Goal: Transaction & Acquisition: Book appointment/travel/reservation

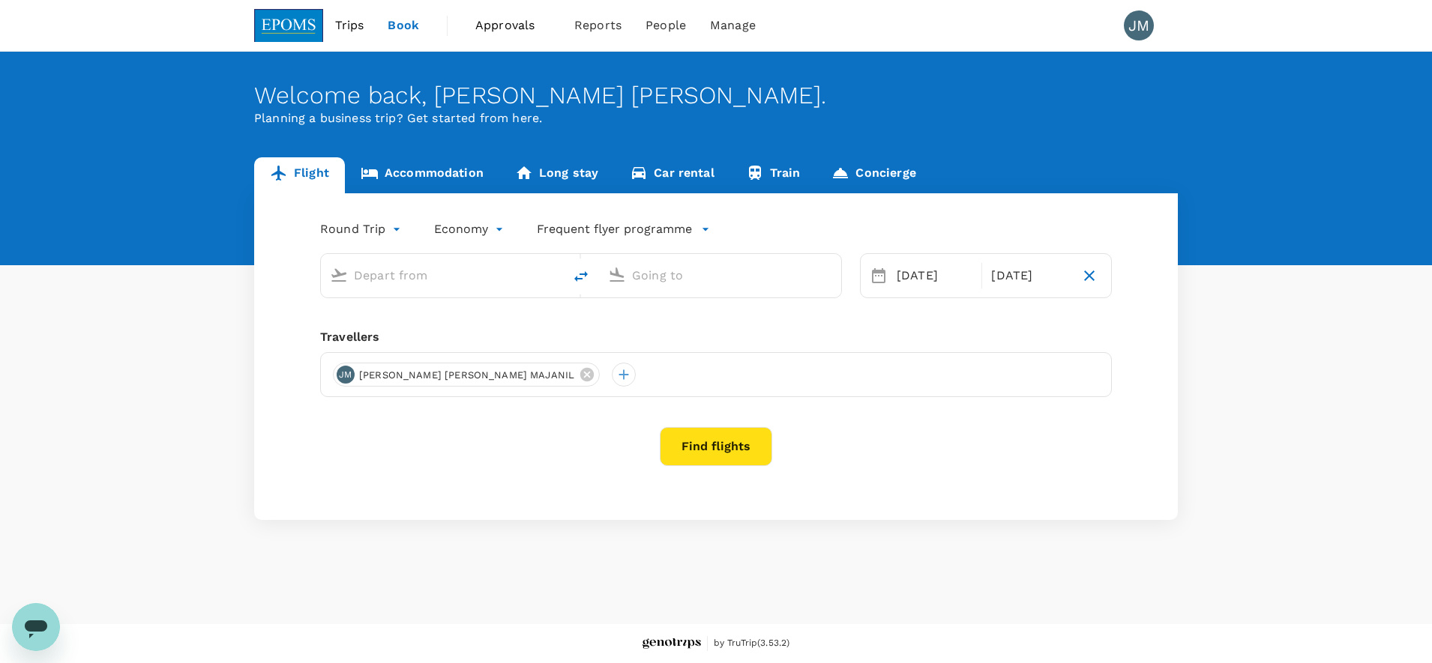
type input "Kota Kinabalu Intl (BKI)"
type input "Miri Intl (MYY)"
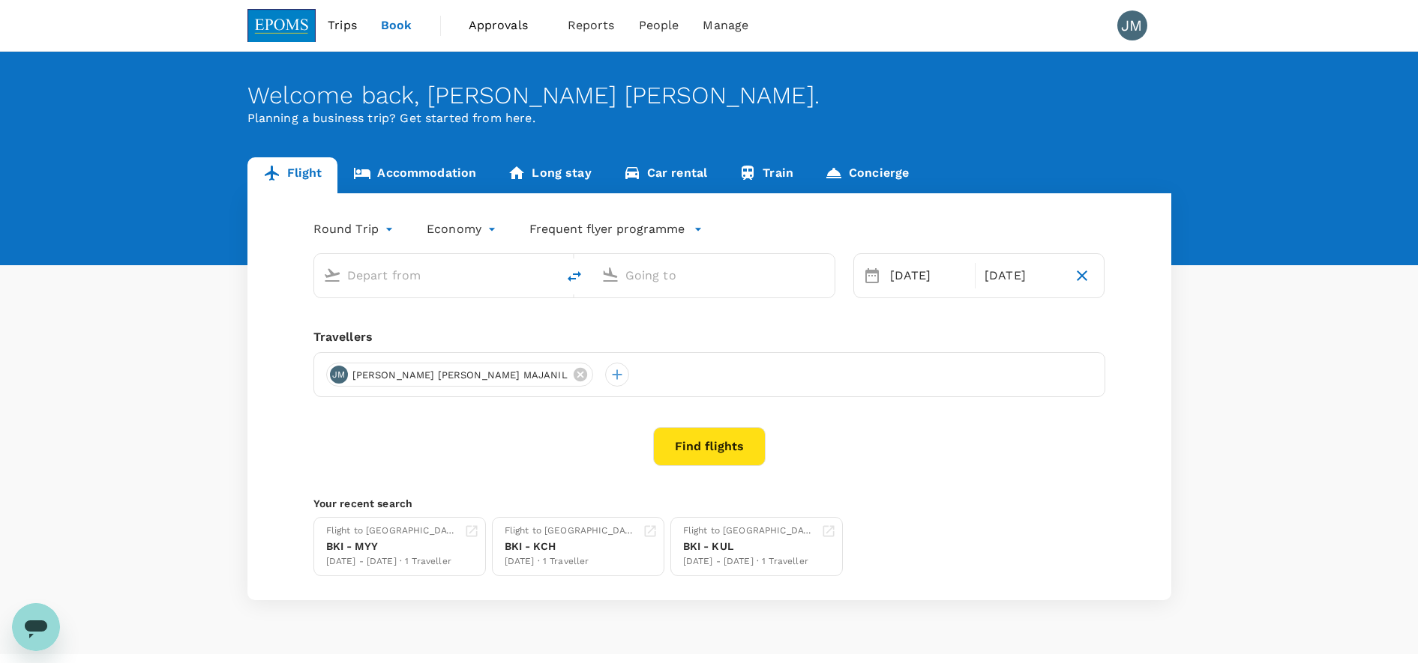
type input "Kota Kinabalu Intl (BKI)"
type input "Miri Intl (MYY)"
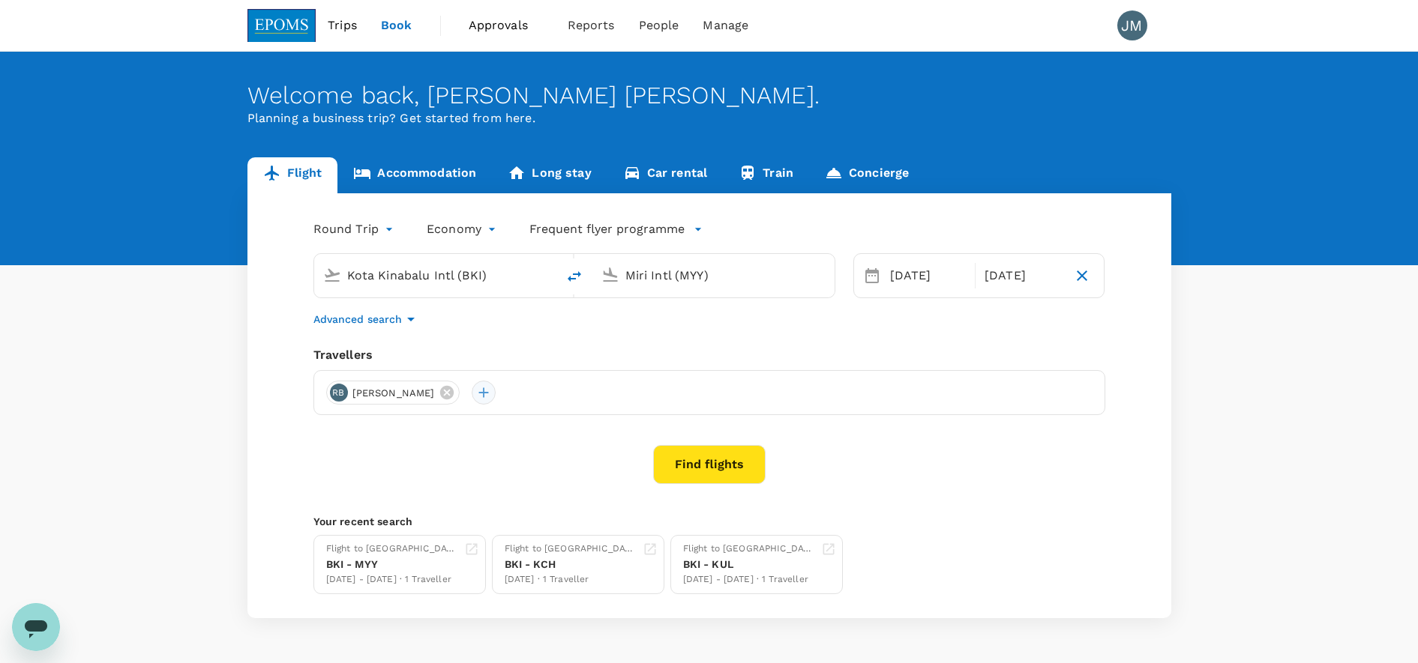
click at [496, 392] on div at bounding box center [484, 393] width 24 height 24
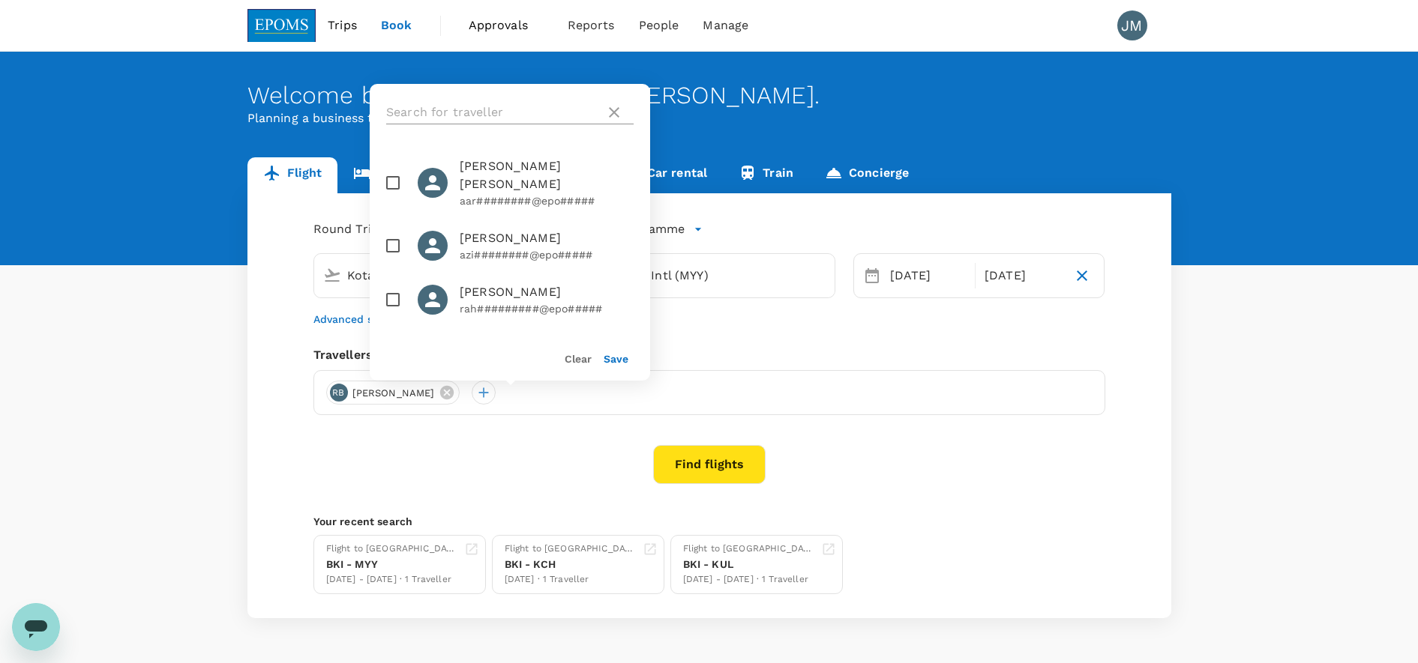
click at [498, 109] on input "text" at bounding box center [492, 112] width 213 height 24
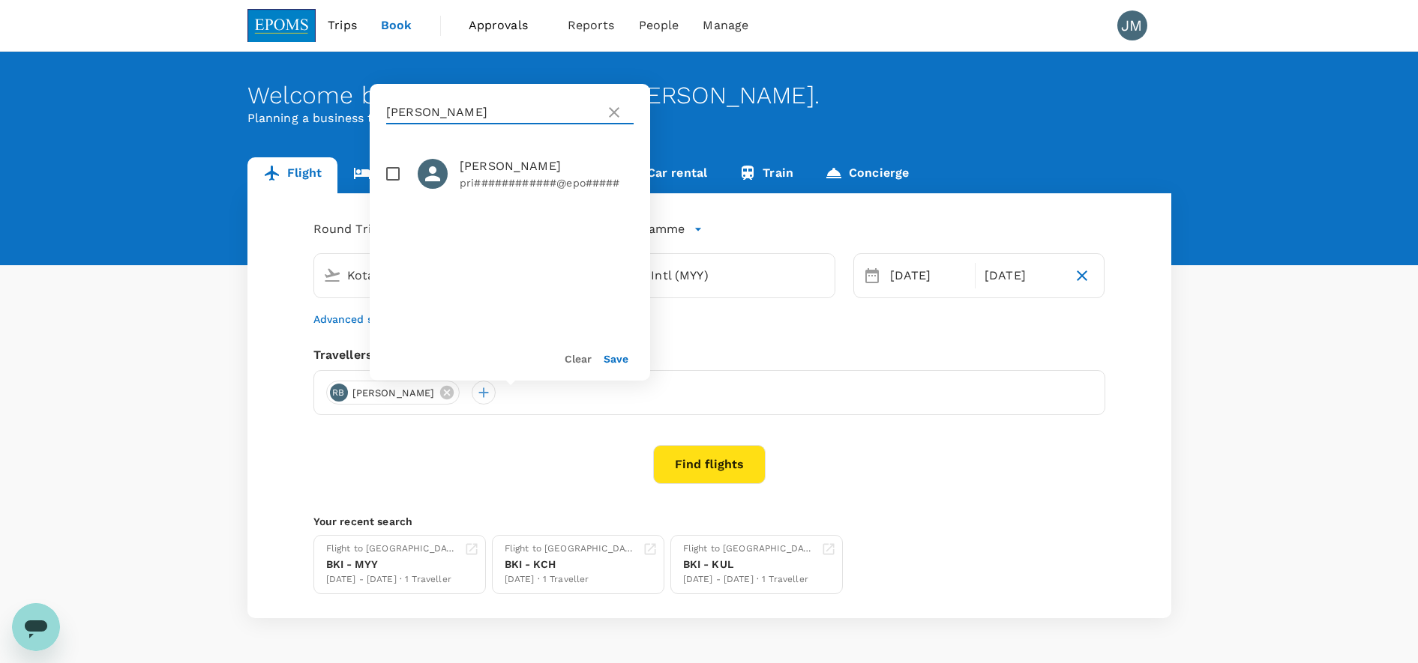
type input "[PERSON_NAME]"
click at [396, 167] on input "checkbox" at bounding box center [392, 173] width 31 height 31
checkbox input "true"
click at [622, 361] on button "Save" at bounding box center [615, 359] width 25 height 12
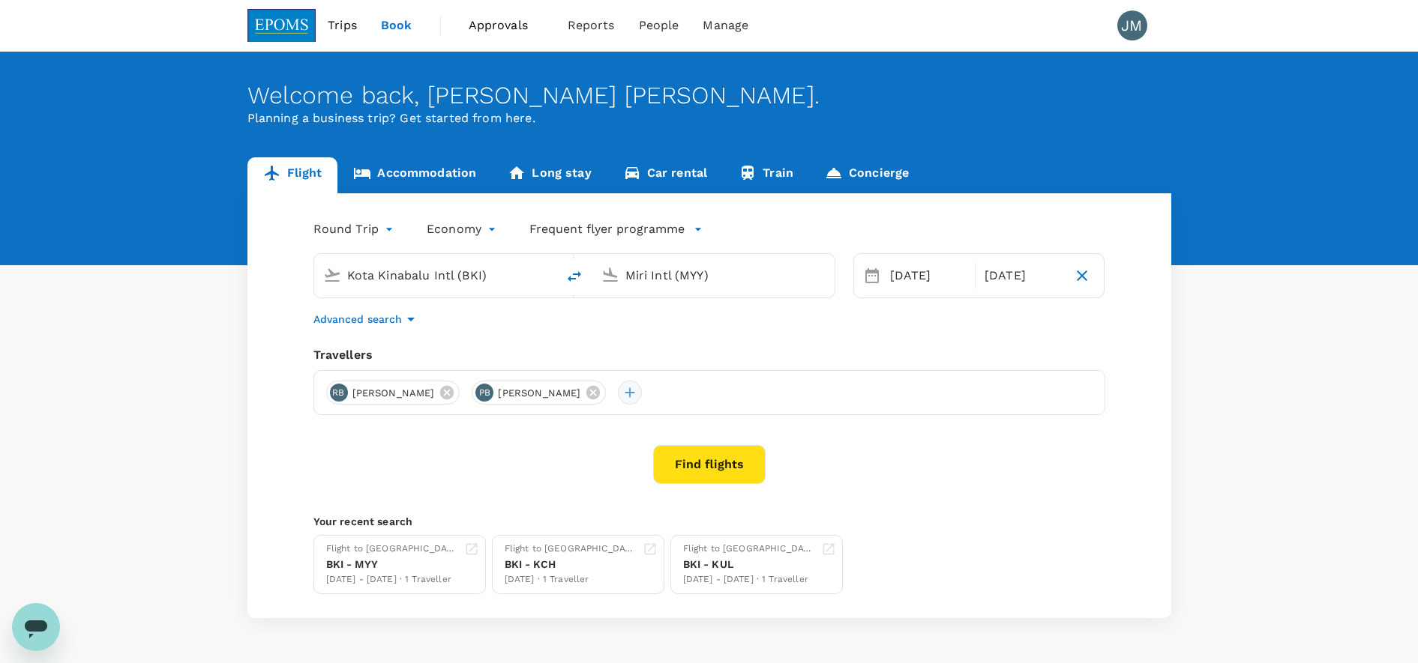
click at [642, 391] on div at bounding box center [630, 393] width 24 height 24
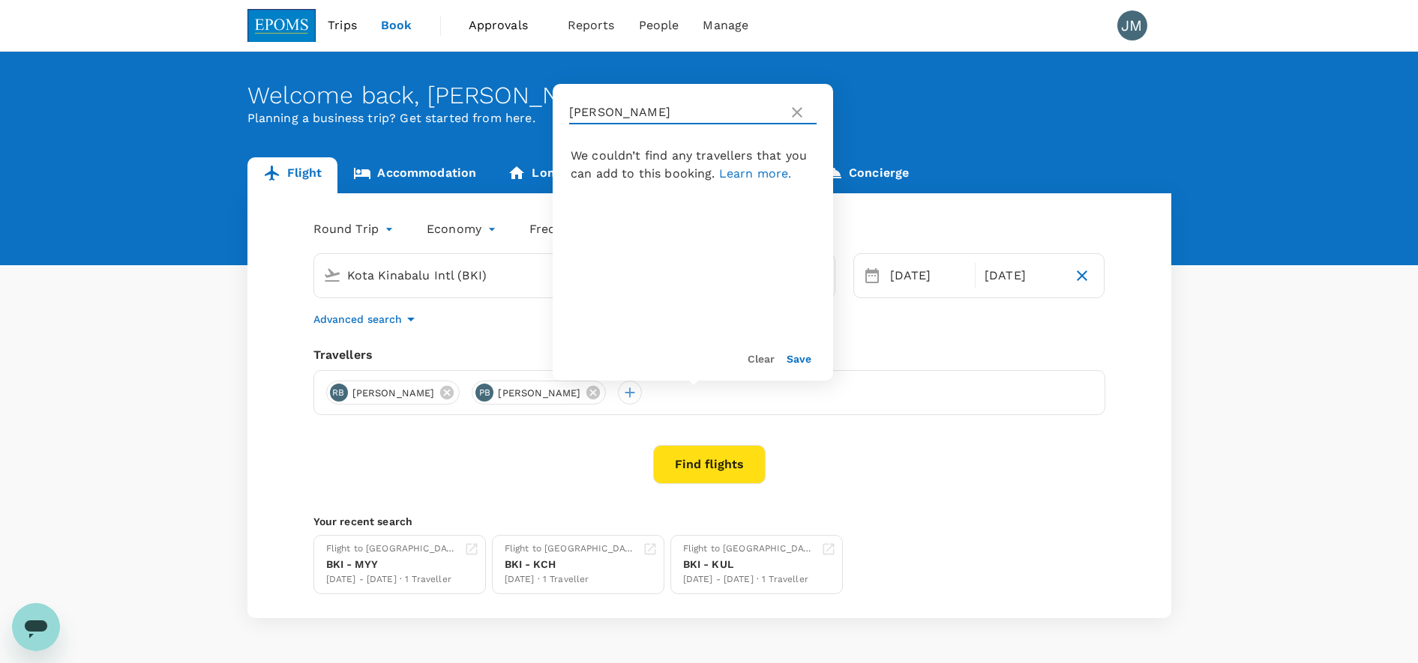
drag, startPoint x: 648, startPoint y: 115, endPoint x: 496, endPoint y: 96, distance: 152.7
click at [496, 96] on div "Welcome back , [PERSON_NAME] [PERSON_NAME] . Planning a business trip? Get star…" at bounding box center [709, 335] width 1418 height 567
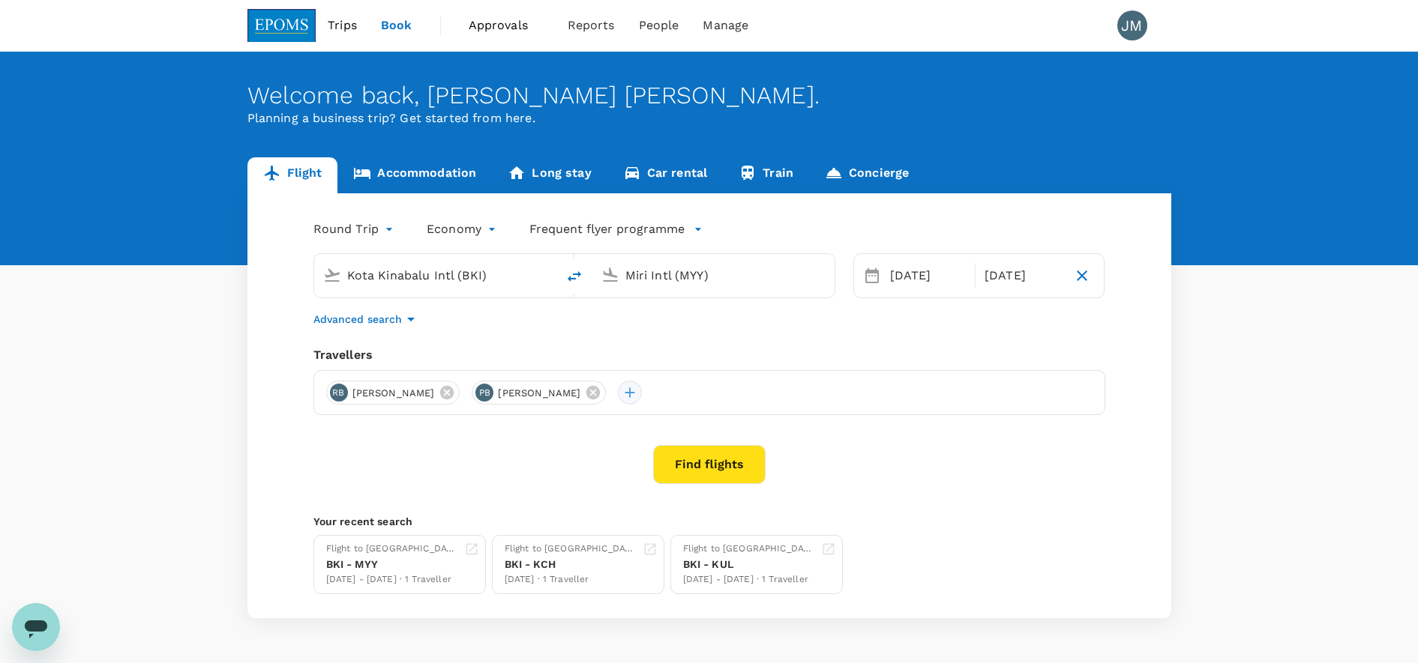
click at [642, 395] on div at bounding box center [630, 393] width 24 height 24
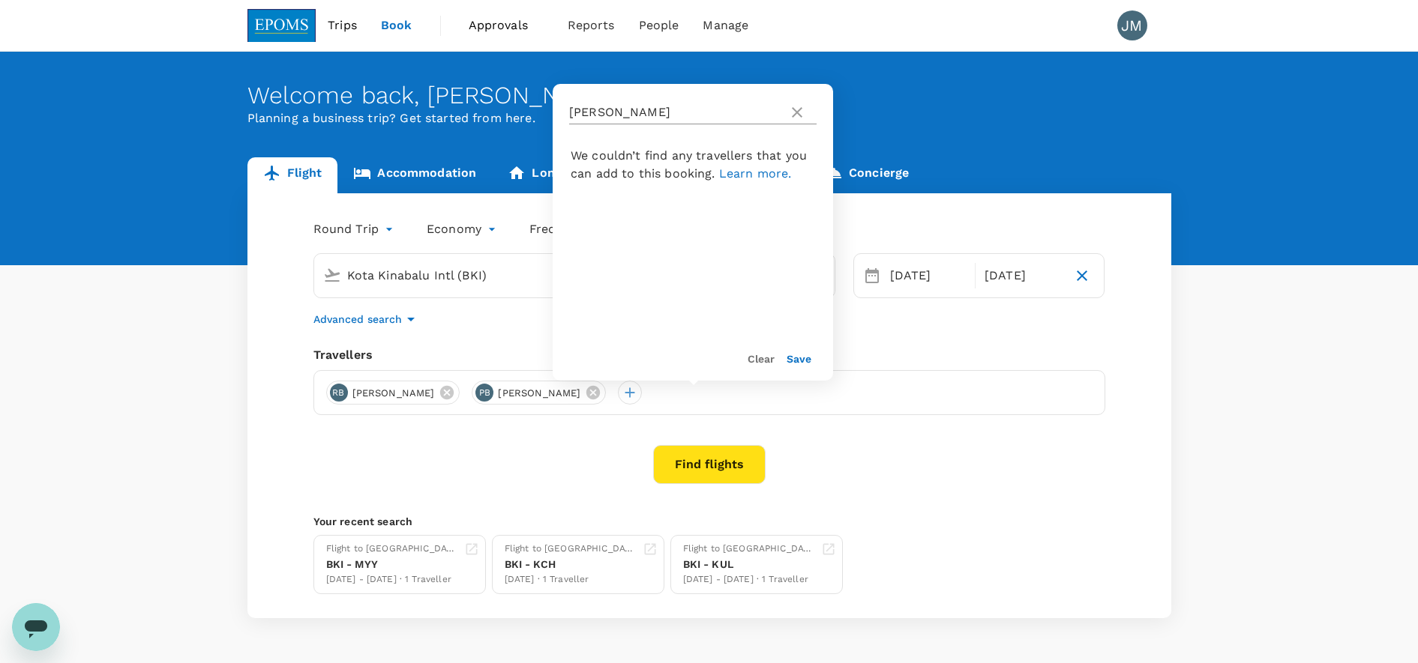
click at [787, 116] on div "[PERSON_NAME]" at bounding box center [692, 112] width 247 height 24
click at [799, 110] on icon at bounding box center [797, 112] width 10 height 10
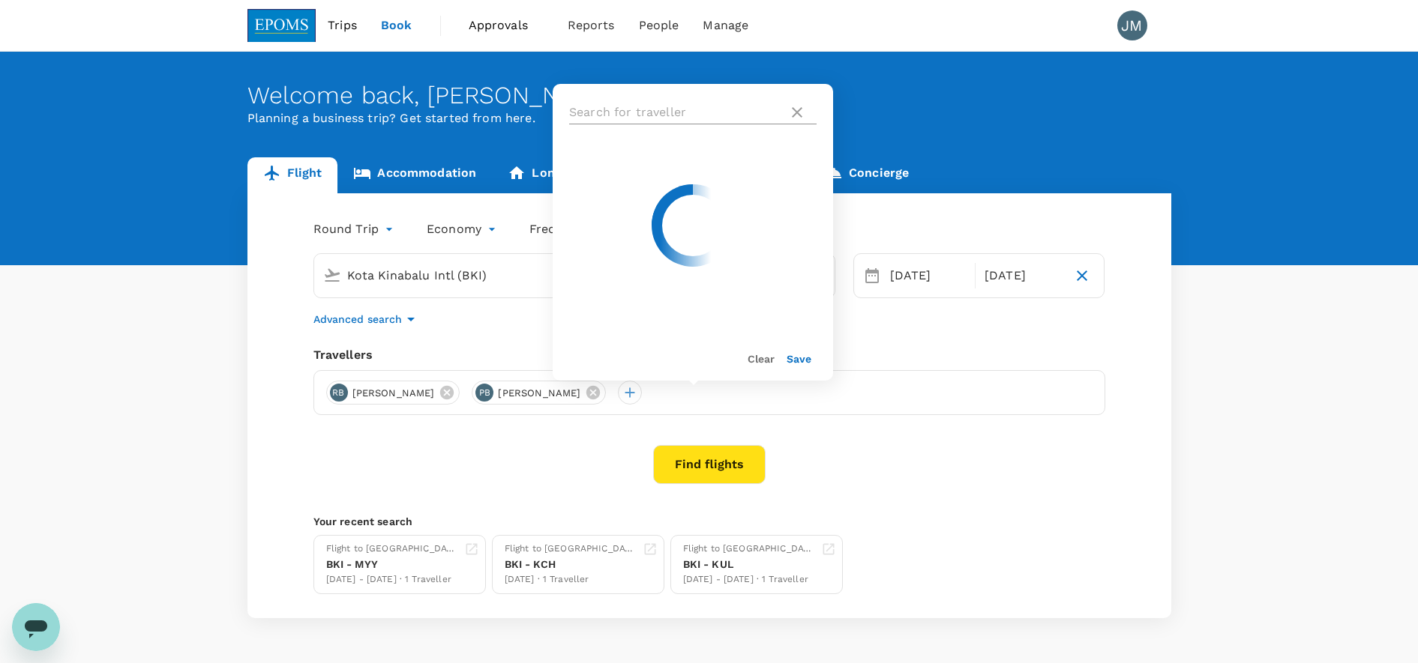
click at [688, 109] on input "text" at bounding box center [675, 112] width 213 height 24
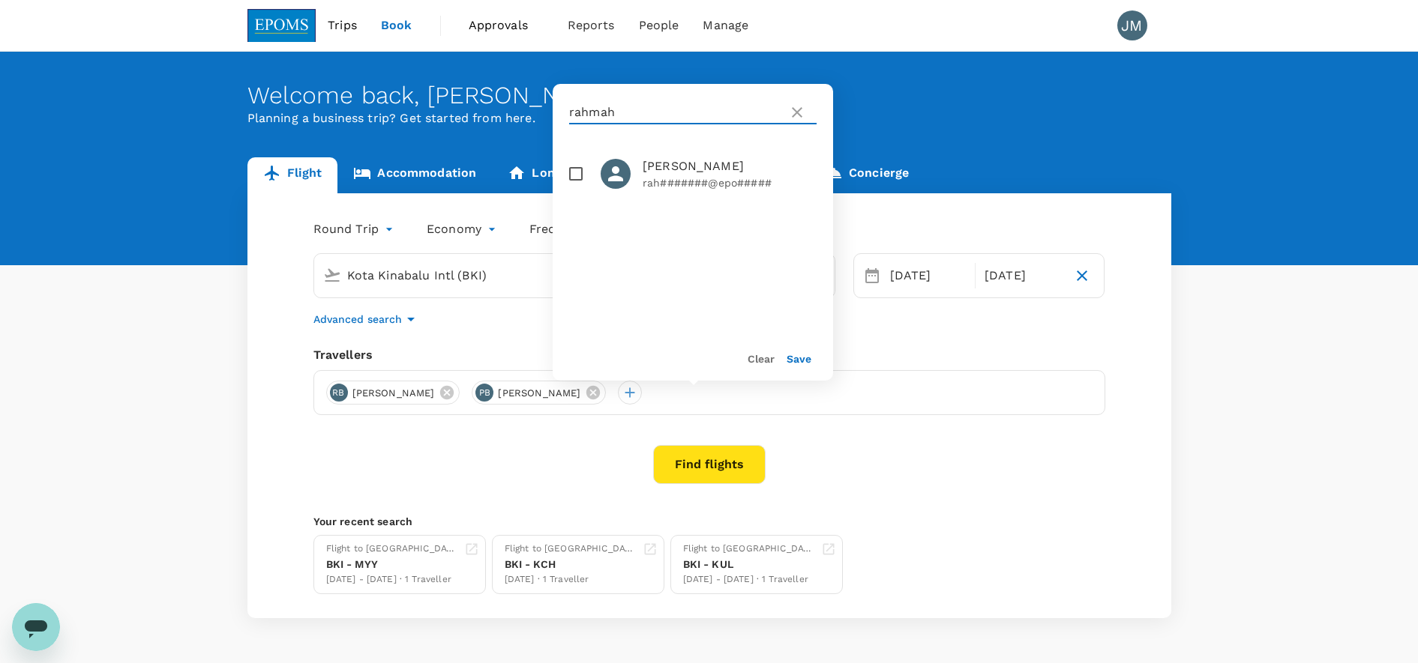
type input "rahmah"
click at [574, 174] on input "checkbox" at bounding box center [575, 173] width 31 height 31
checkbox input "true"
click at [793, 370] on div "Clear Save" at bounding box center [687, 352] width 292 height 57
click at [810, 362] on button "Save" at bounding box center [798, 359] width 25 height 12
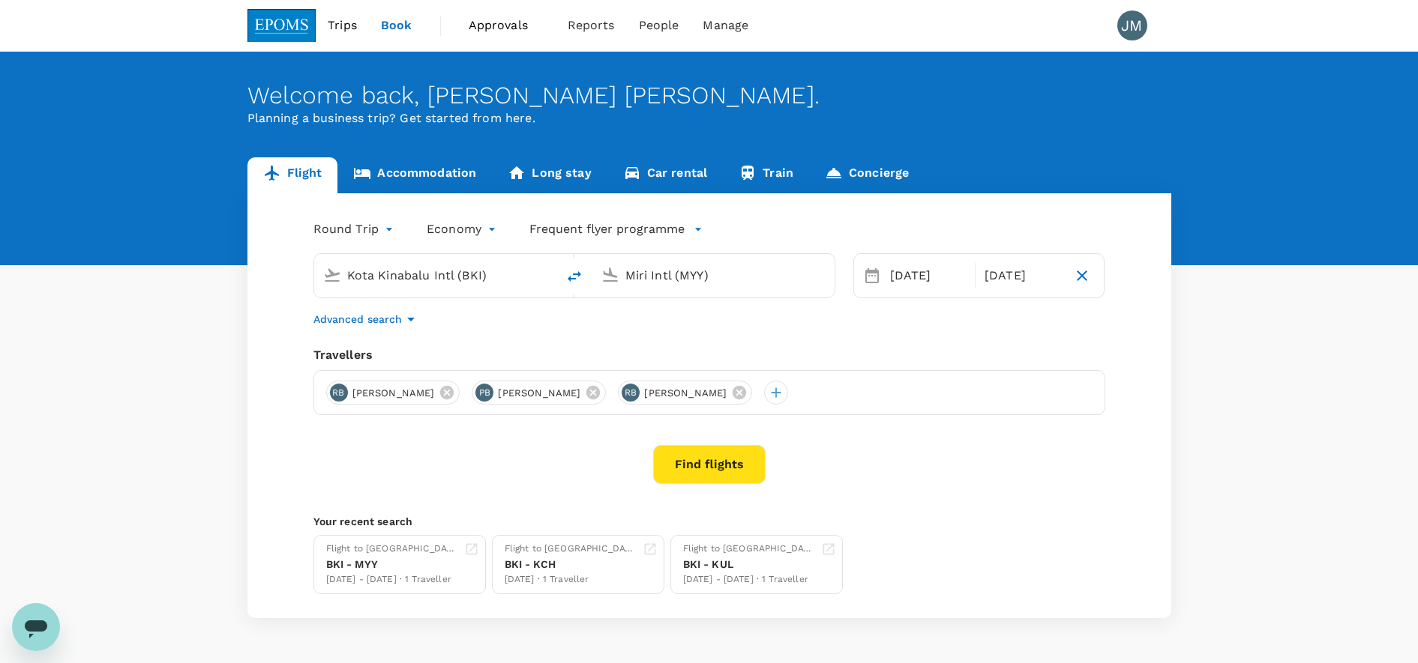
click at [389, 223] on body "Trips Book Approvals 0 Reports People Manage JM Welcome back , [PERSON_NAME] [P…" at bounding box center [709, 355] width 1418 height 711
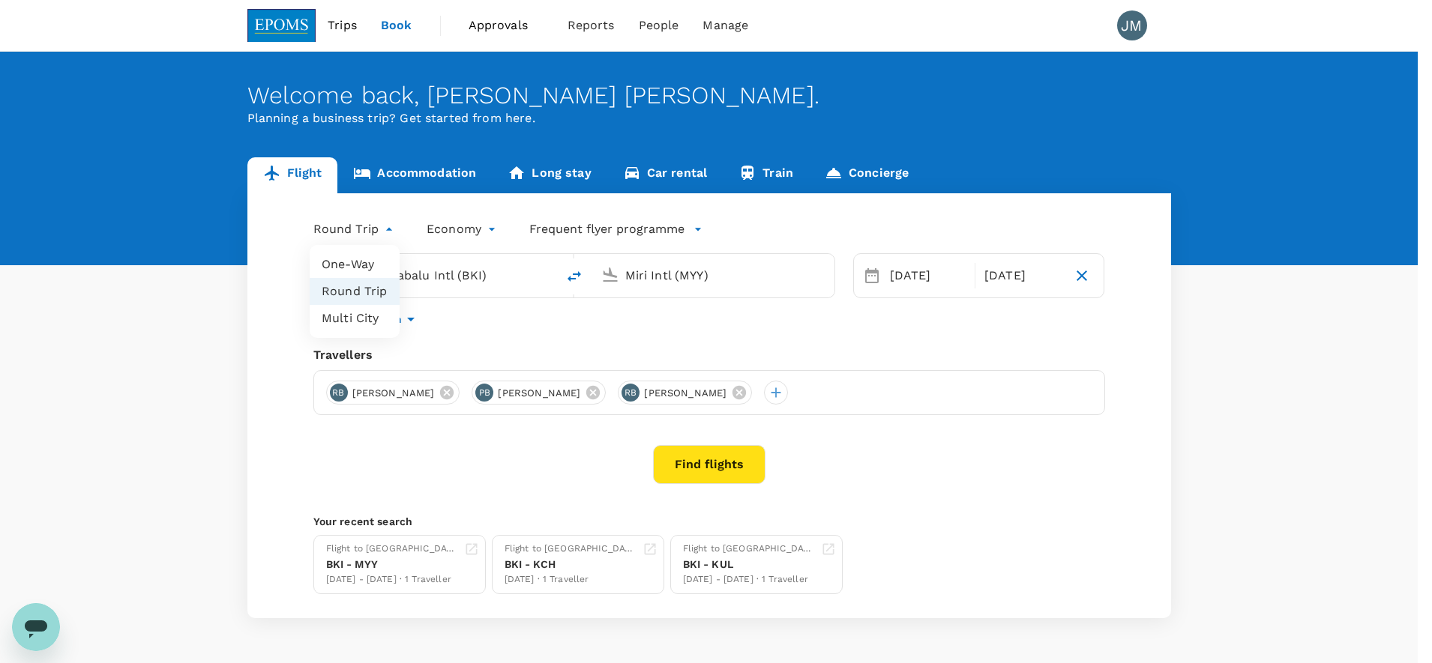
click at [365, 265] on li "One-Way" at bounding box center [355, 264] width 90 height 27
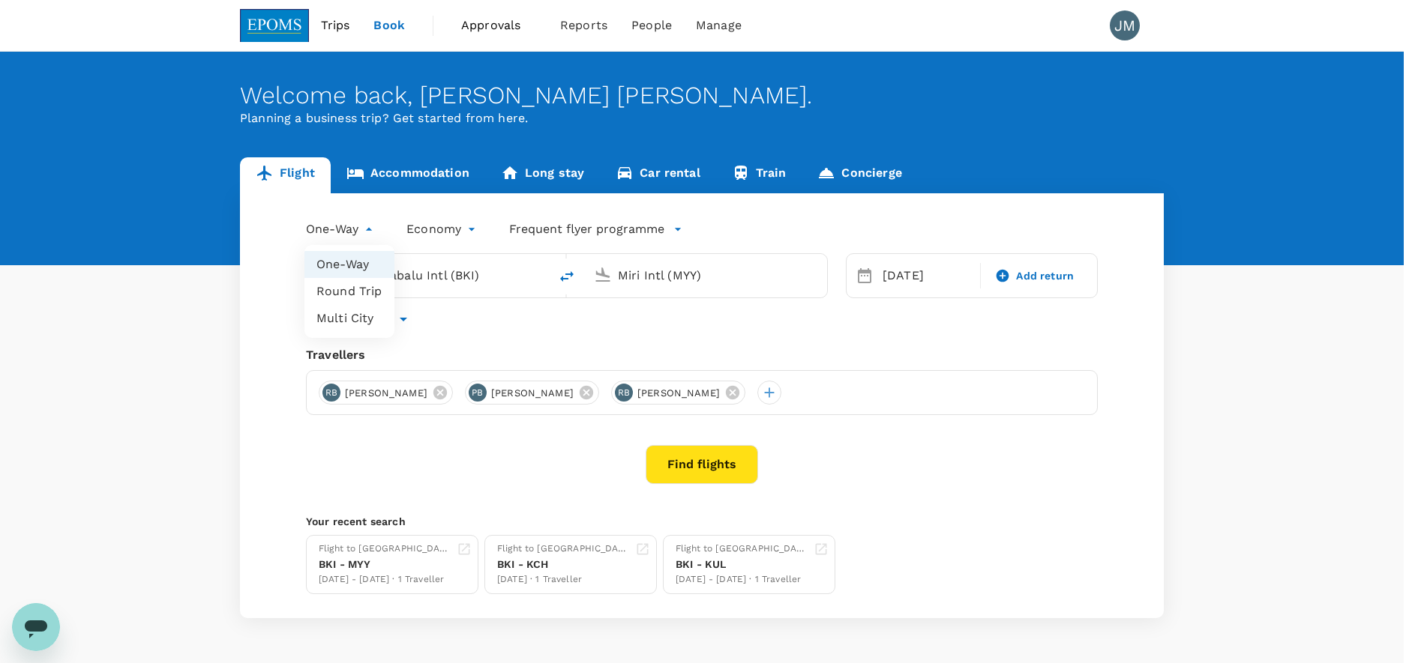
click at [376, 229] on body "Trips Book Approvals 0 Reports People Manage JM Welcome back , [PERSON_NAME] [P…" at bounding box center [709, 355] width 1418 height 711
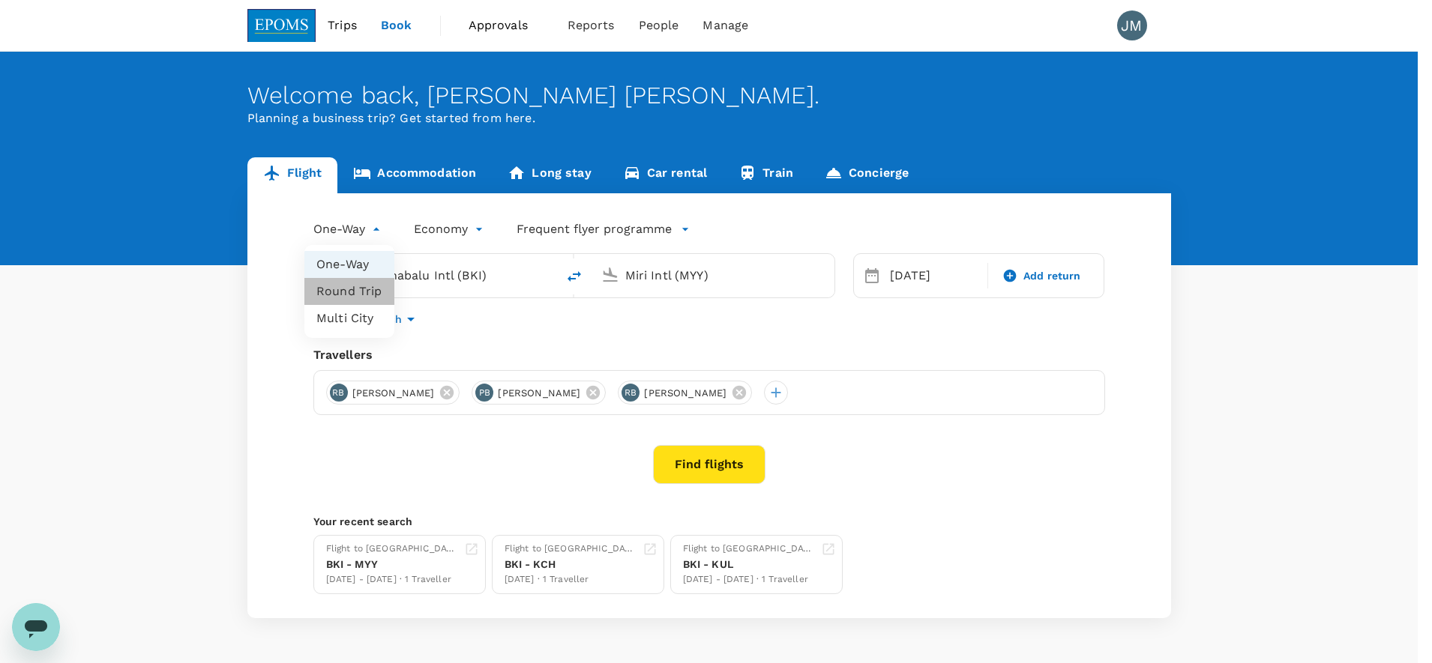
click at [363, 292] on li "Round Trip" at bounding box center [349, 291] width 90 height 27
type input "roundtrip"
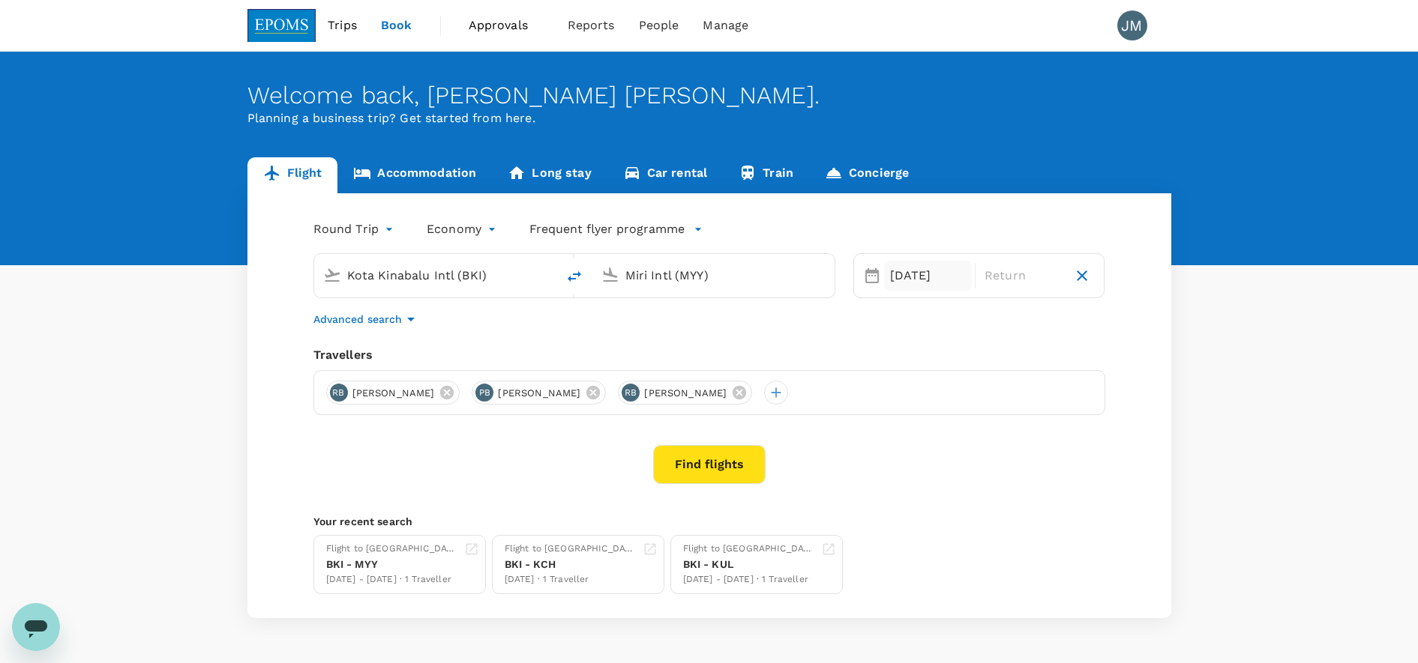
click at [939, 278] on div "[DATE]" at bounding box center [928, 276] width 88 height 30
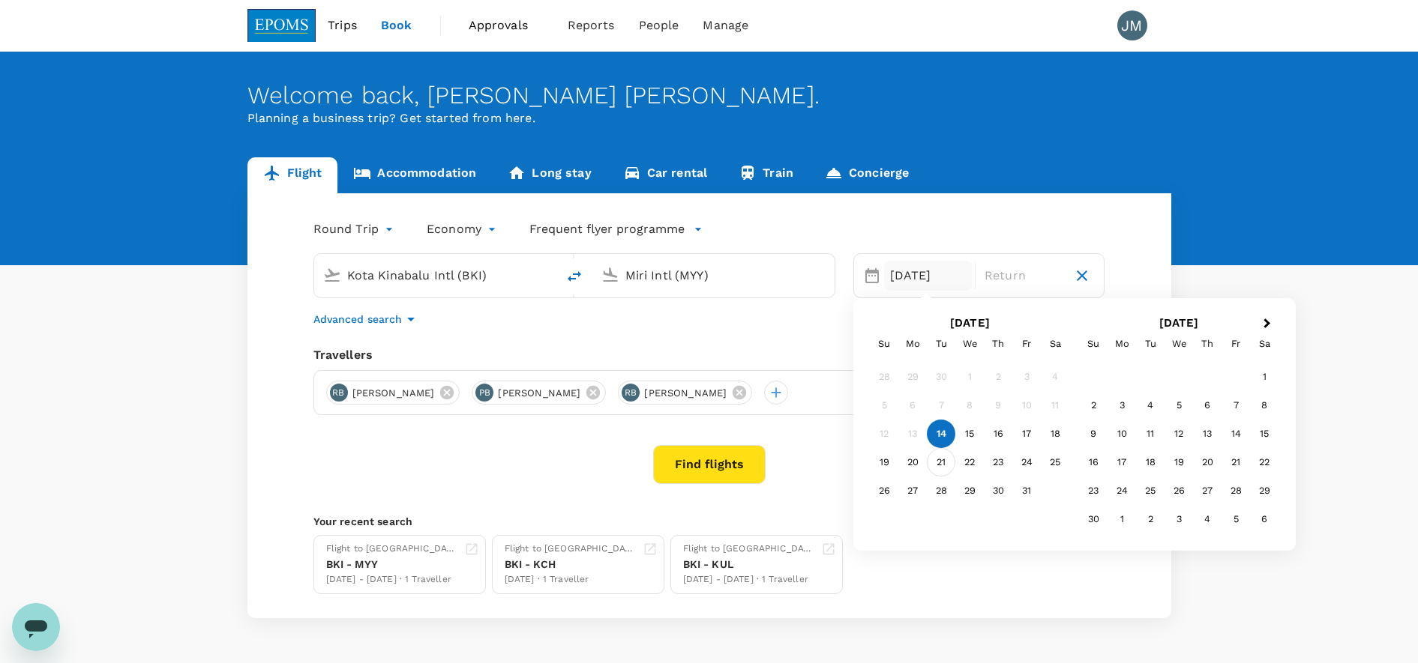
click at [940, 461] on div "21" at bounding box center [941, 462] width 28 height 28
click at [1034, 277] on p "Return" at bounding box center [1022, 276] width 76 height 18
click at [936, 455] on div "21" at bounding box center [941, 462] width 28 height 28
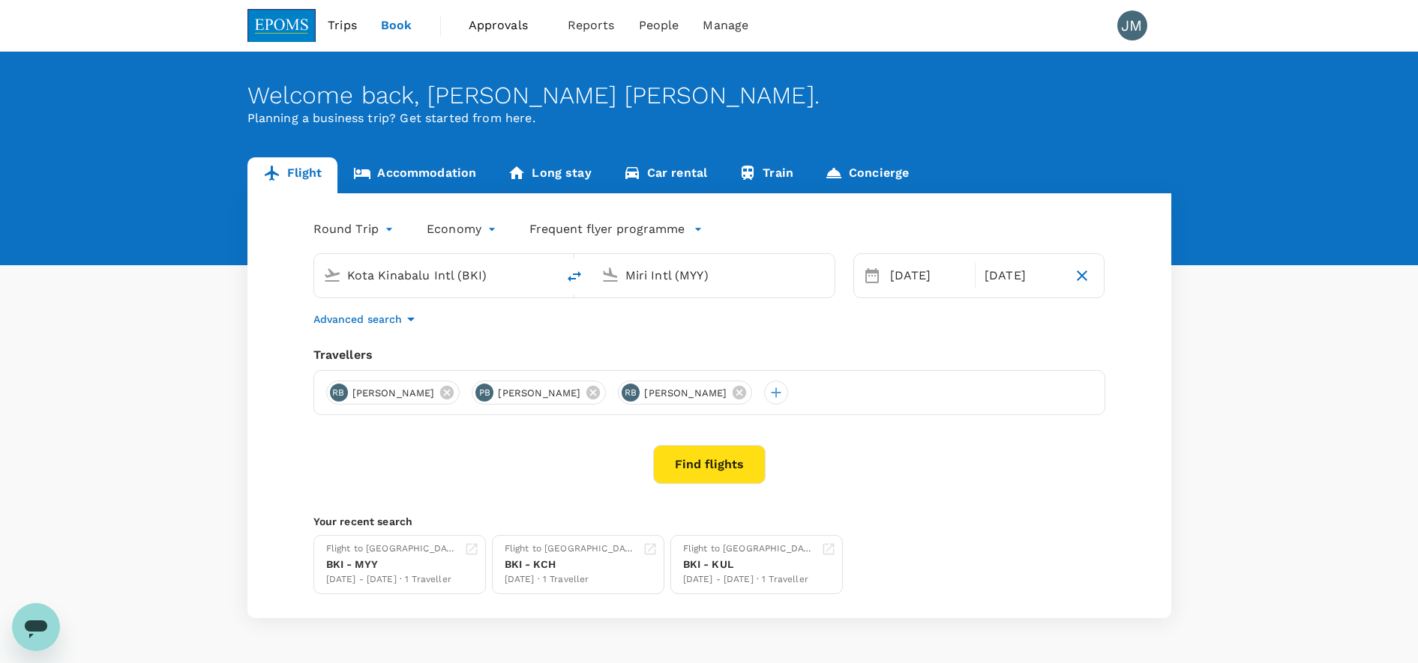
click at [748, 461] on button "Find flights" at bounding box center [709, 464] width 112 height 39
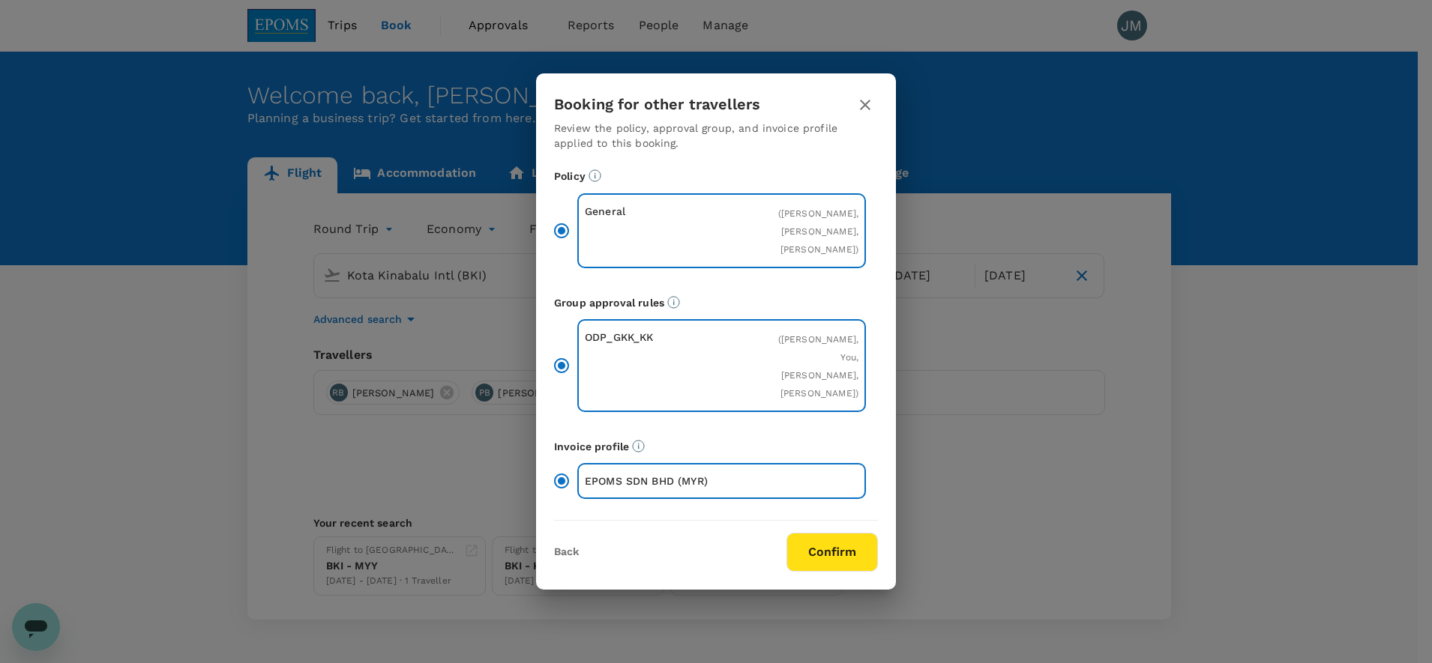
click at [825, 572] on button "Confirm" at bounding box center [831, 552] width 91 height 39
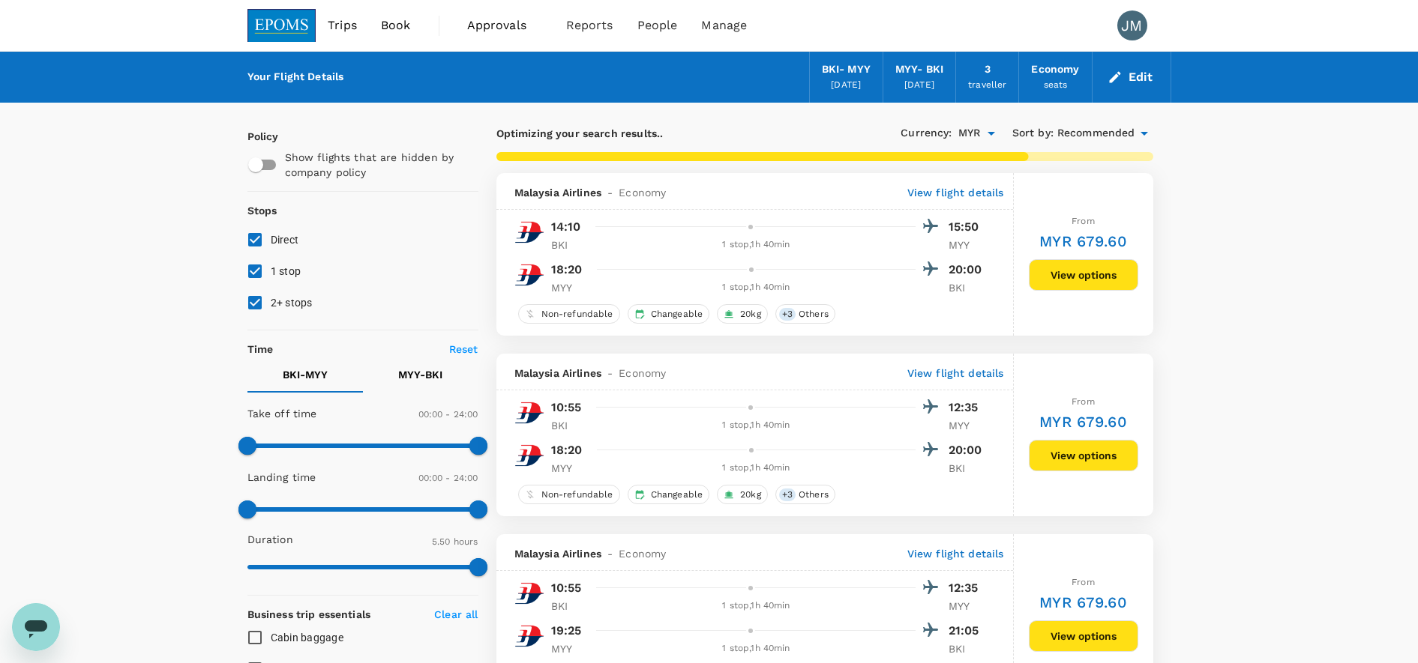
click at [286, 275] on span "1 stop" at bounding box center [286, 271] width 31 height 12
click at [271, 275] on input "1 stop" at bounding box center [254, 271] width 31 height 31
checkbox input "false"
click at [253, 298] on input "2+ stops" at bounding box center [254, 302] width 31 height 31
checkbox input "false"
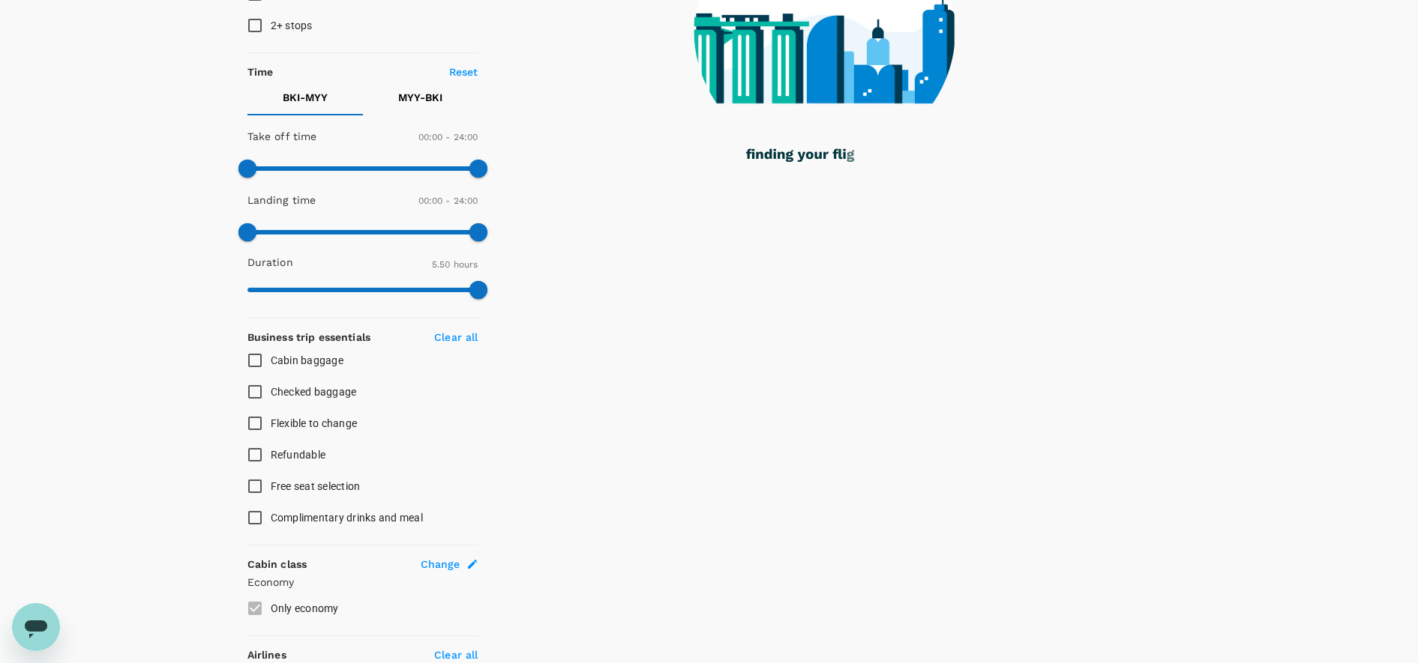
scroll to position [281, 0]
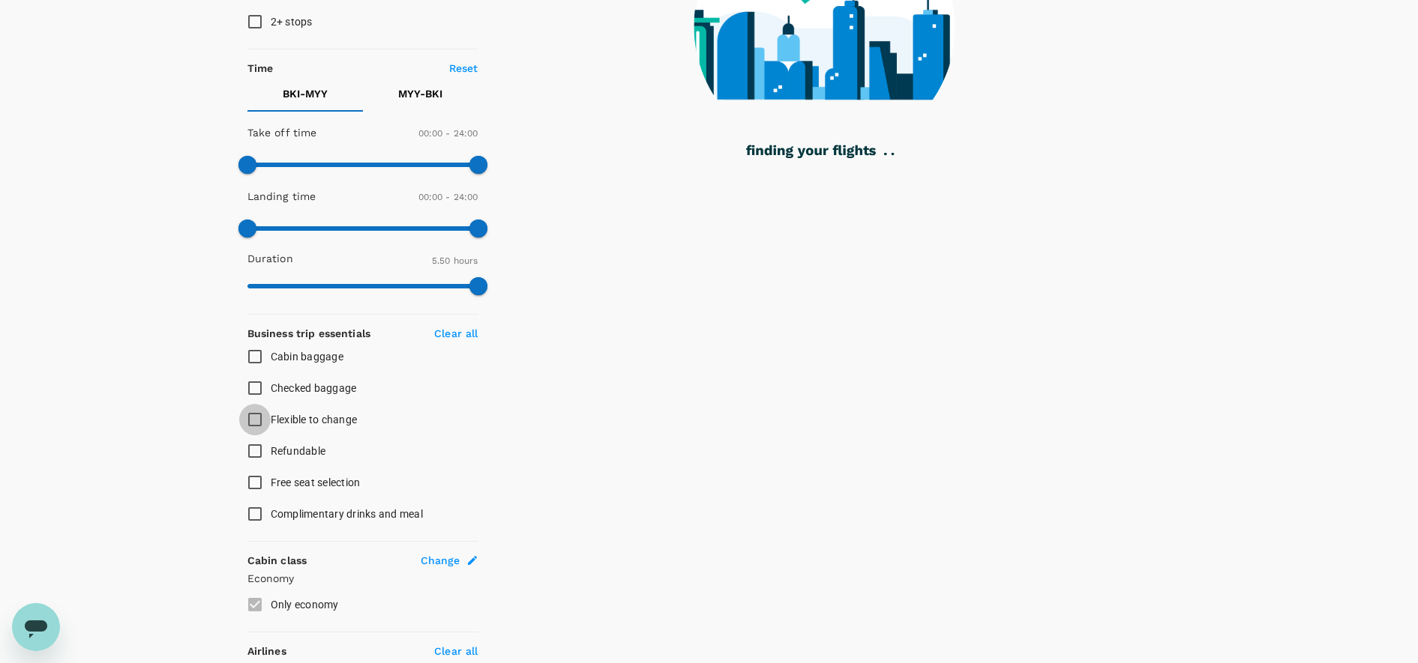
click at [262, 423] on input "Flexible to change" at bounding box center [254, 419] width 31 height 31
checkbox input "true"
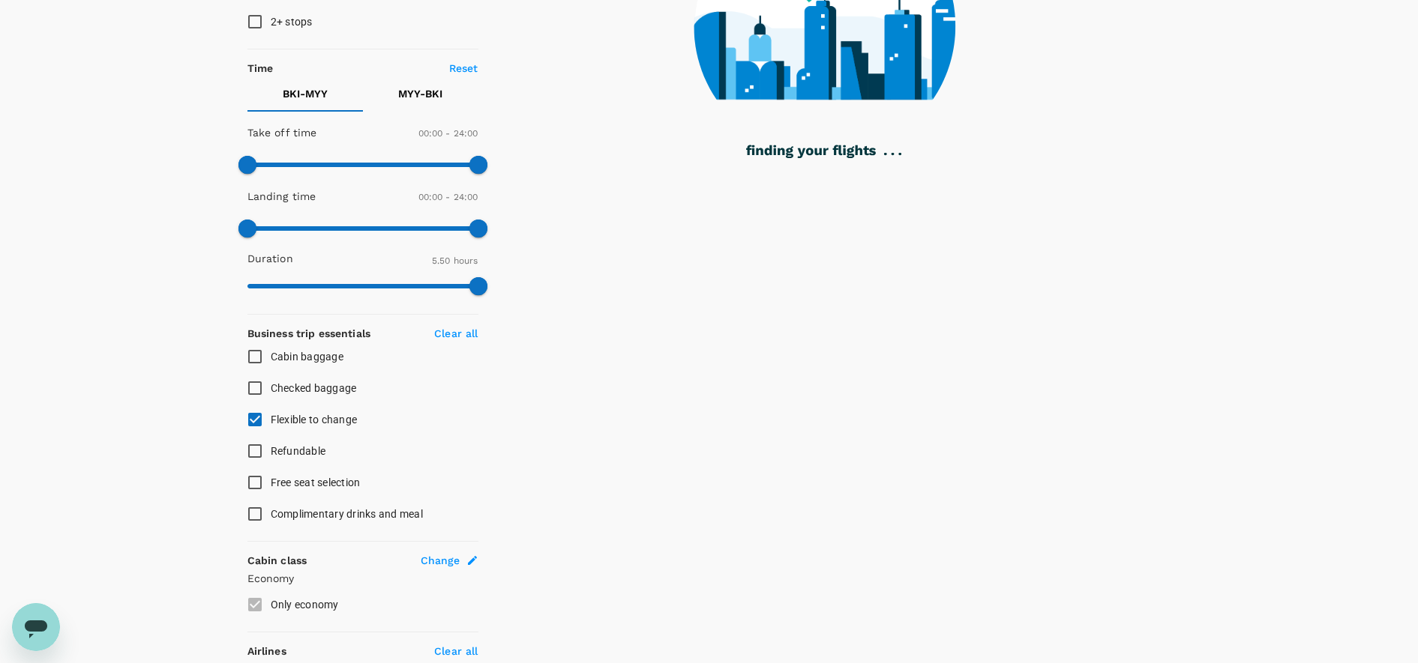
type input "450"
checkbox input "false"
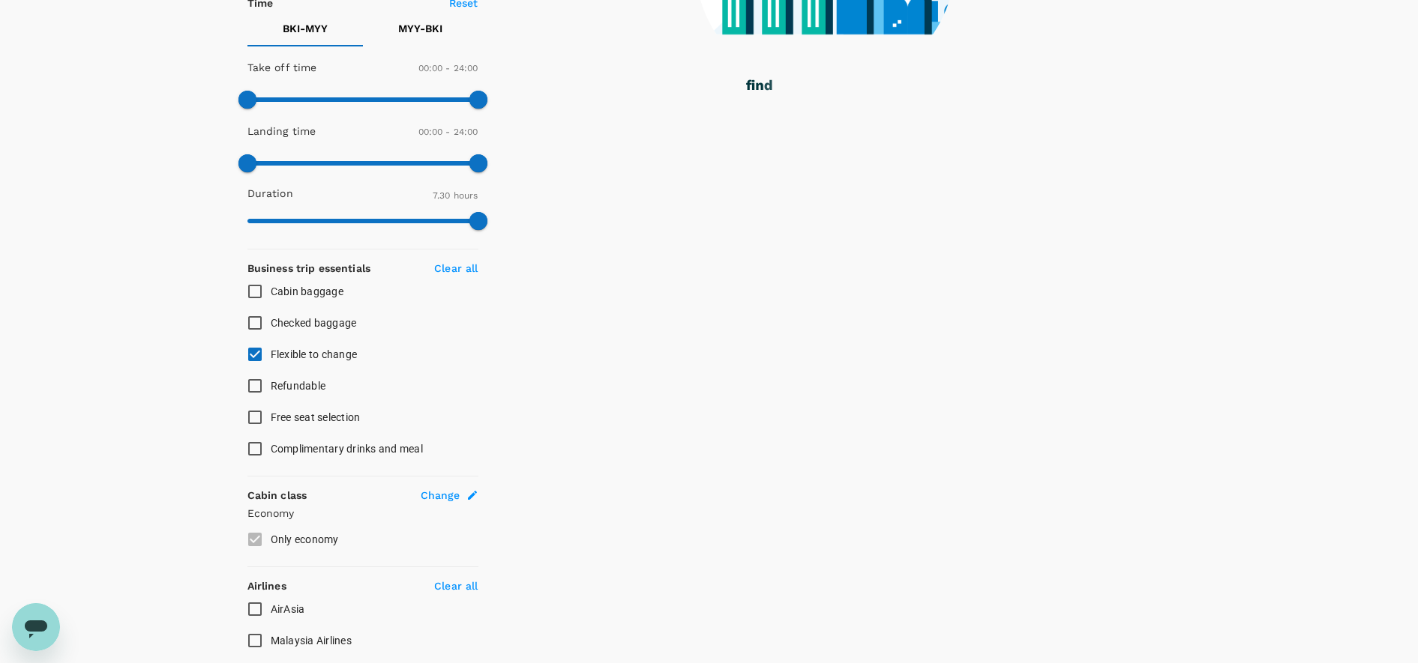
scroll to position [478, 0]
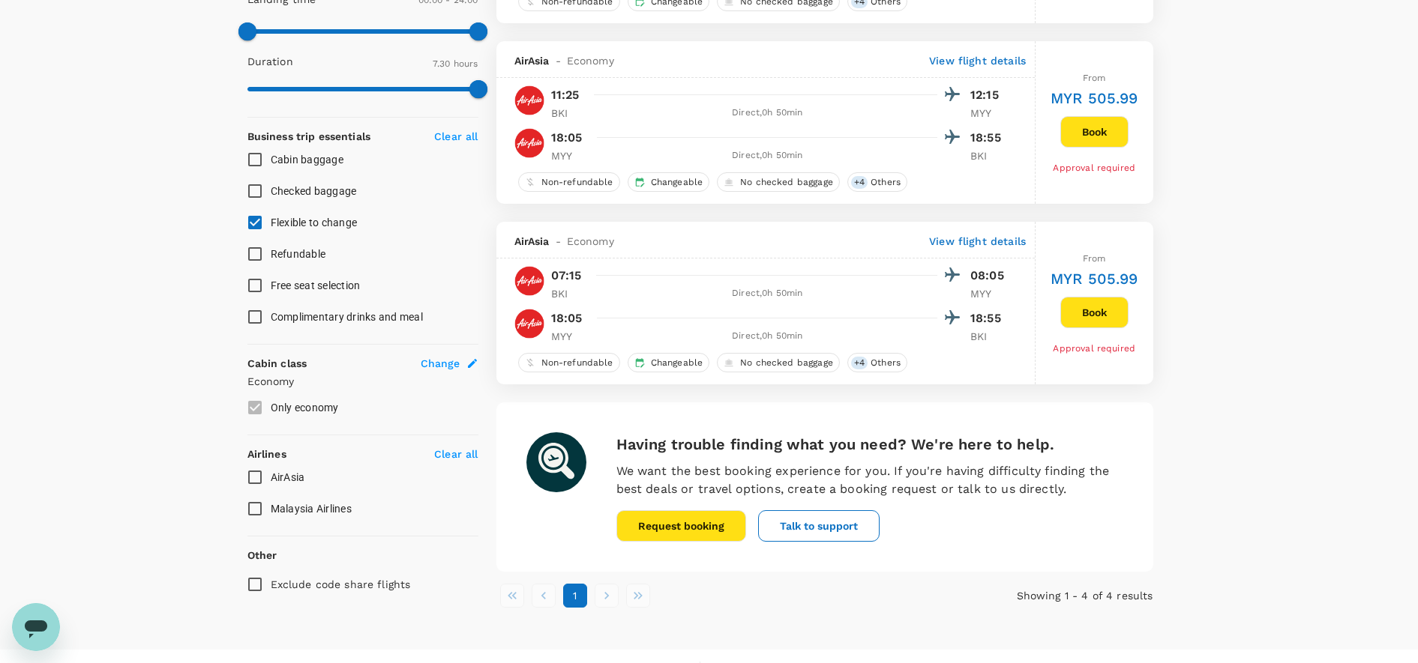
type input "MYR"
click at [259, 472] on input "AirAsia" at bounding box center [254, 477] width 31 height 31
checkbox input "true"
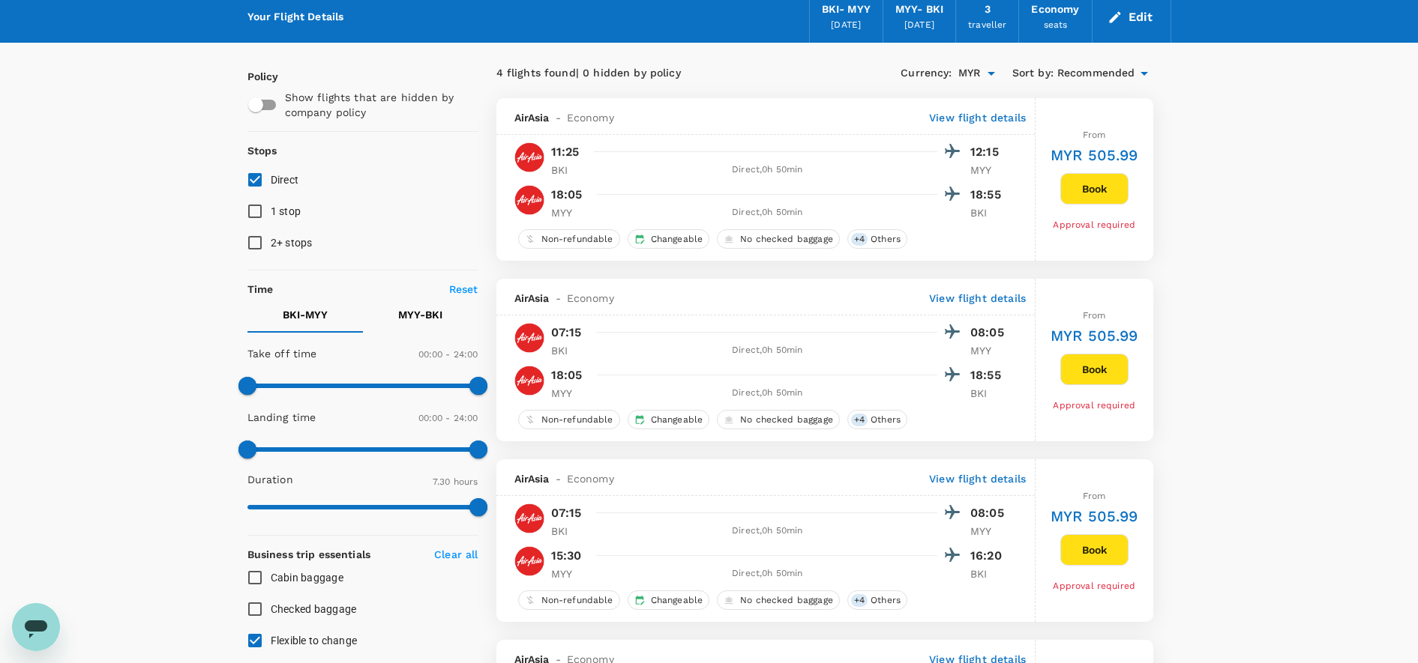
scroll to position [103, 0]
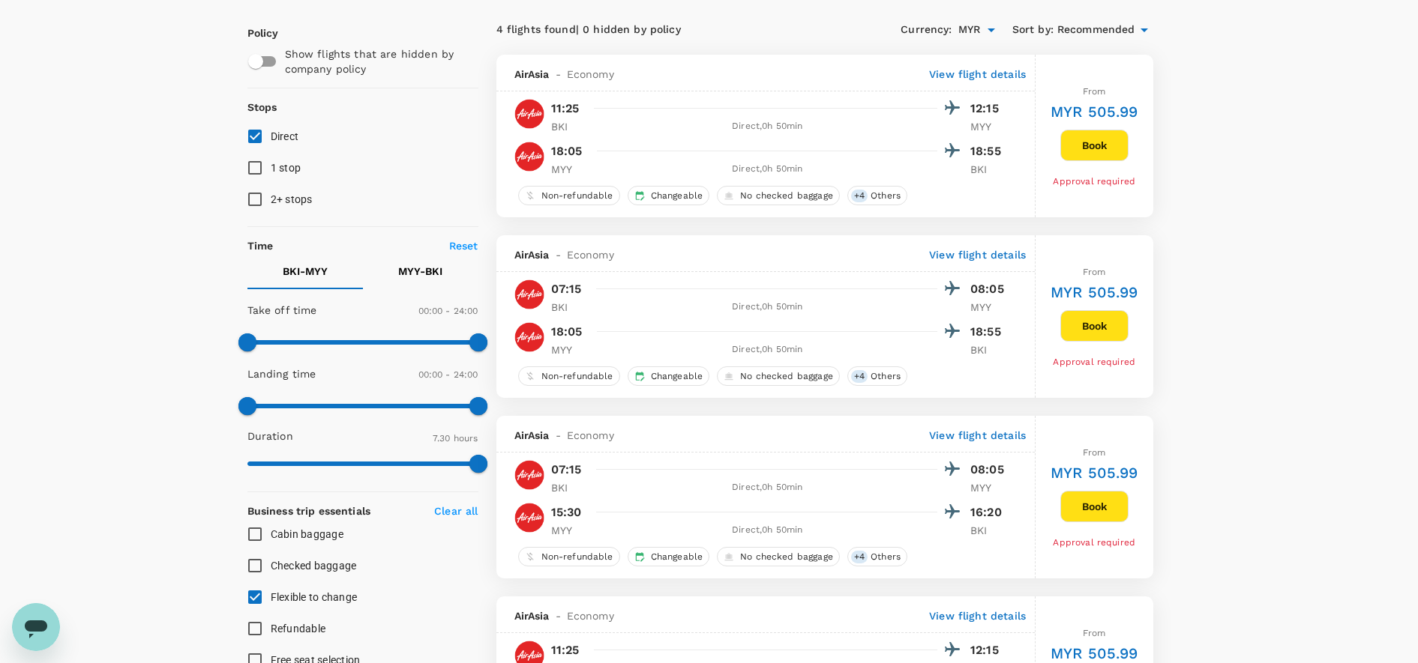
click at [1077, 328] on button "Book" at bounding box center [1094, 325] width 68 height 31
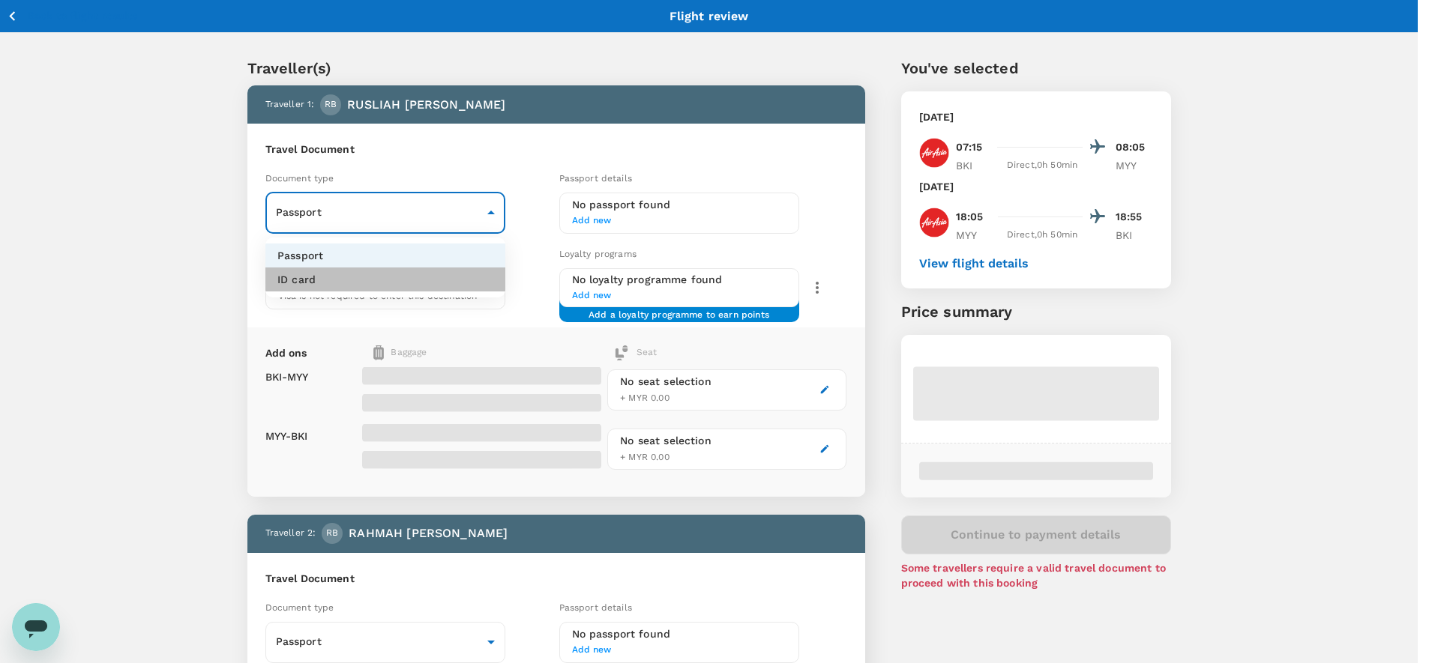
click at [358, 283] on li "ID card" at bounding box center [385, 280] width 240 height 24
type input "Id card"
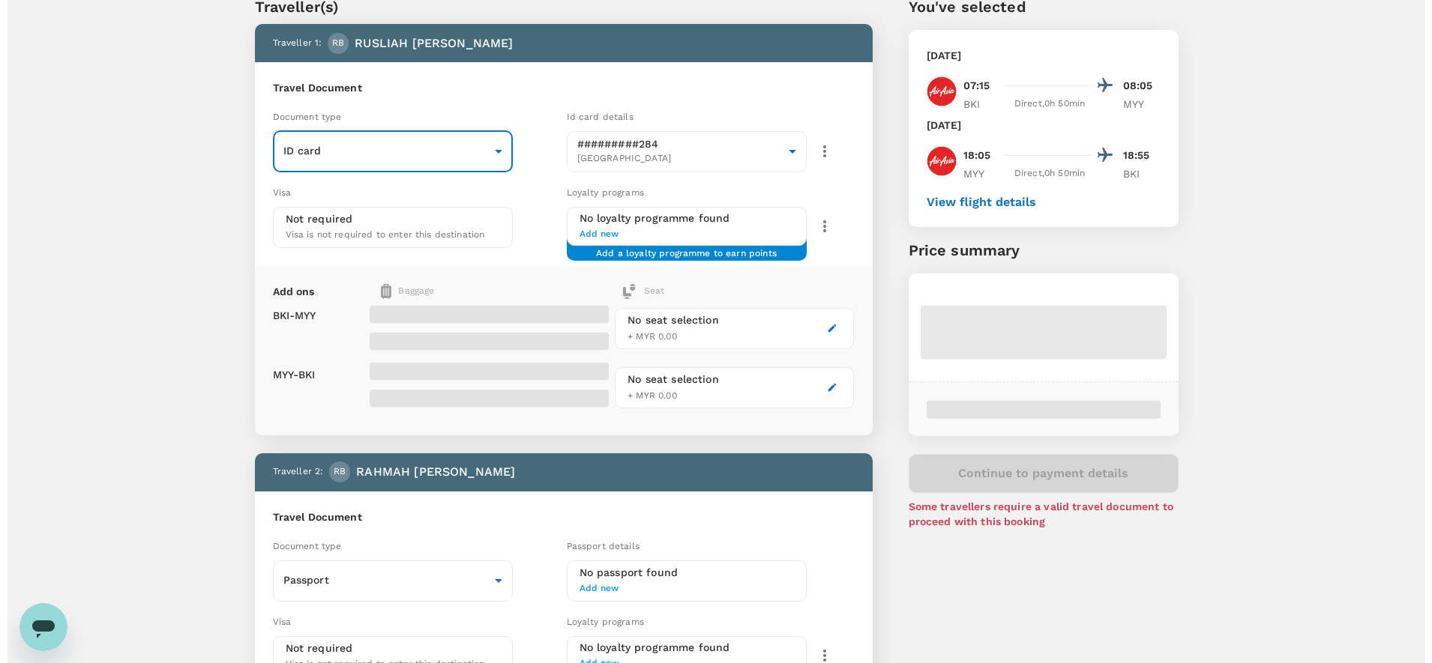
scroll to position [94, 0]
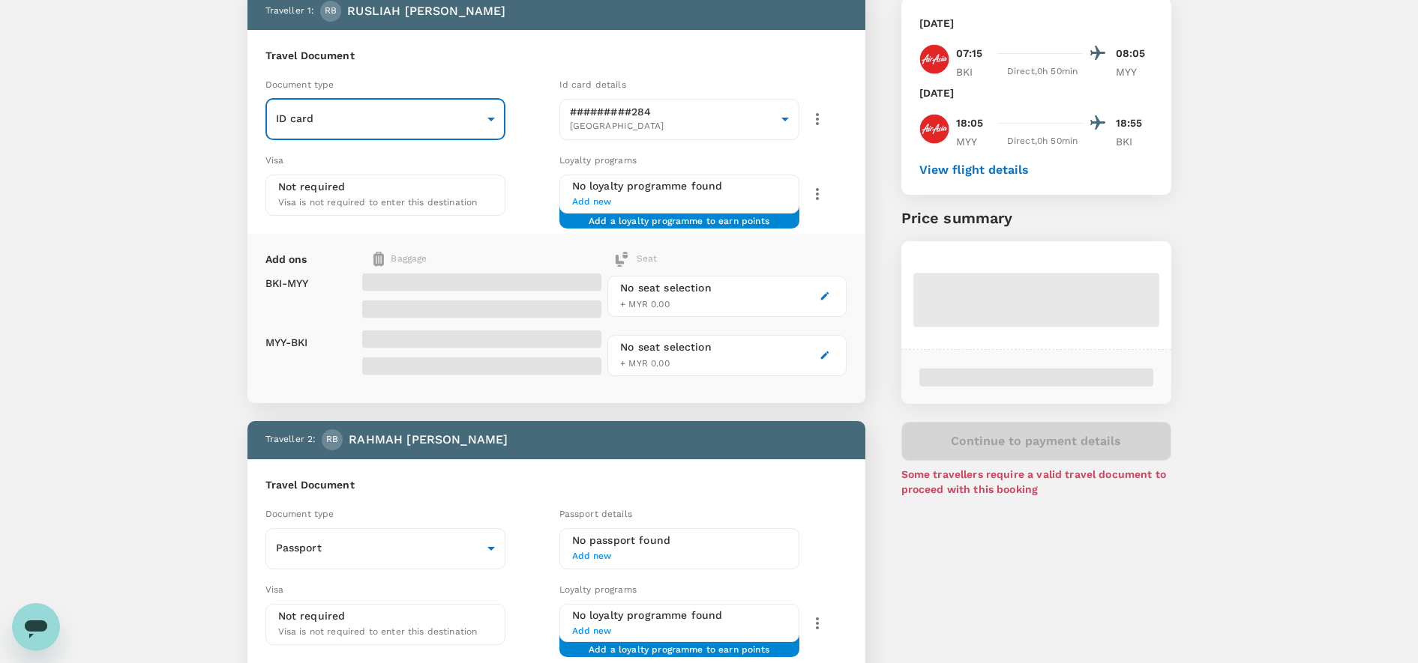
click at [824, 297] on icon "button" at bounding box center [825, 296] width 8 height 8
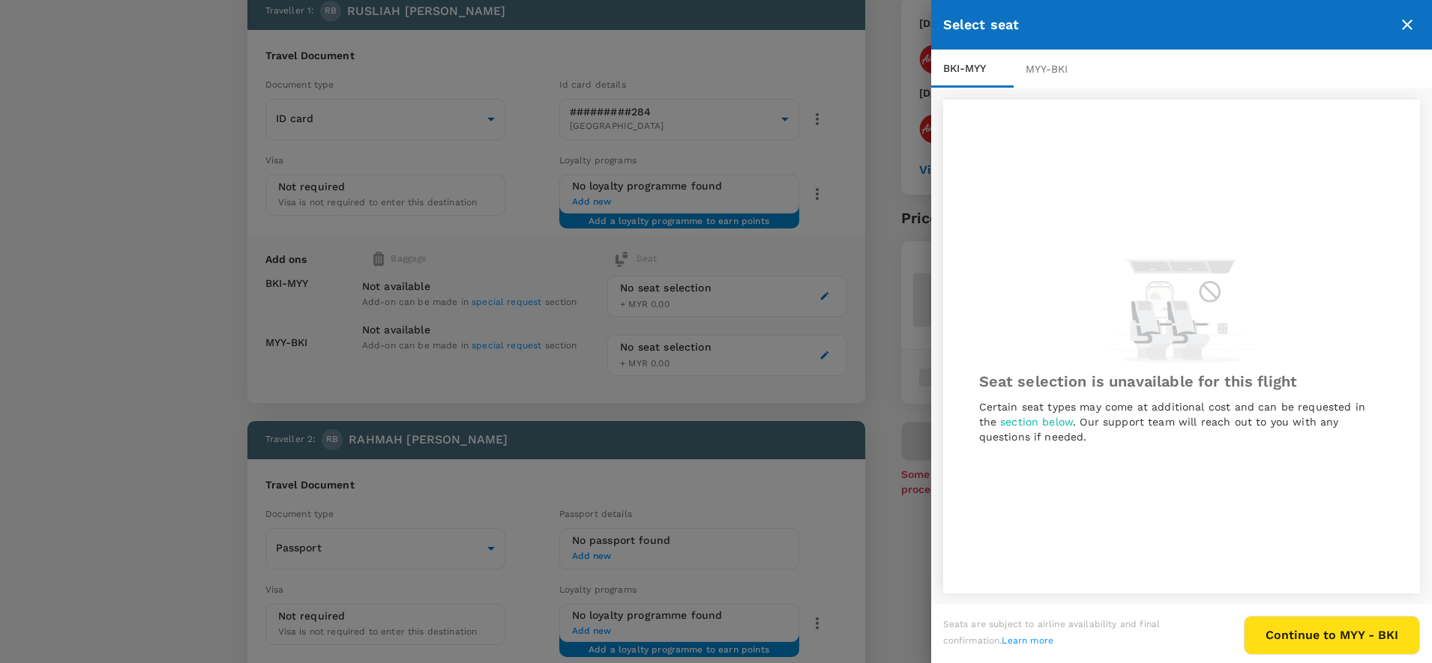
scroll to position [2, 0]
click at [1283, 632] on button "Continue to MYY - BKI" at bounding box center [1332, 635] width 176 height 39
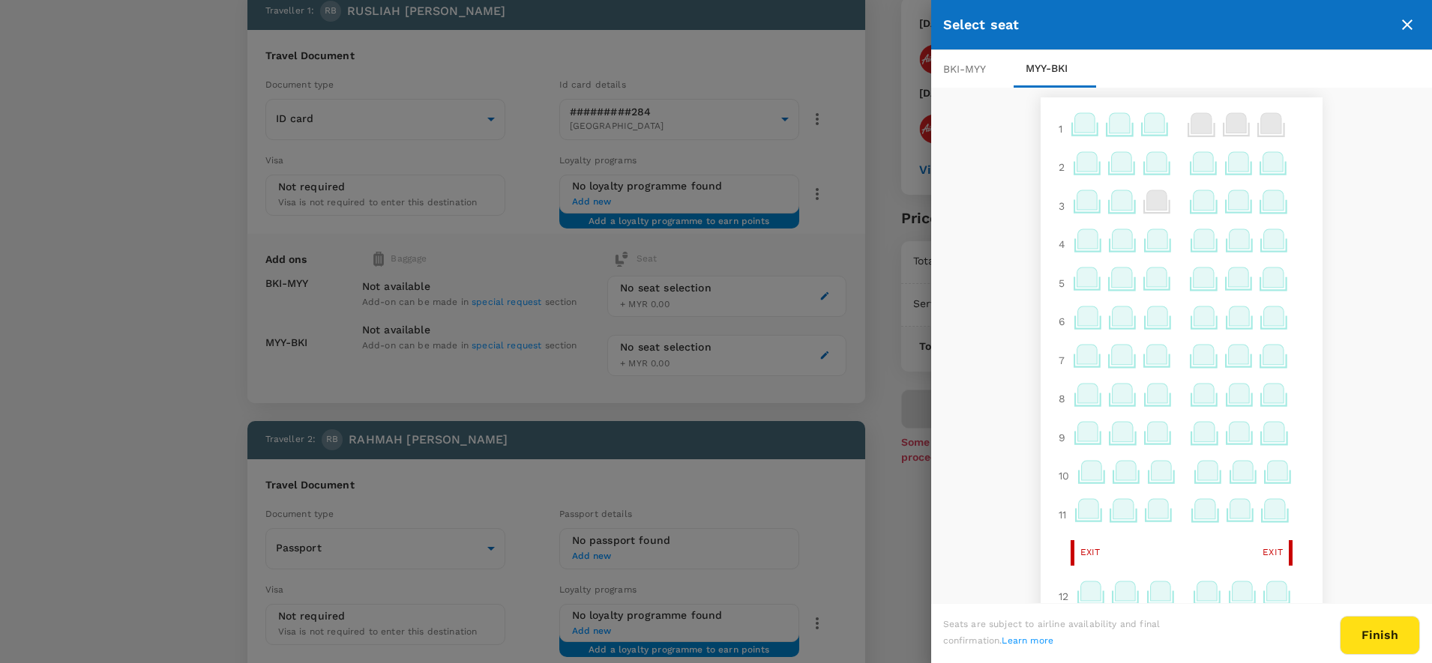
scroll to position [0, 0]
click at [1074, 129] on icon at bounding box center [1084, 124] width 20 height 19
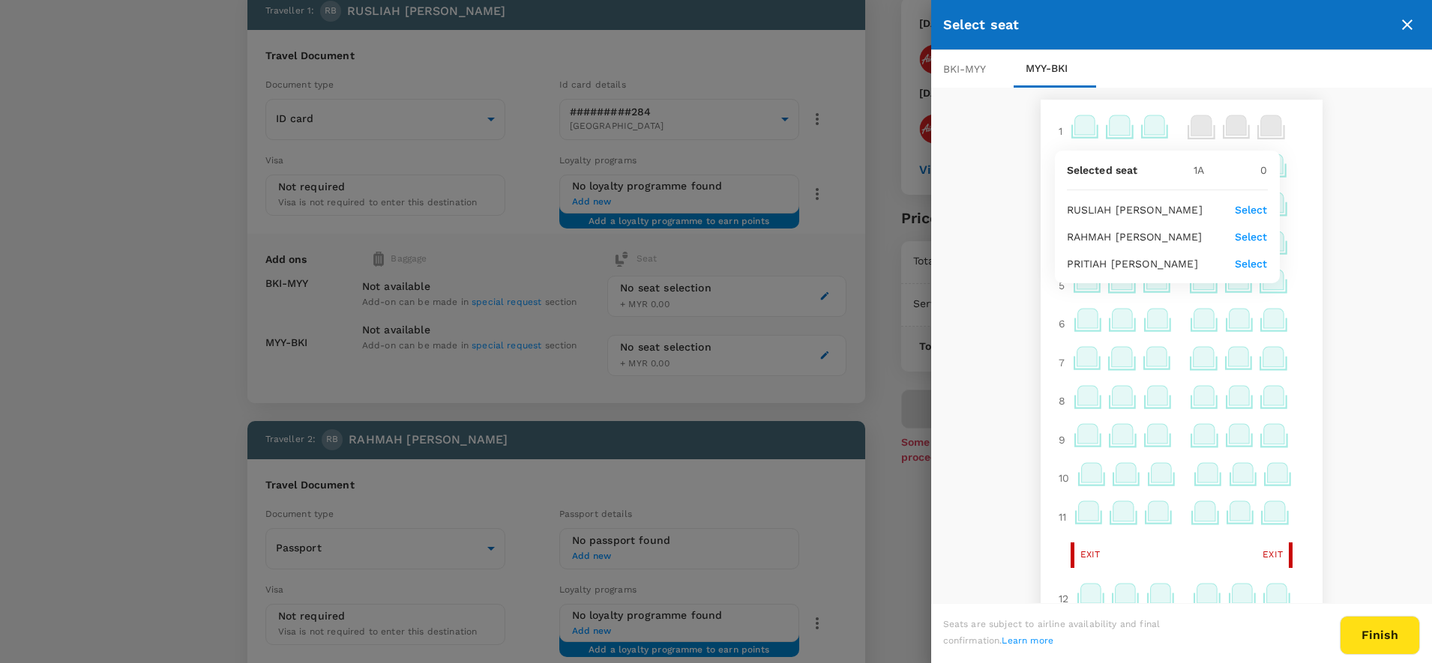
click at [1250, 208] on p "Select" at bounding box center [1251, 209] width 33 height 15
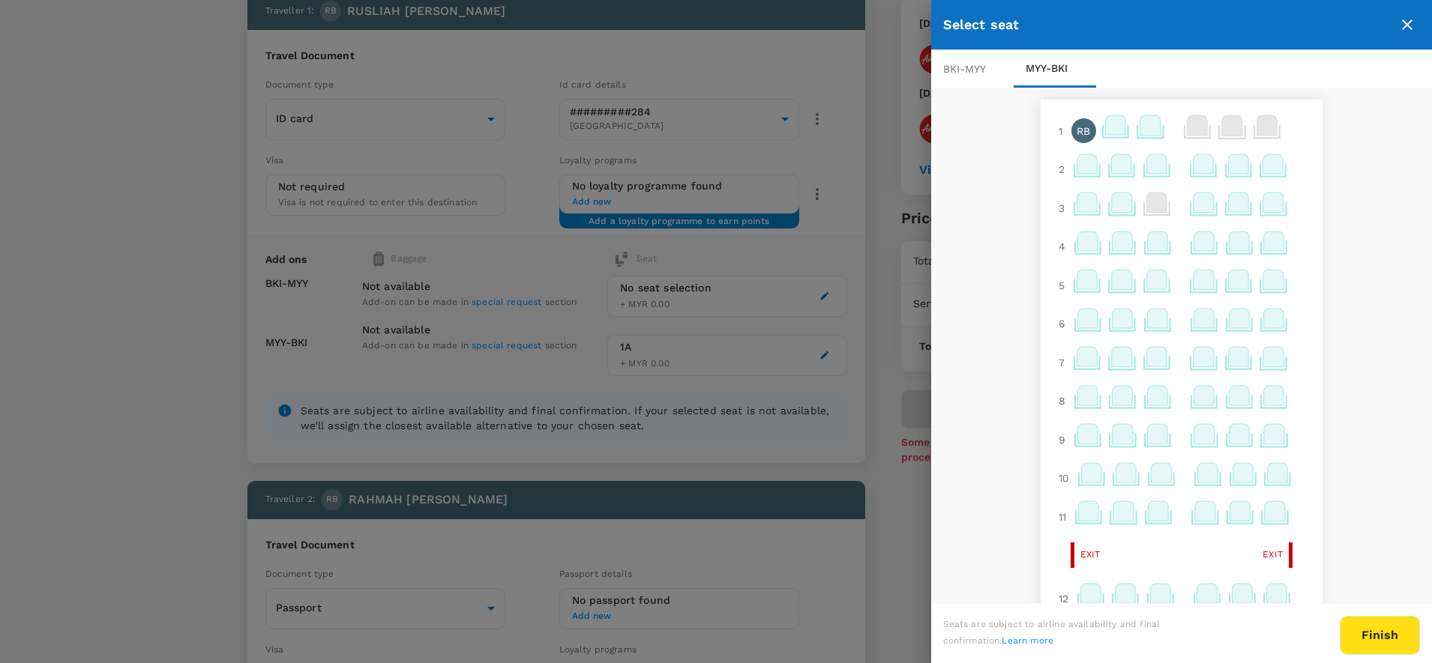
click at [1105, 133] on icon at bounding box center [1115, 124] width 20 height 19
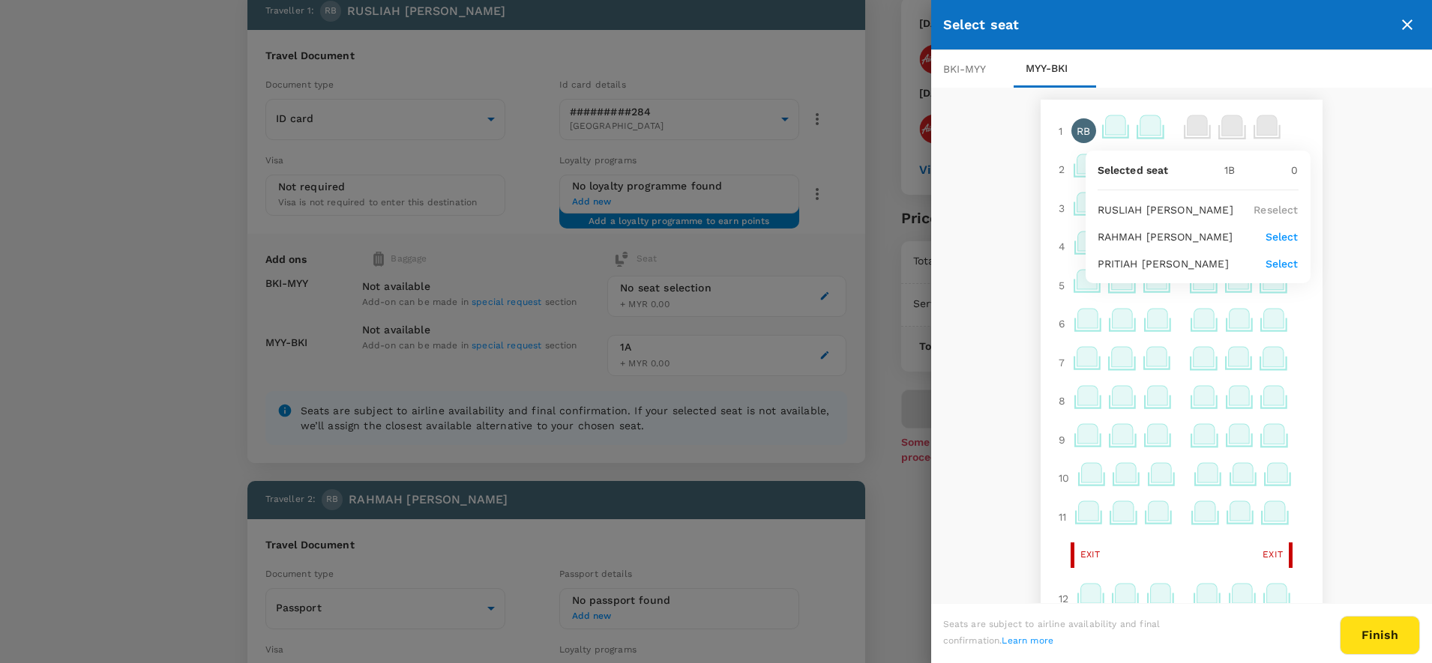
click at [1282, 239] on p "Select" at bounding box center [1281, 236] width 33 height 15
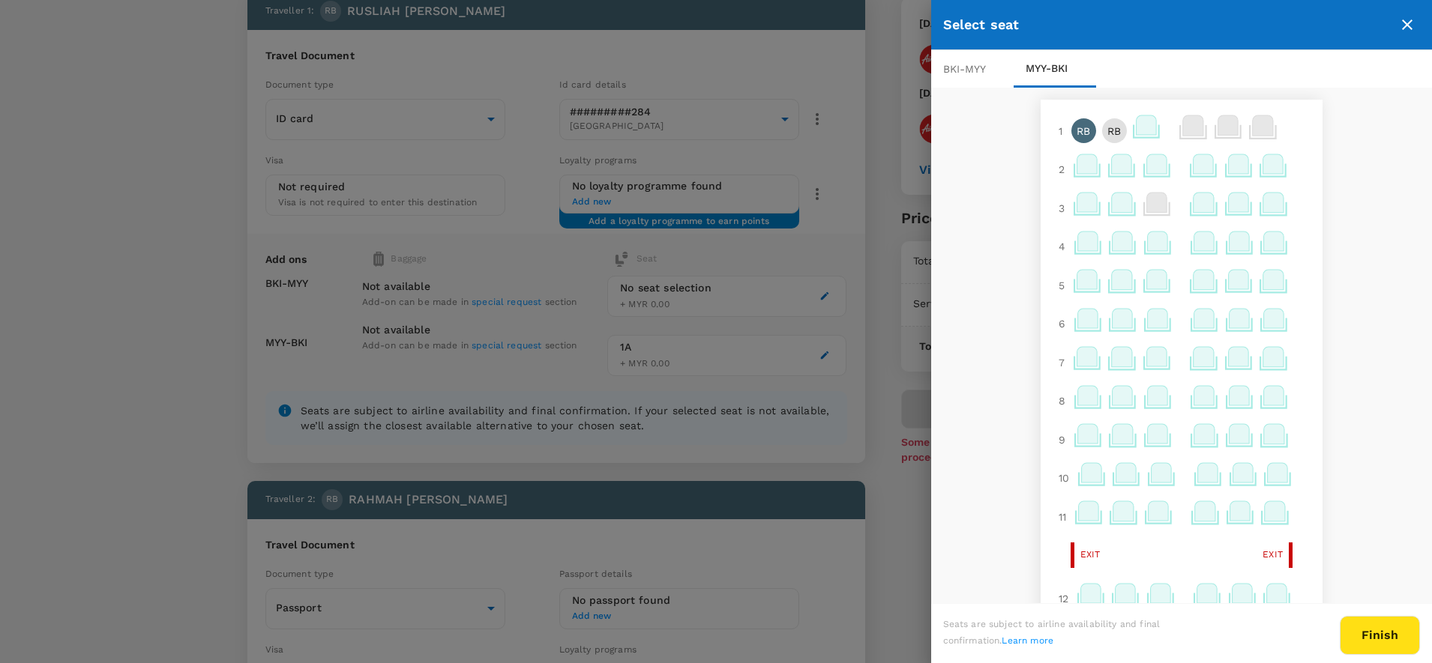
click at [1136, 134] on icon at bounding box center [1146, 124] width 20 height 19
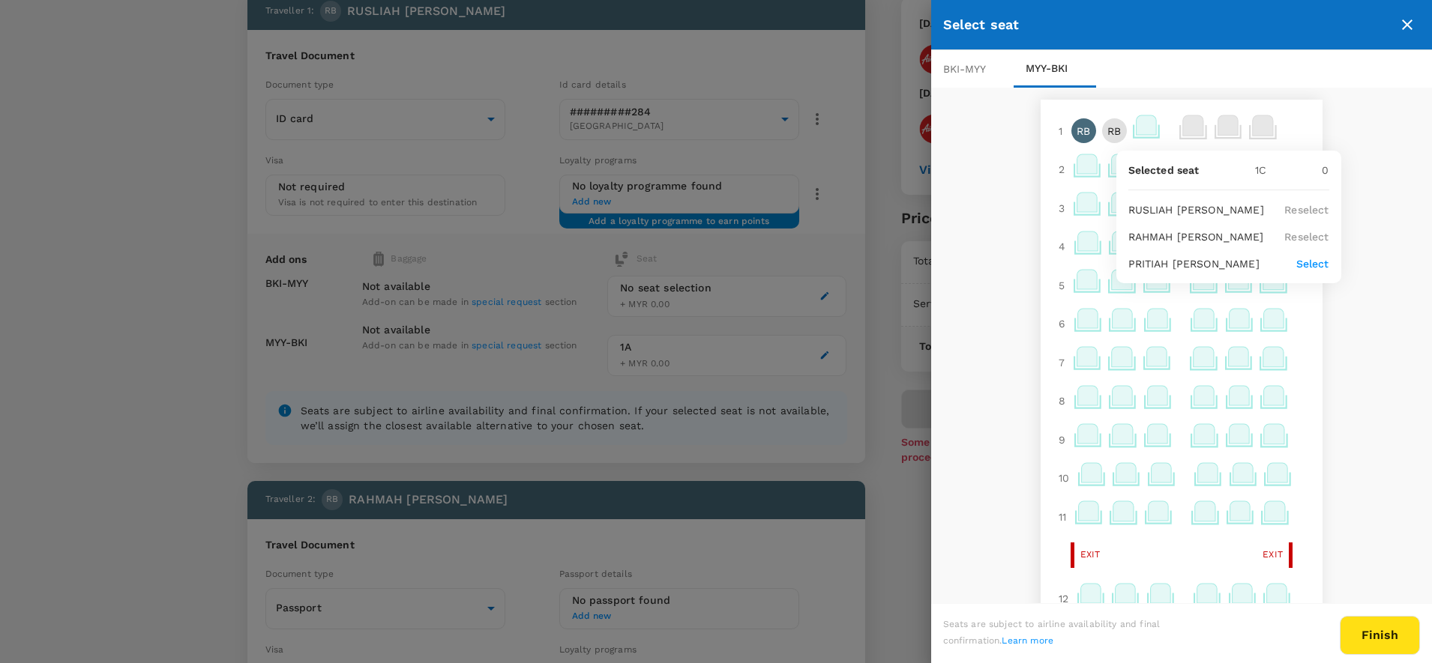
click at [1301, 263] on p "Select" at bounding box center [1312, 263] width 33 height 15
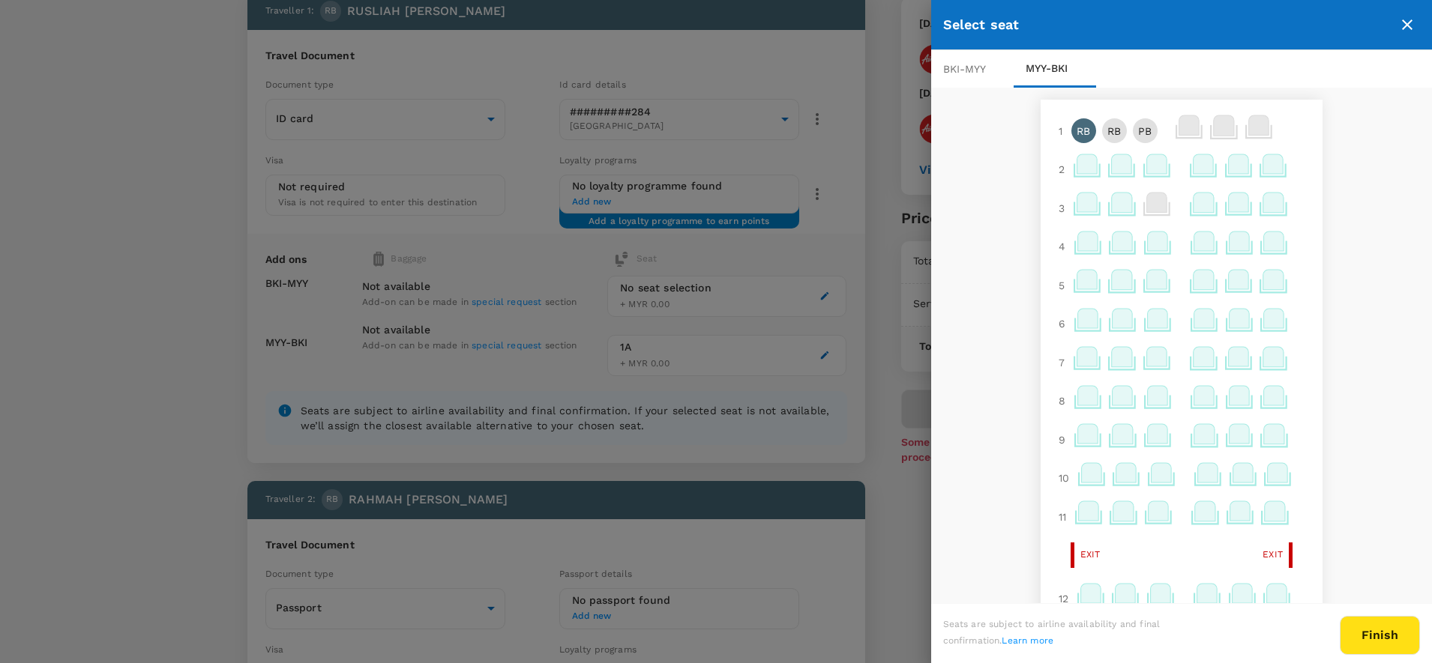
click at [993, 67] on div "BKI - MYY" at bounding box center [972, 68] width 82 height 37
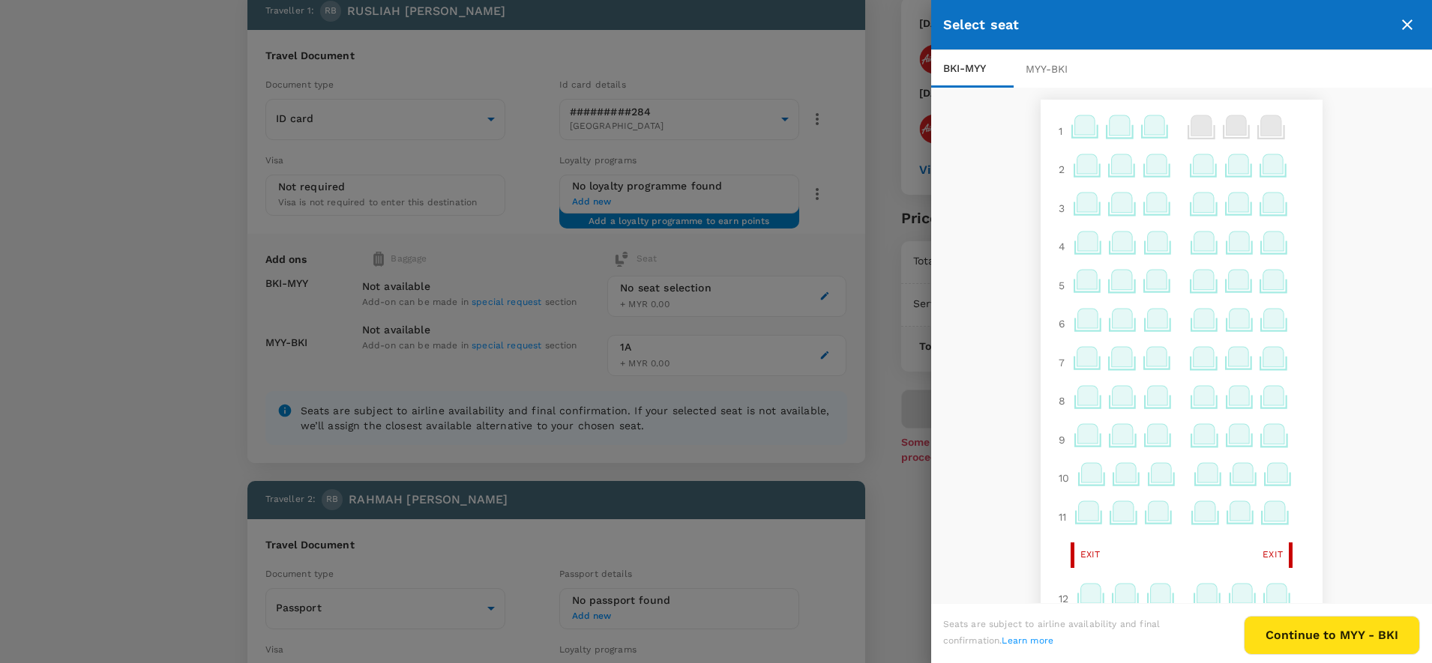
click at [1074, 127] on icon at bounding box center [1084, 124] width 20 height 19
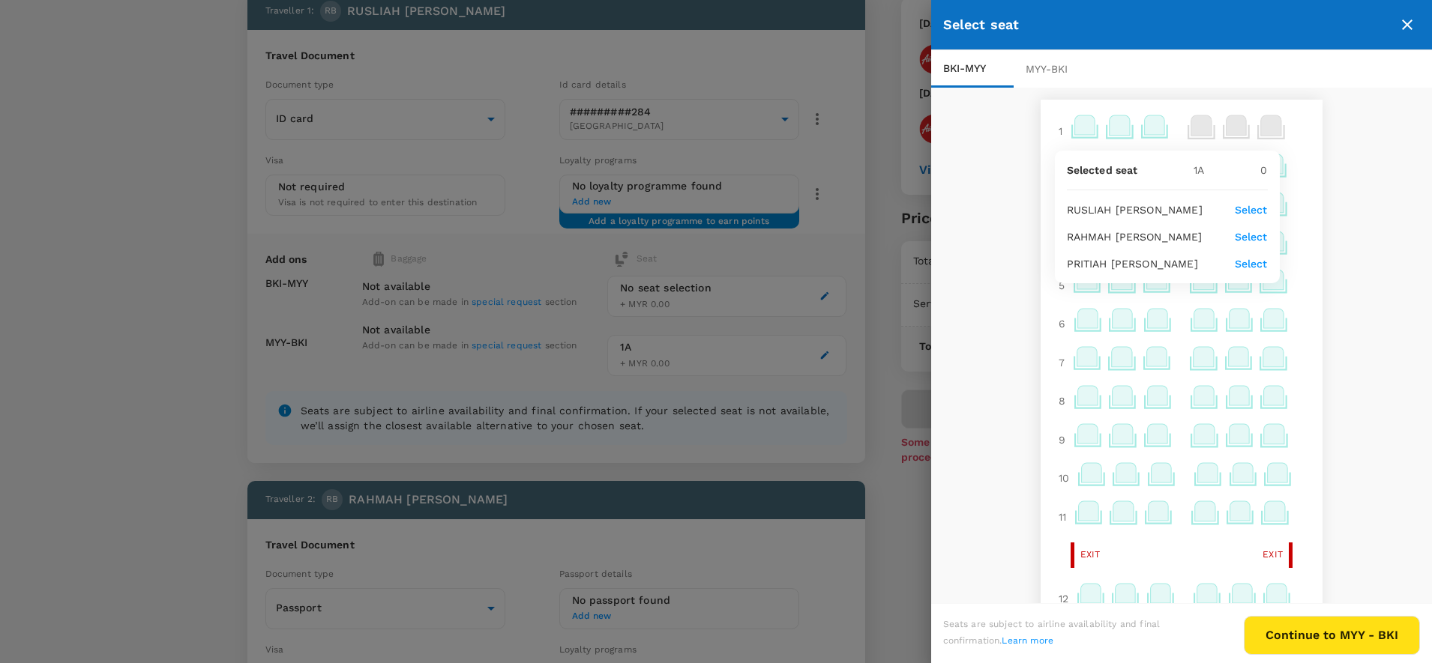
click at [1240, 266] on p "Select" at bounding box center [1251, 263] width 33 height 15
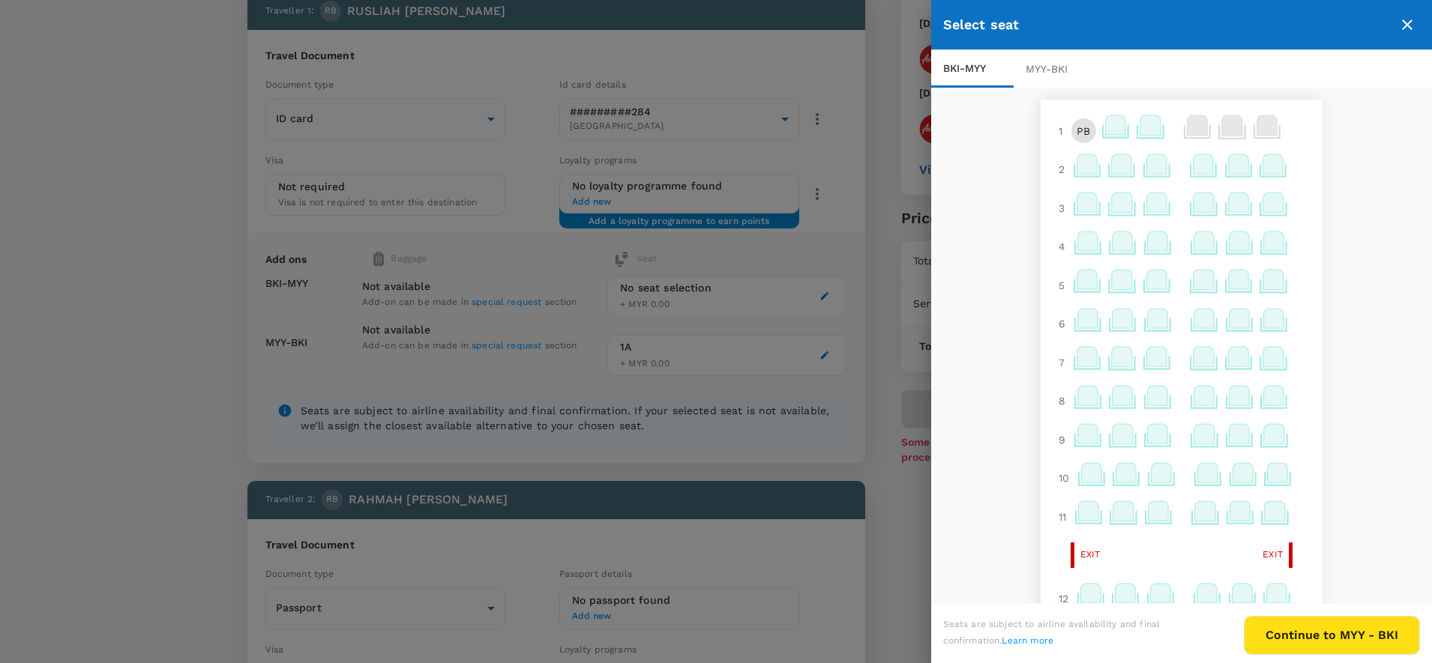
click at [1102, 136] on icon at bounding box center [1116, 129] width 29 height 29
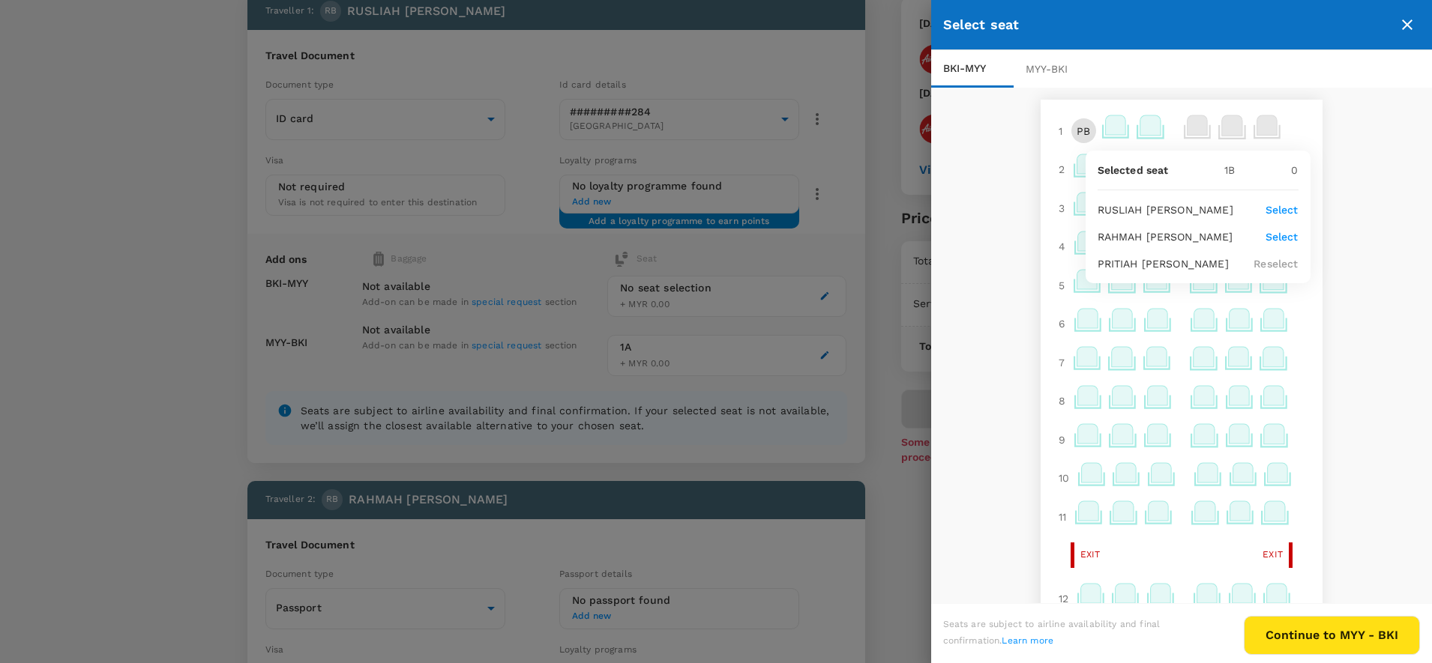
click at [1270, 235] on p "Select" at bounding box center [1281, 236] width 33 height 15
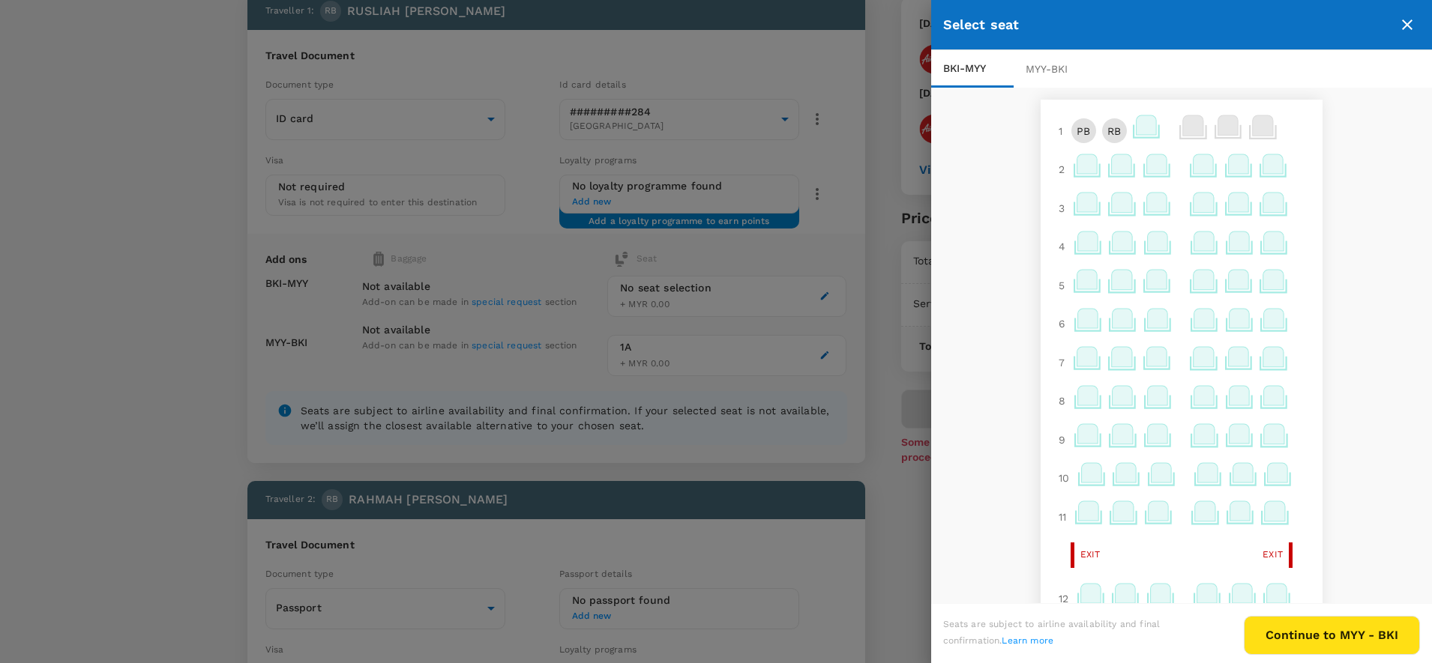
click at [1136, 130] on icon at bounding box center [1146, 124] width 20 height 19
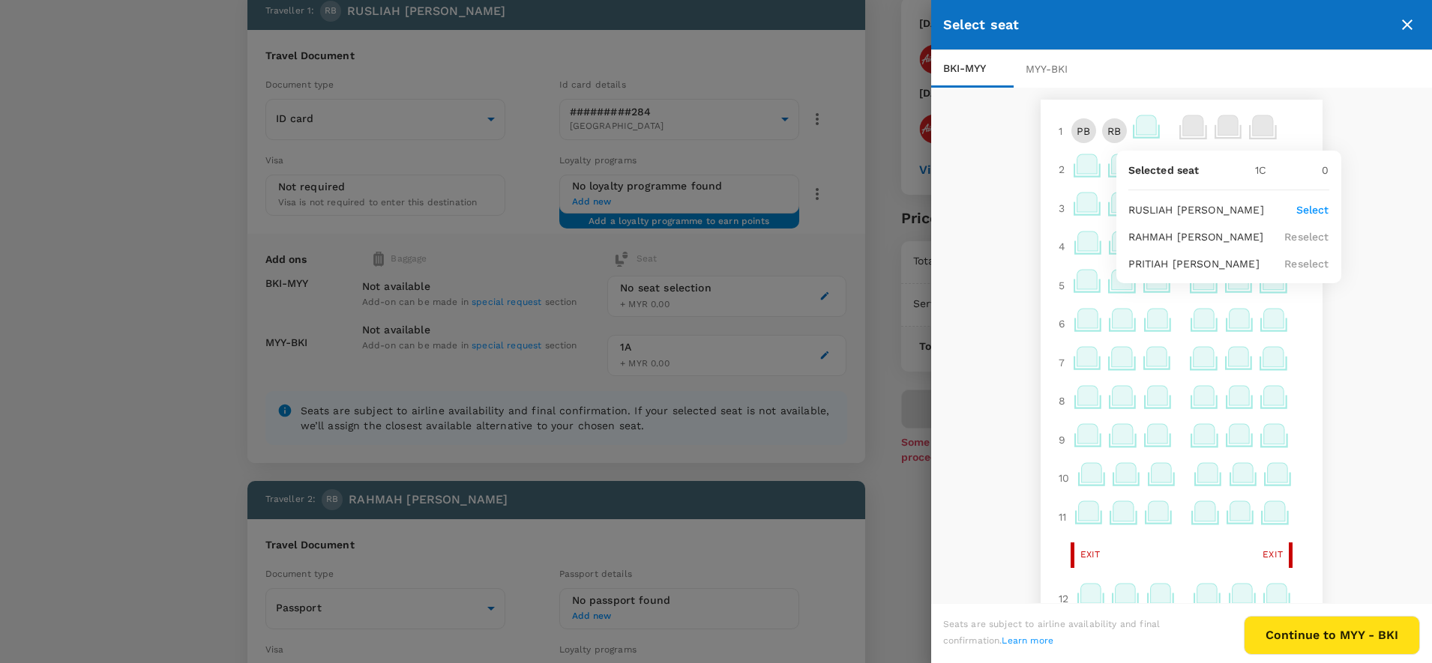
click at [1301, 213] on p "Select" at bounding box center [1312, 209] width 33 height 15
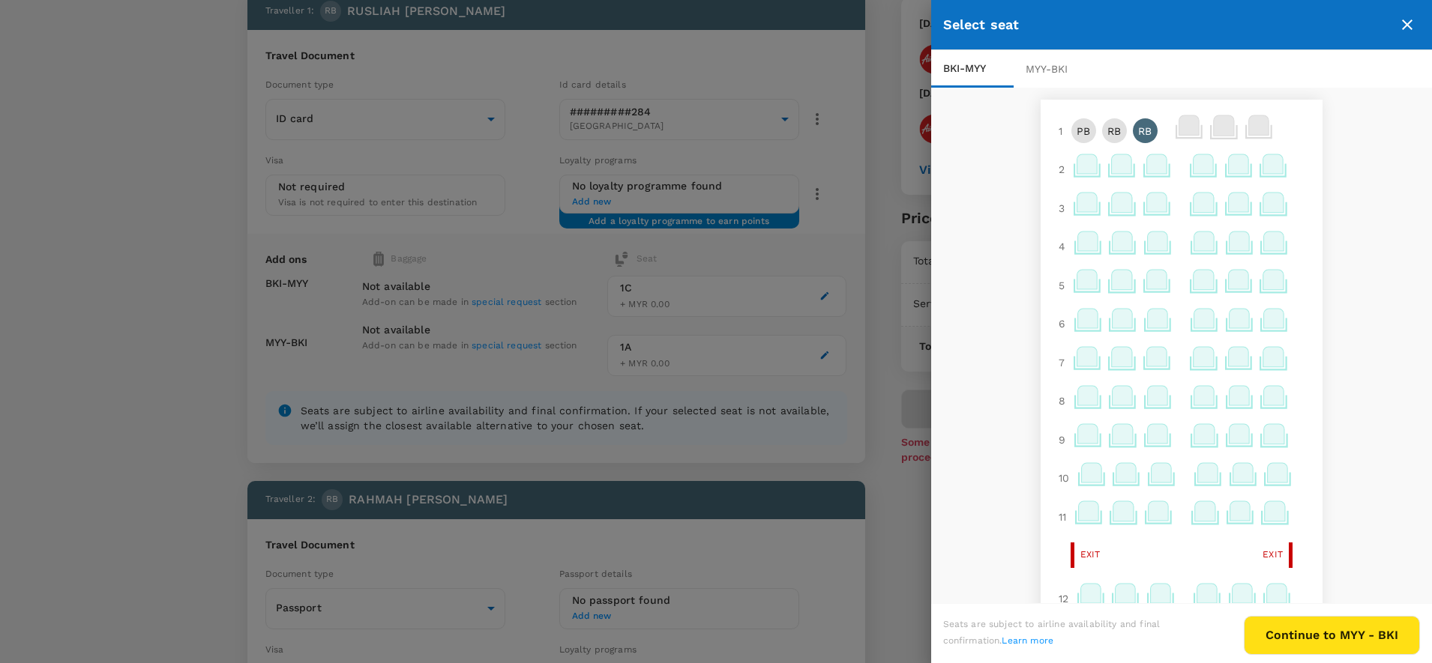
click at [1047, 73] on div "MYY - BKI" at bounding box center [1055, 68] width 82 height 37
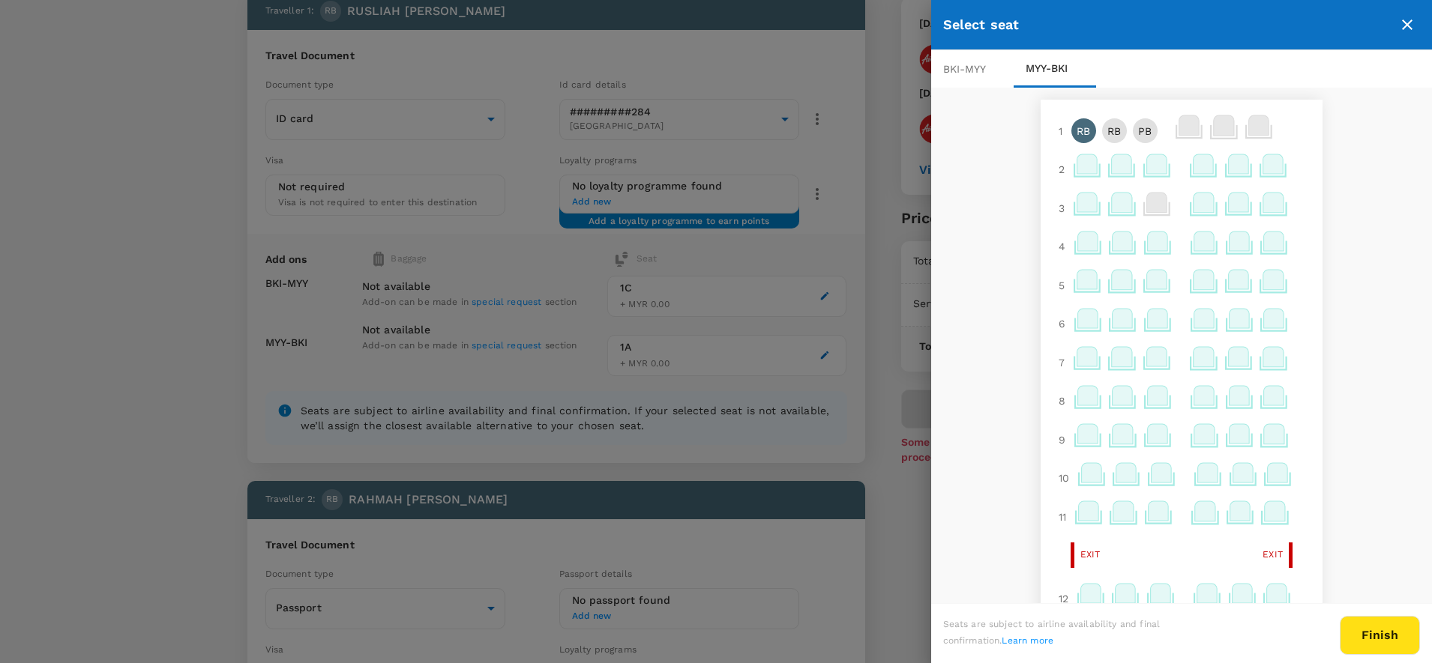
click at [1077, 133] on p "RB" at bounding box center [1083, 131] width 13 height 15
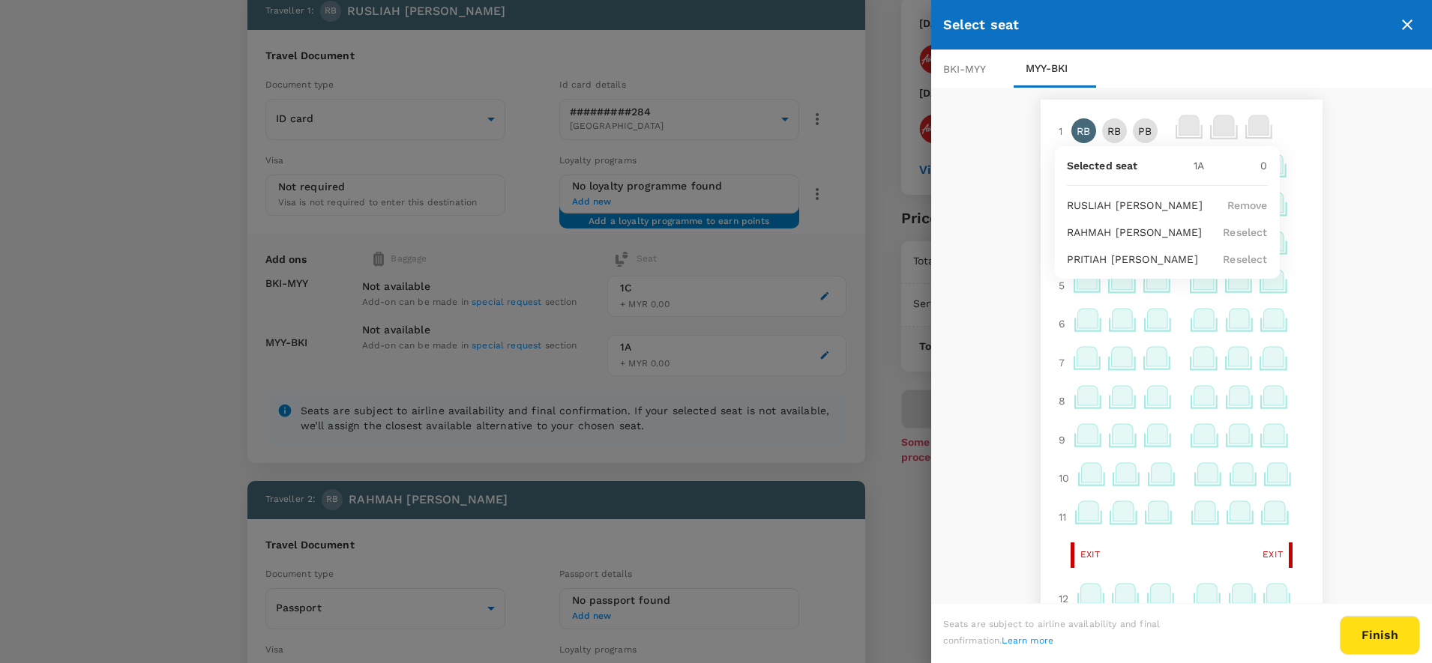
click at [1107, 133] on p "RB" at bounding box center [1113, 131] width 13 height 15
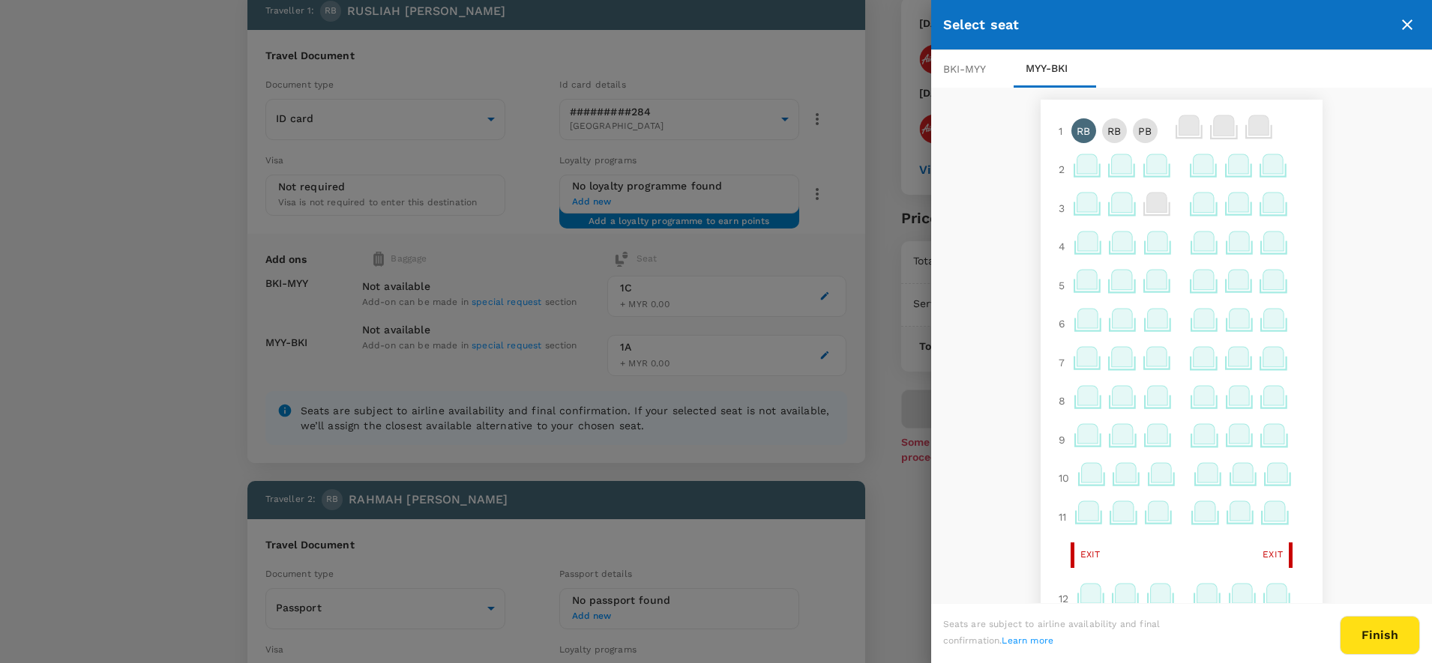
click at [1107, 133] on p "RB" at bounding box center [1113, 131] width 13 height 15
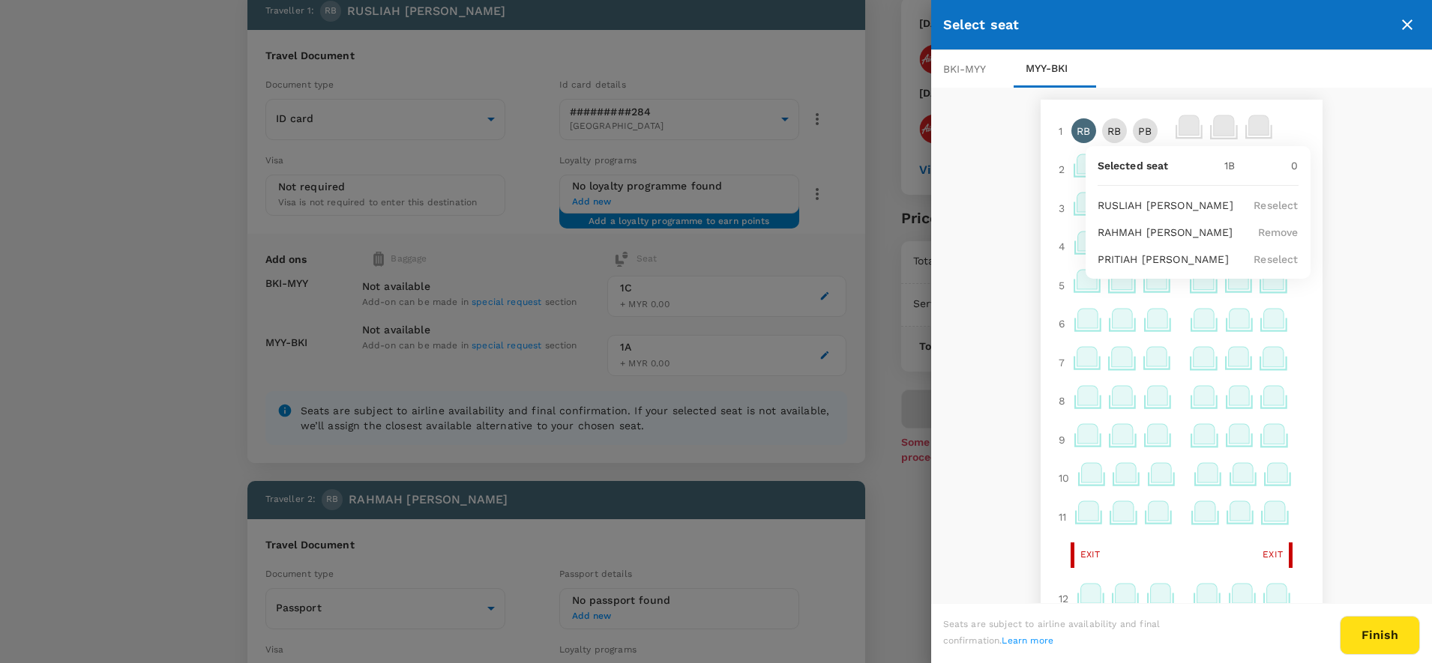
click at [1138, 130] on p "PB" at bounding box center [1144, 131] width 13 height 15
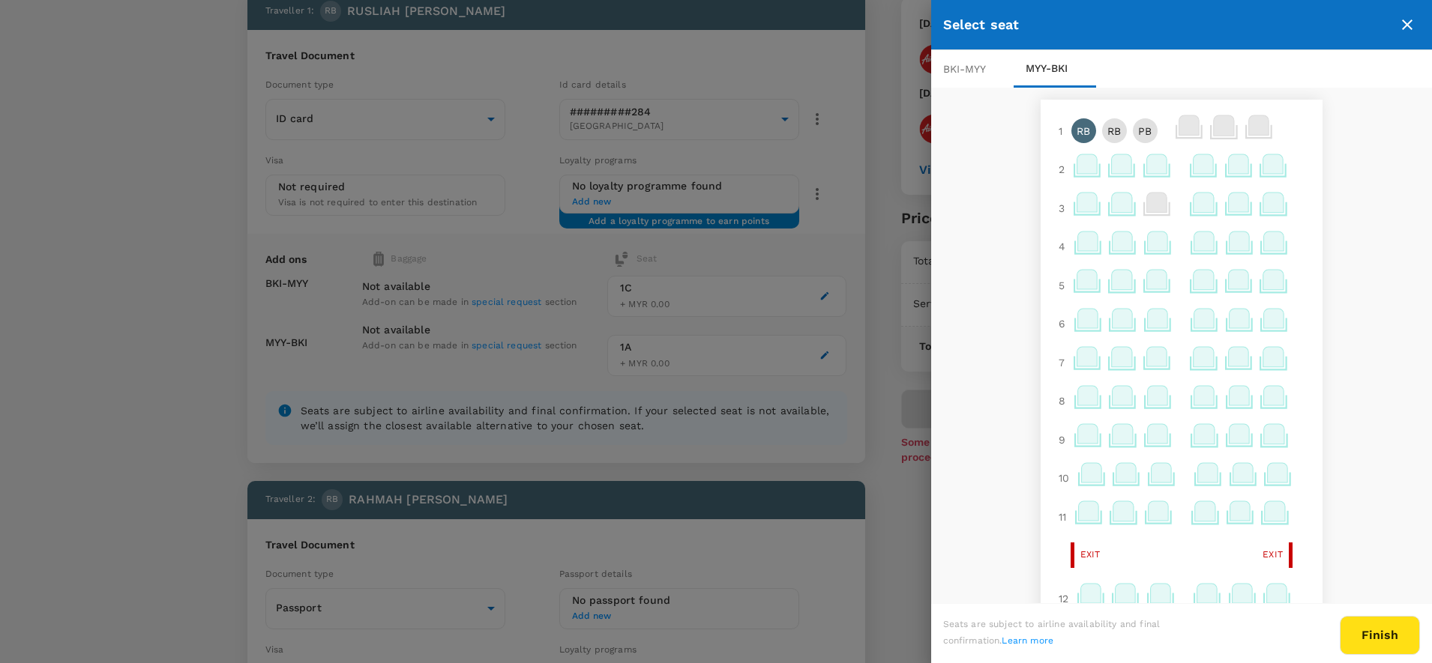
click at [1138, 130] on p "PB" at bounding box center [1144, 131] width 13 height 15
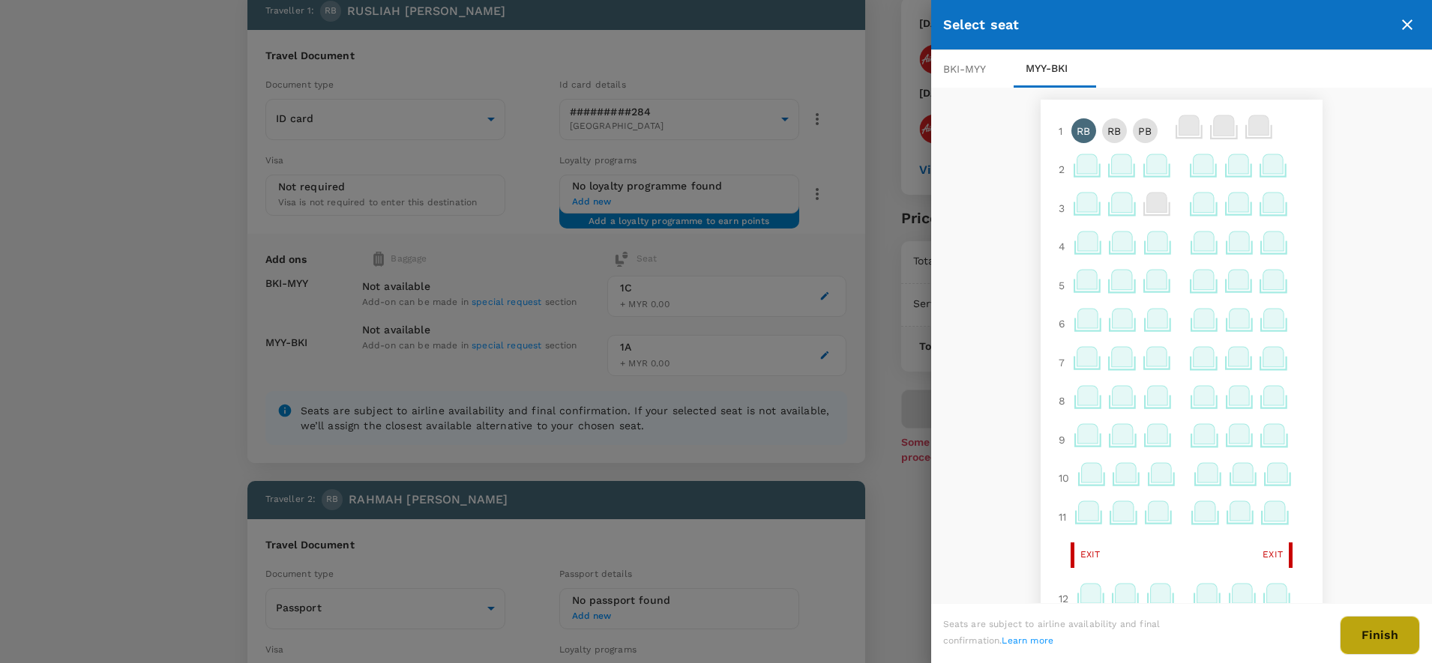
click at [1383, 636] on button "Finish" at bounding box center [1380, 635] width 80 height 39
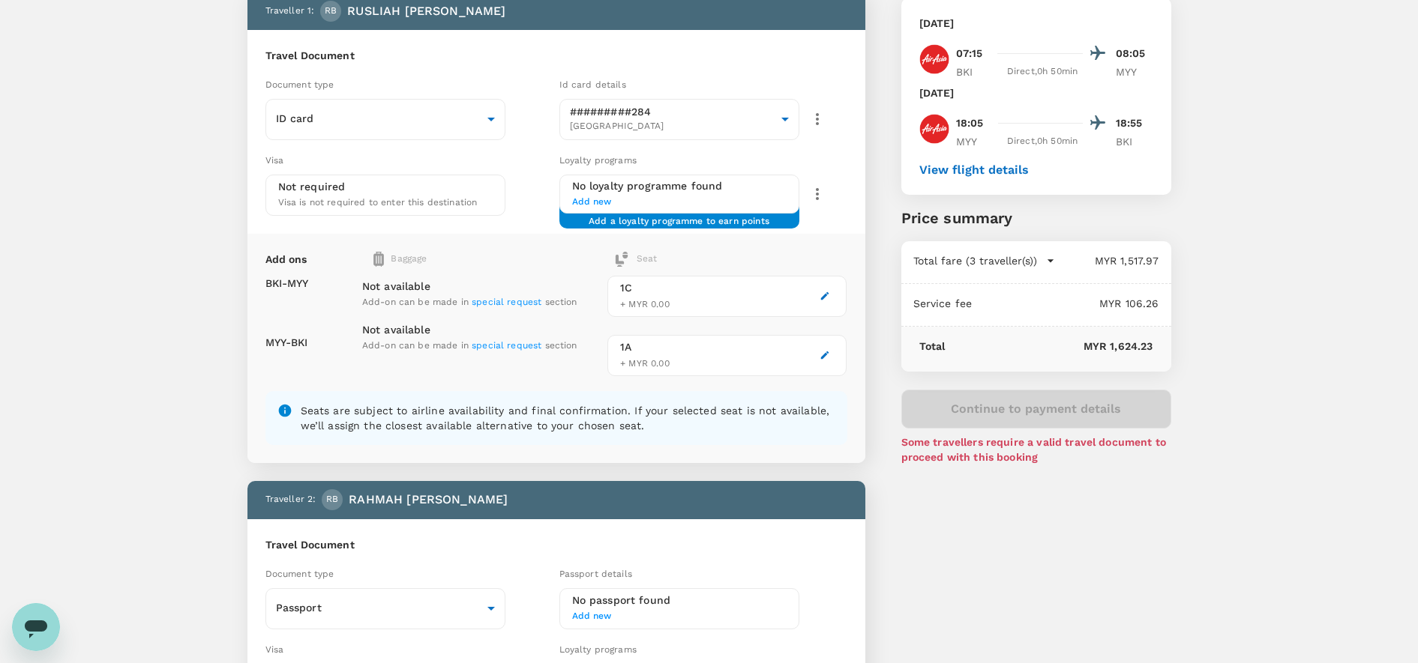
click at [424, 282] on p "Not available" at bounding box center [469, 286] width 215 height 15
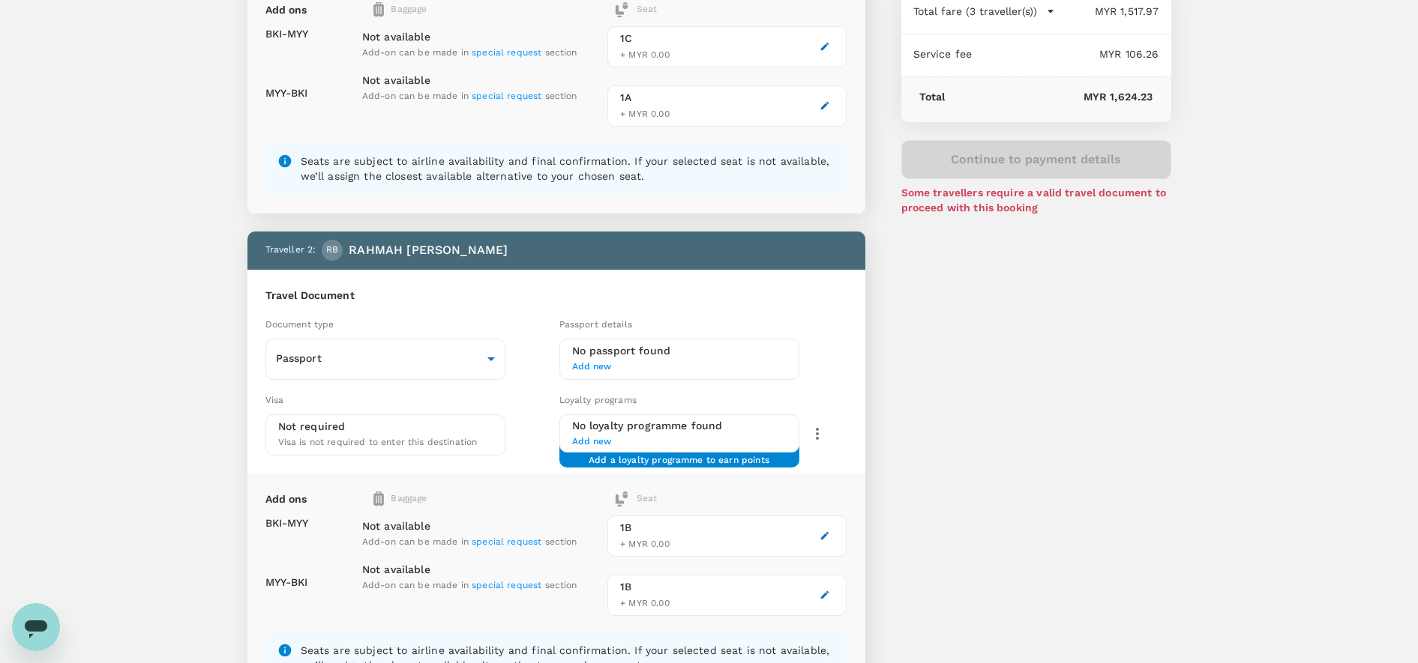
scroll to position [375, 0]
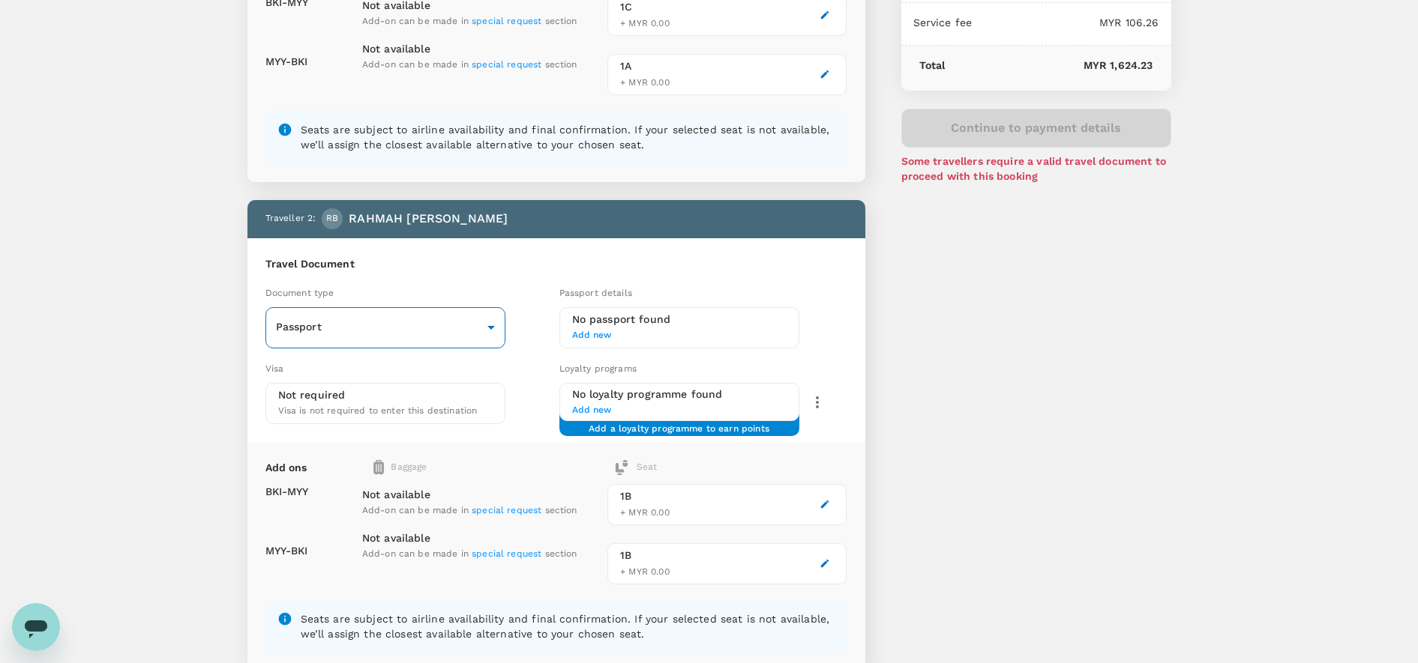
click at [442, 332] on body "Back to flight results Flight review Traveller(s) Traveller 1 : RB [PERSON_NAME…" at bounding box center [709, 488] width 1418 height 1726
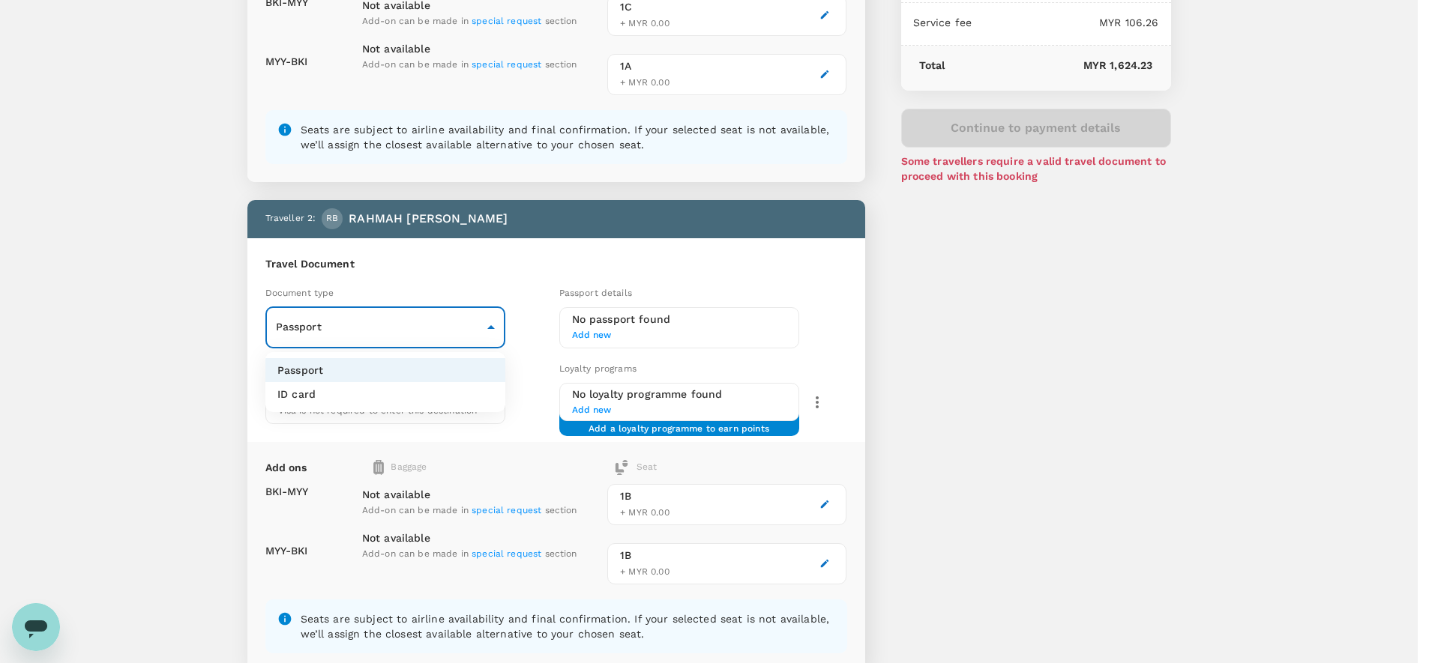
click at [386, 393] on li "ID card" at bounding box center [385, 394] width 240 height 24
type input "Id card"
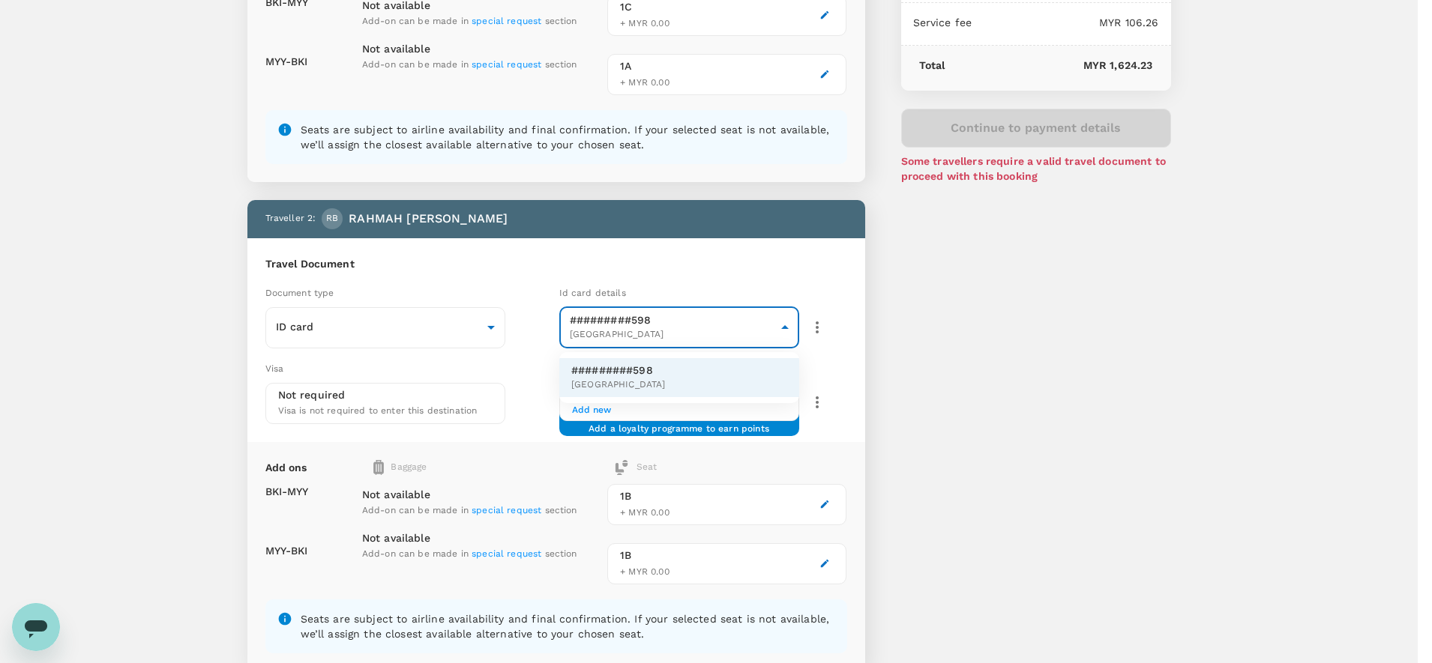
click at [697, 340] on body "Back to flight results Flight review Traveller(s) Traveller 1 : RB [PERSON_NAME…" at bounding box center [716, 488] width 1432 height 1726
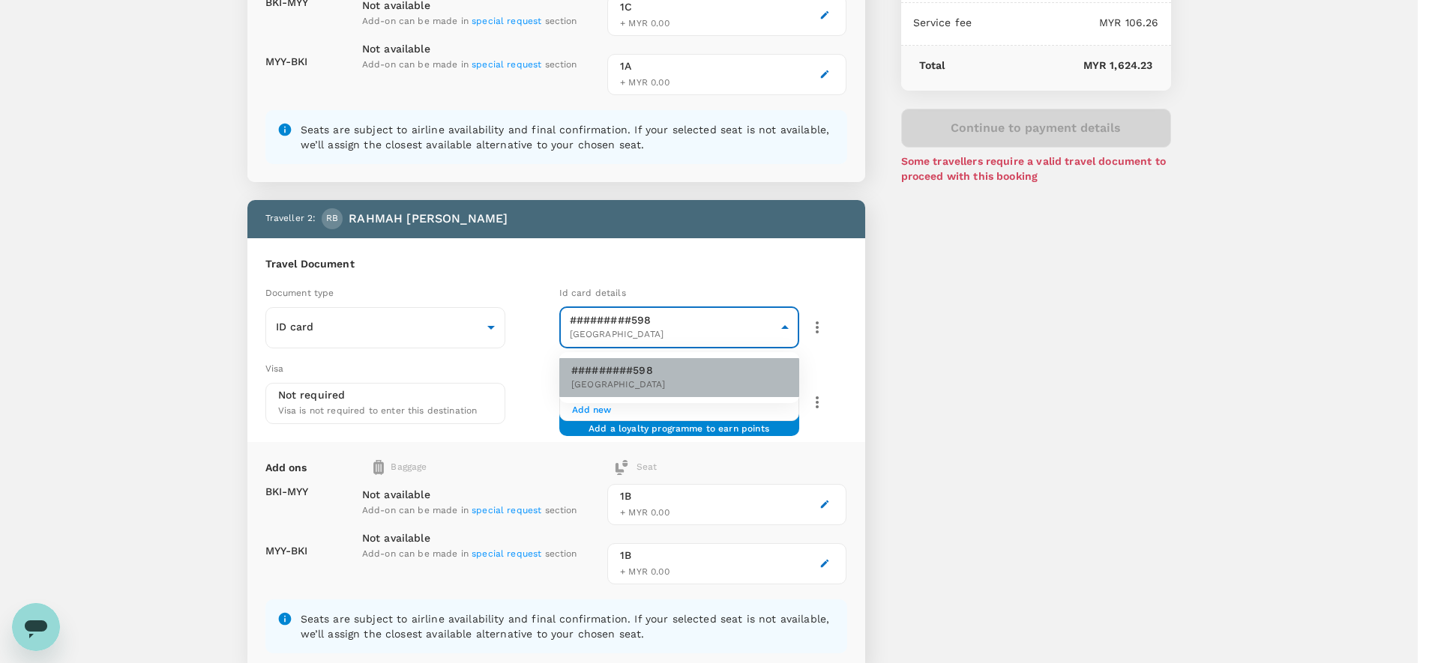
click at [658, 370] on li "#########598 [GEOGRAPHIC_DATA]" at bounding box center [679, 377] width 240 height 39
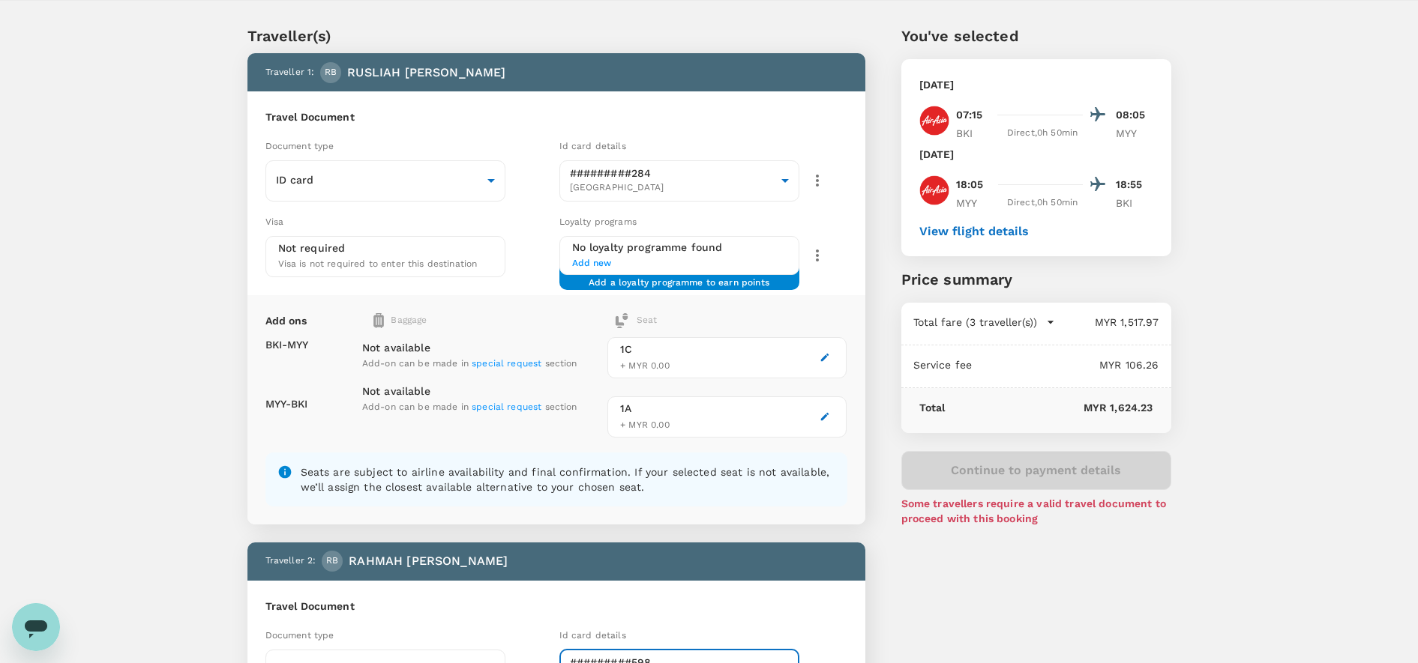
scroll to position [0, 0]
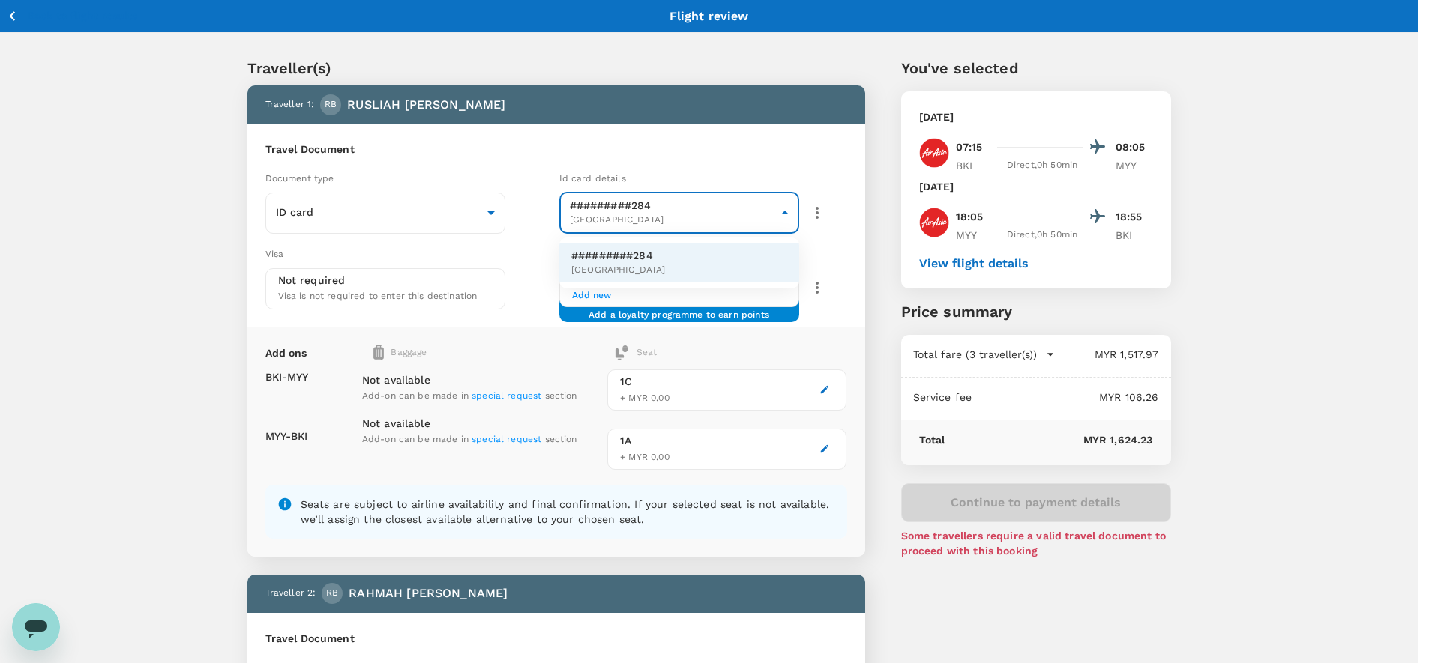
click at [652, 271] on span "[GEOGRAPHIC_DATA]" at bounding box center [618, 270] width 94 height 15
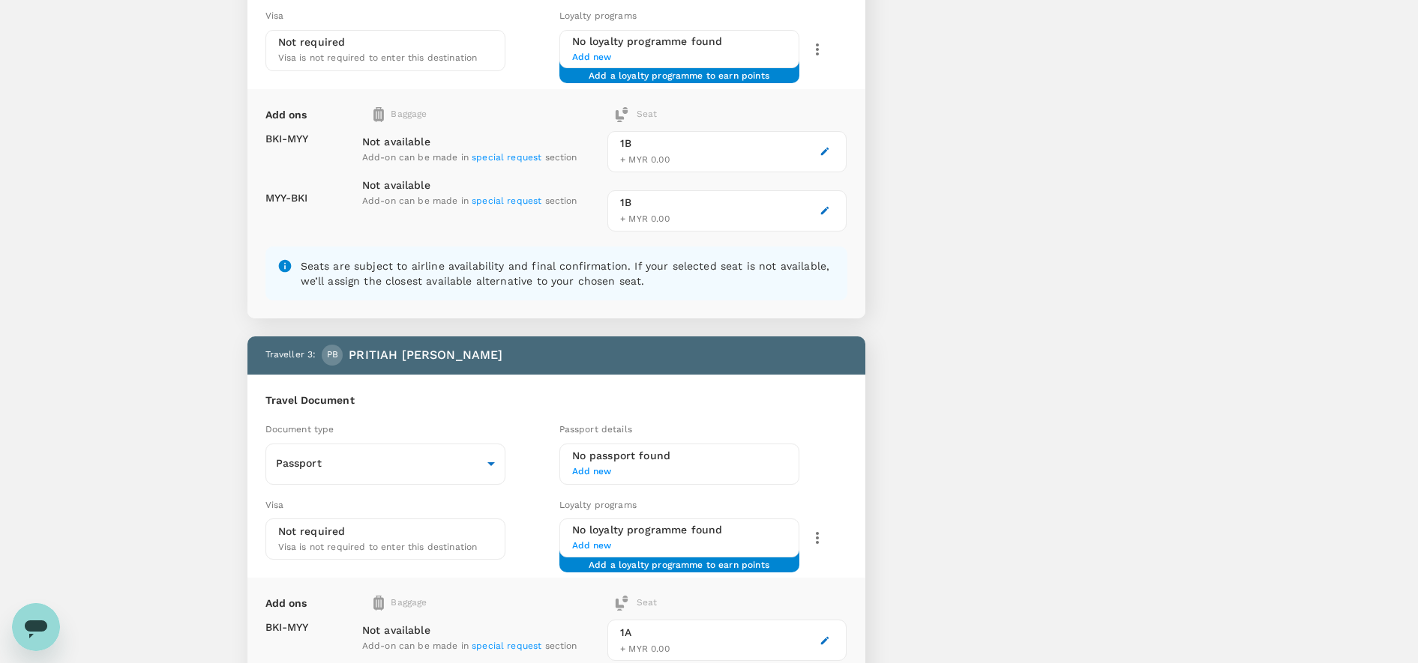
scroll to position [750, 0]
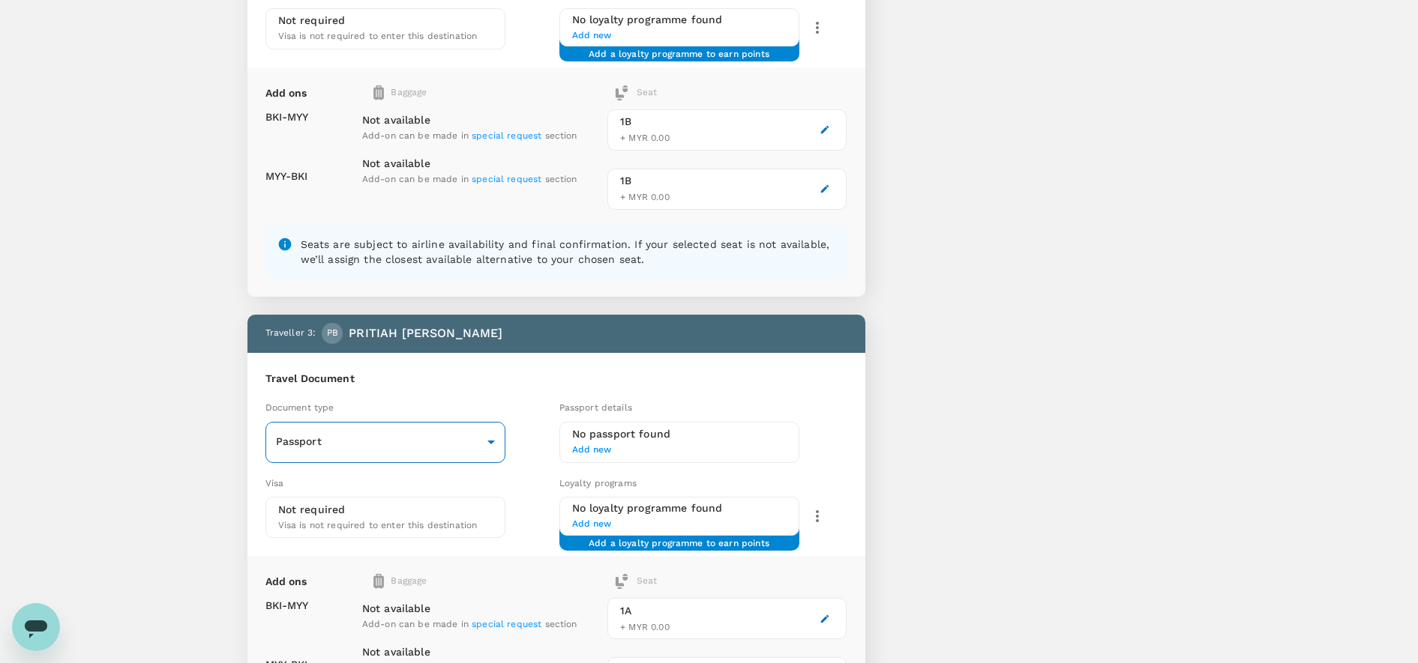
click at [396, 438] on body "Back to flight results Flight review Traveller(s) Traveller 1 : RB [PERSON_NAME…" at bounding box center [709, 113] width 1418 height 1726
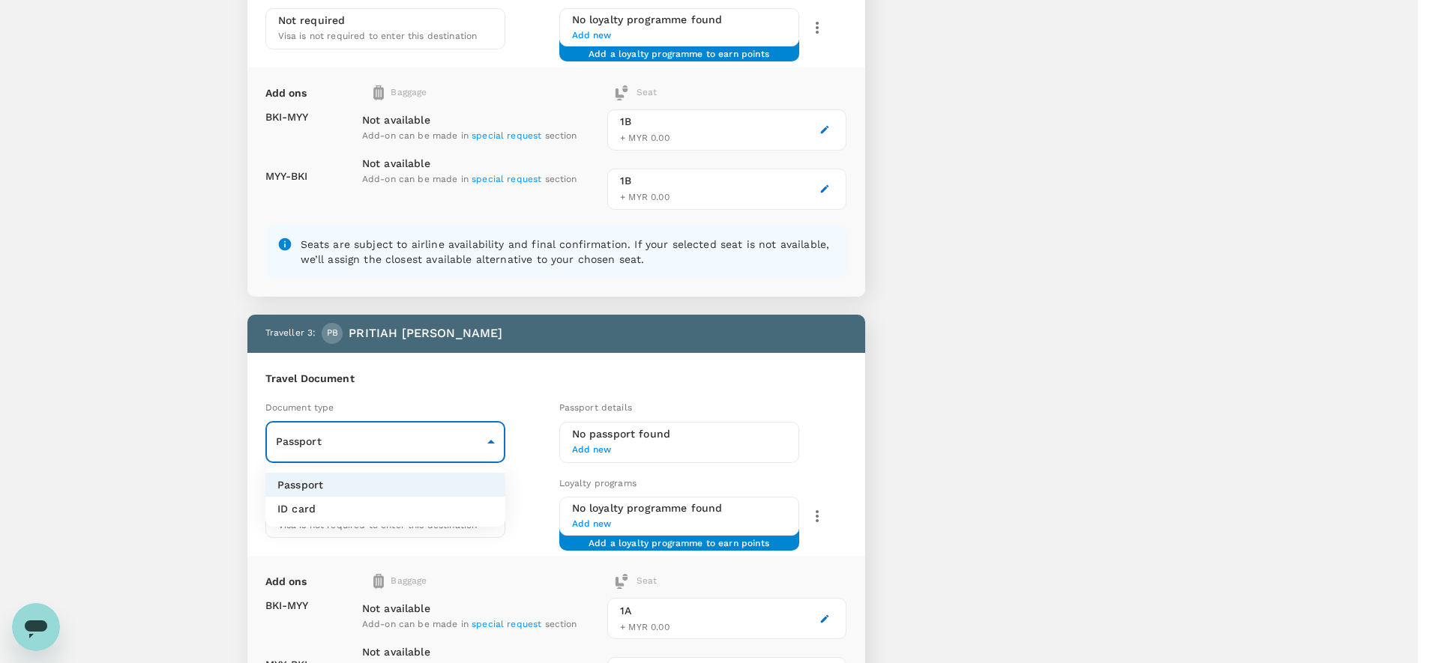
click at [344, 511] on li "ID card" at bounding box center [385, 509] width 240 height 24
type input "Id card"
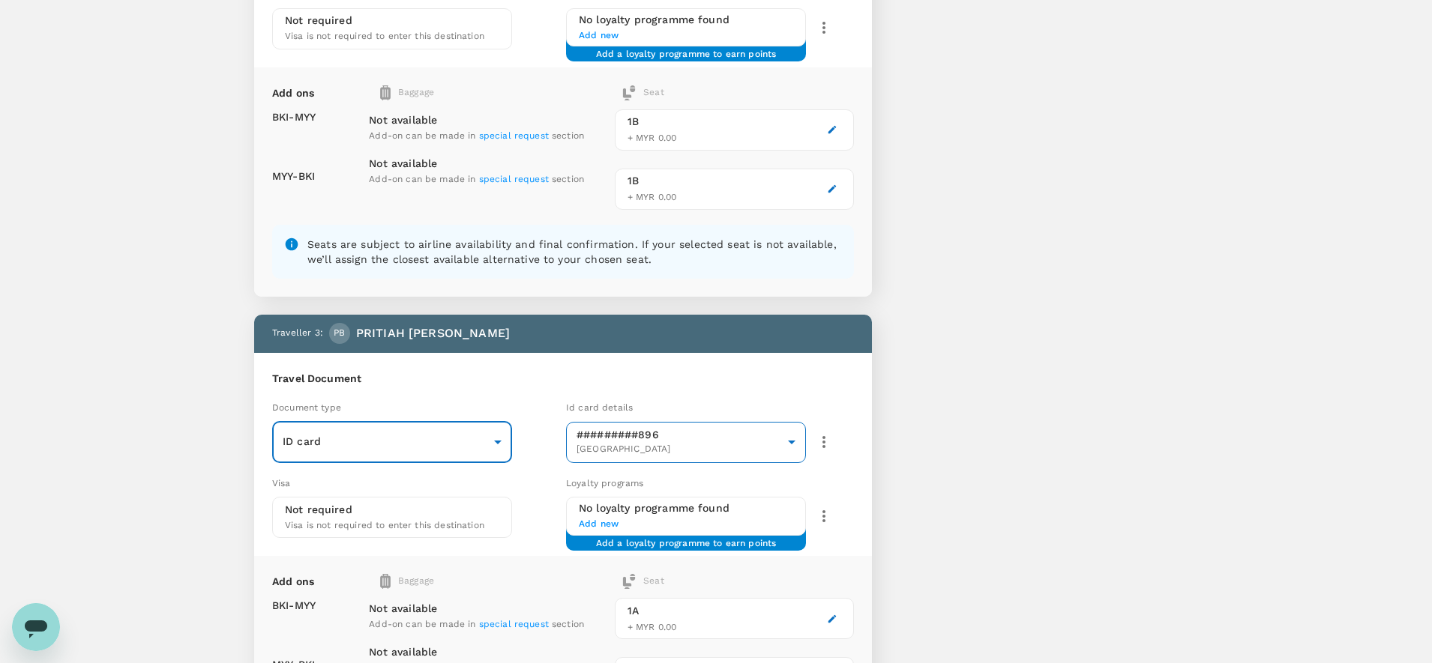
click at [627, 452] on body "Back to flight results Flight review Traveller(s) Traveller 1 : RB [PERSON_NAME…" at bounding box center [716, 113] width 1432 height 1726
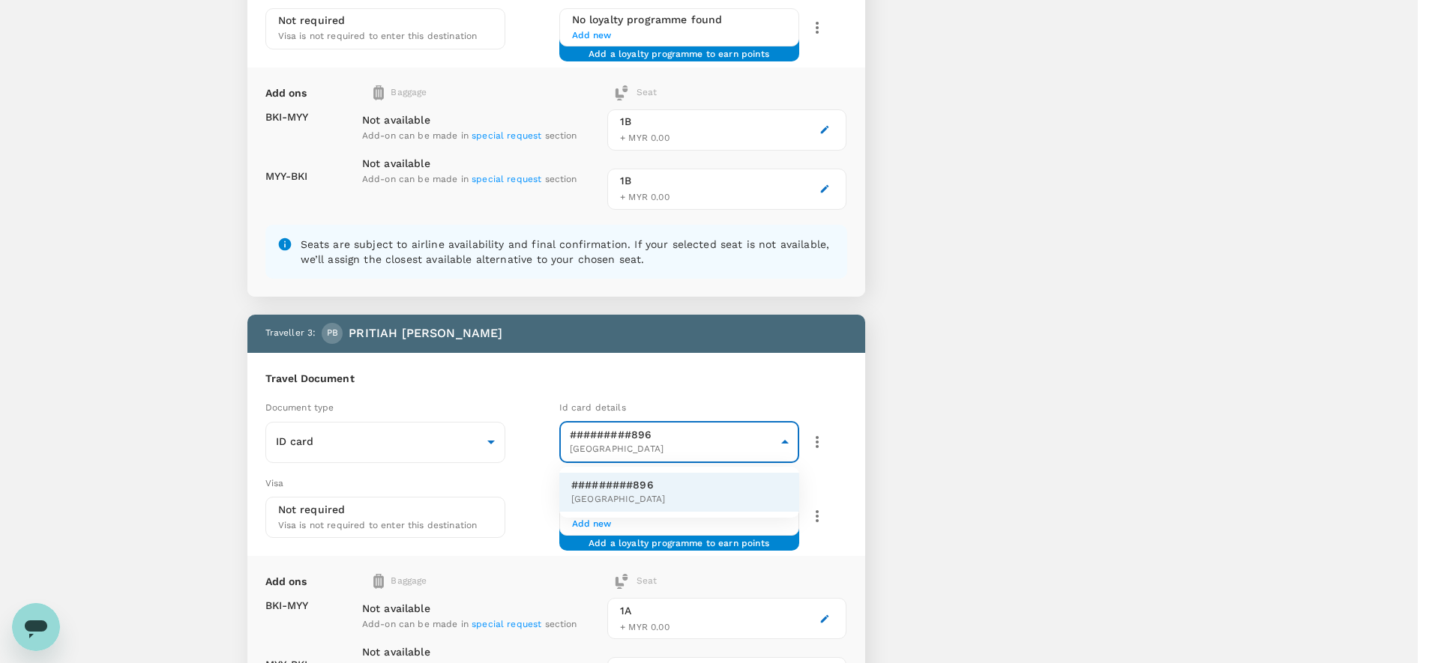
click at [609, 493] on span "[GEOGRAPHIC_DATA]" at bounding box center [618, 500] width 94 height 15
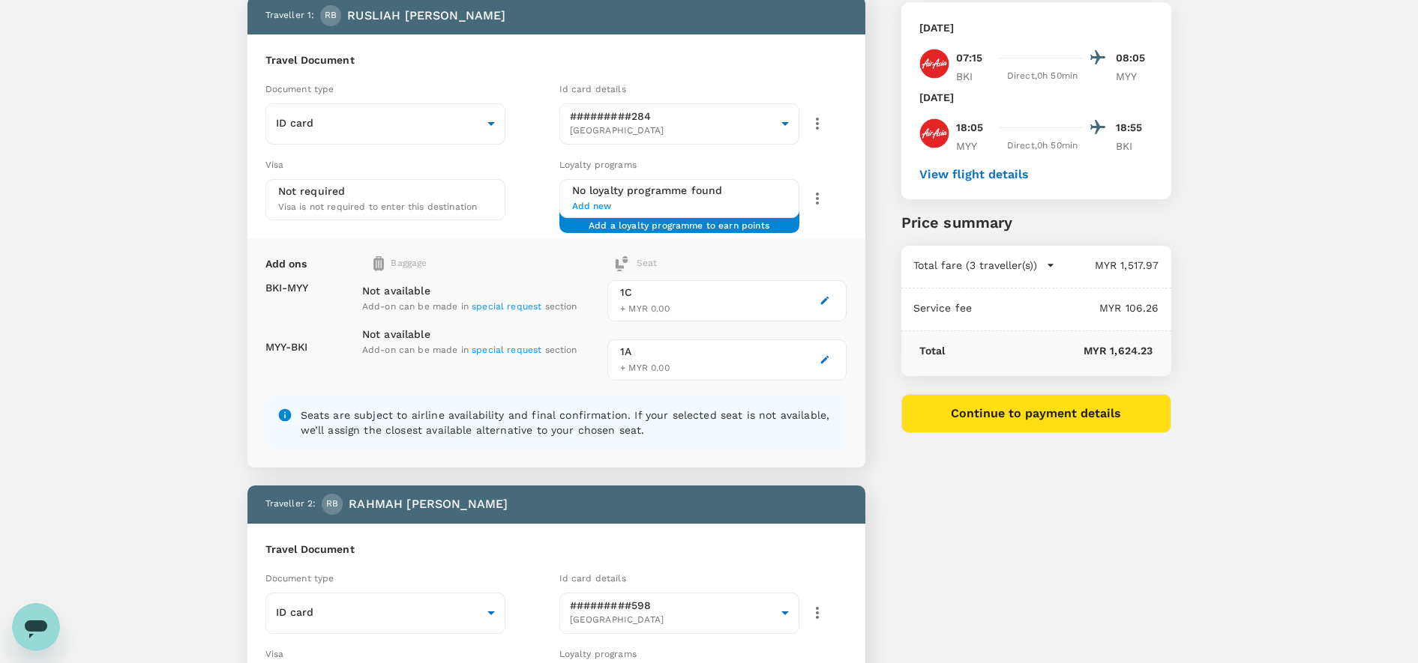
scroll to position [31, 0]
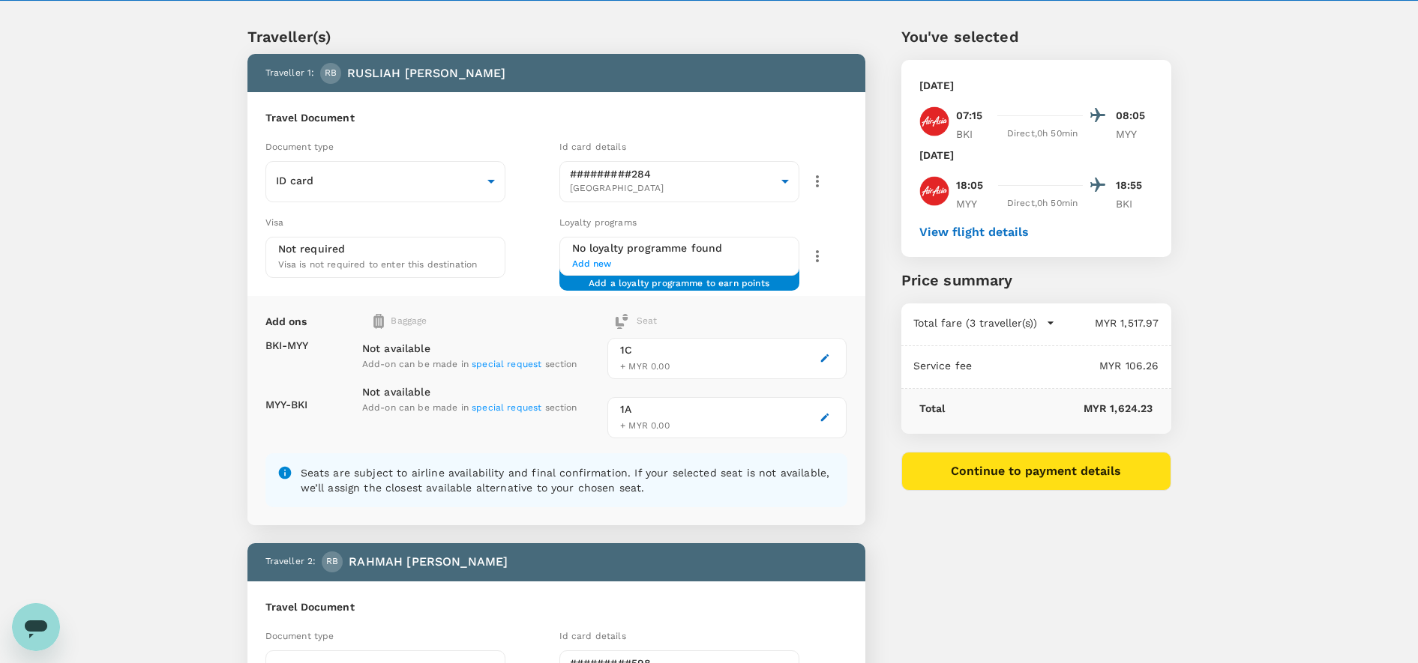
click at [963, 236] on button "View flight details" at bounding box center [973, 232] width 109 height 13
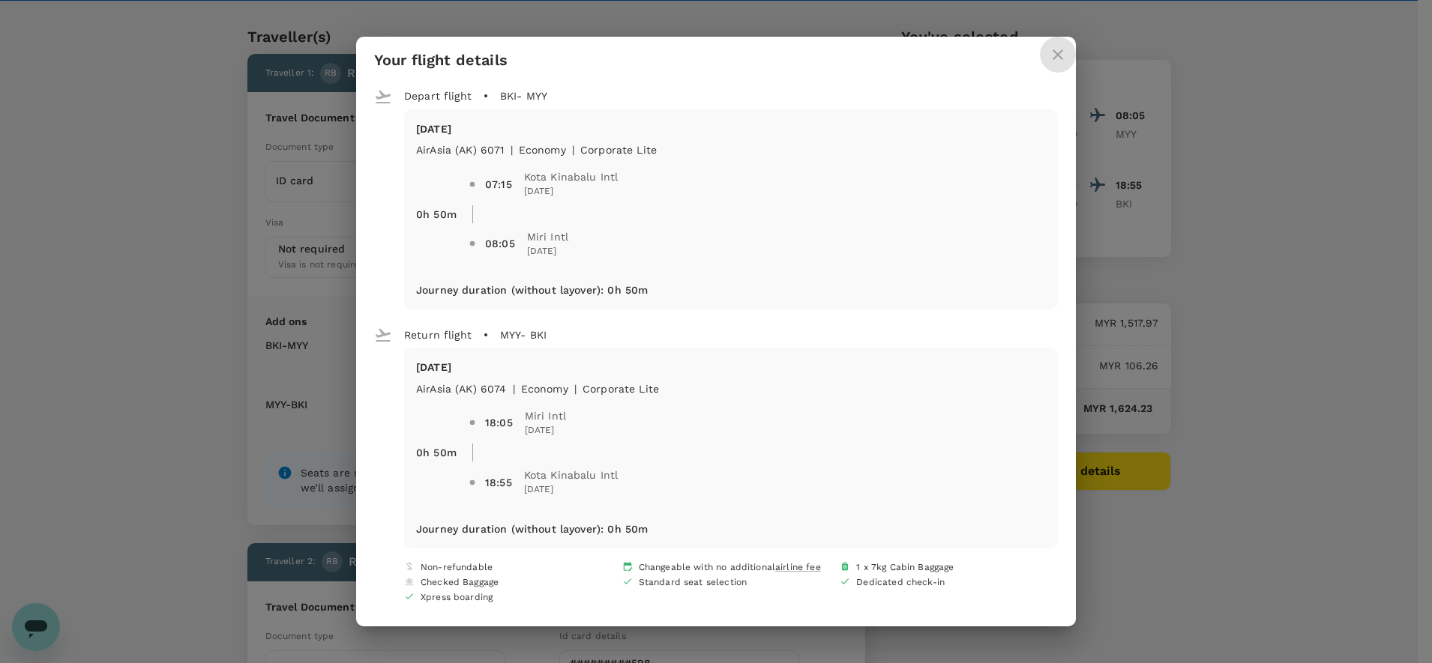
click at [1060, 57] on icon "close" at bounding box center [1058, 54] width 10 height 10
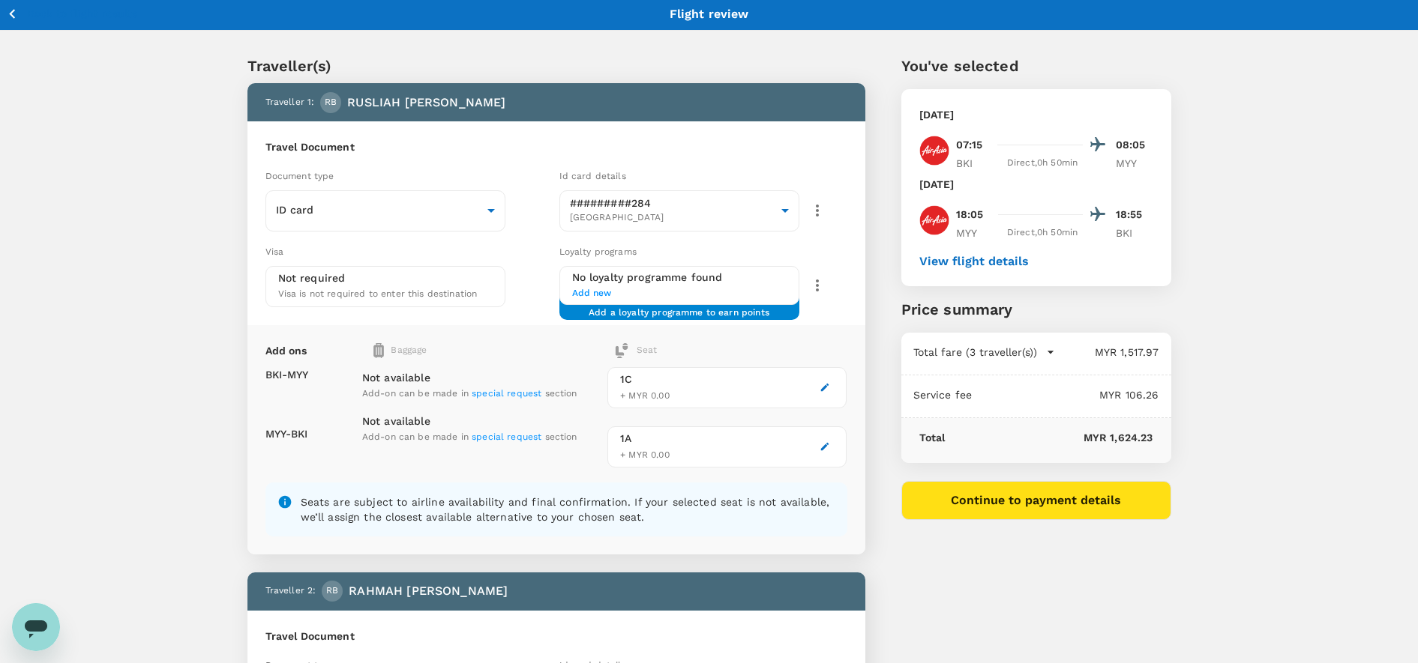
scroll to position [0, 0]
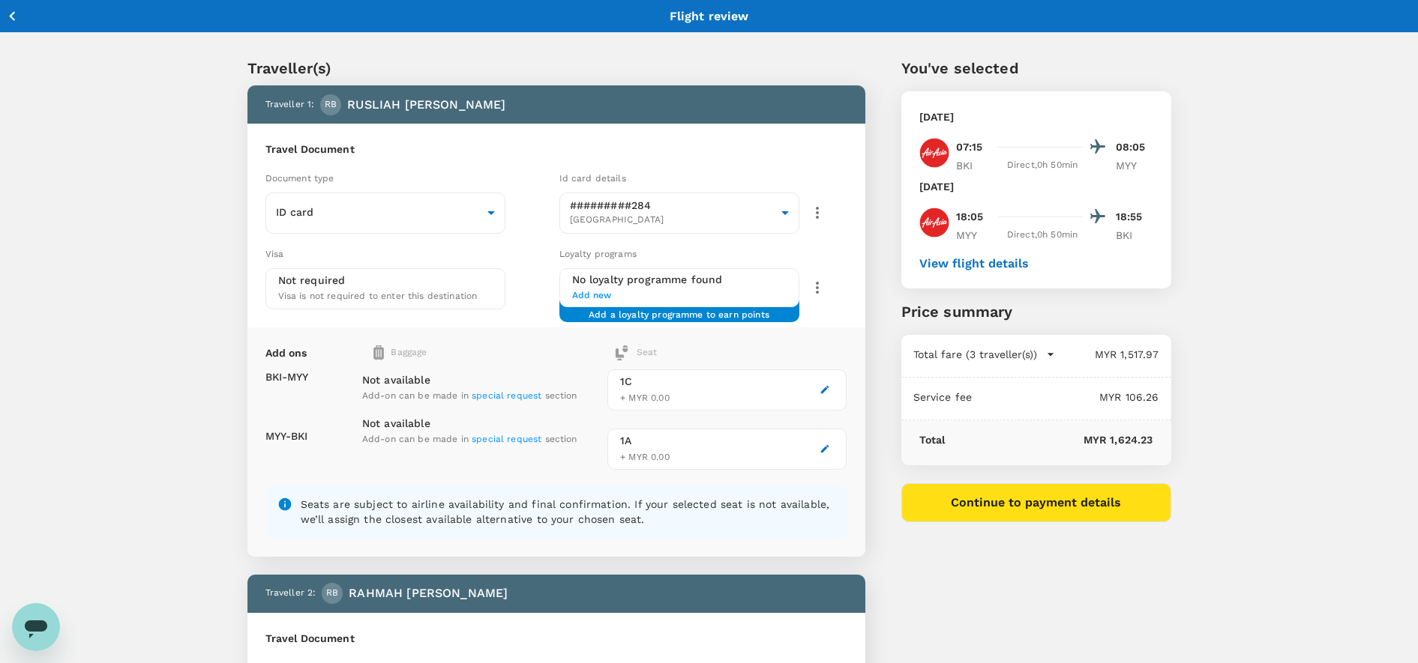
click at [963, 500] on button "Continue to payment details" at bounding box center [1036, 503] width 270 height 39
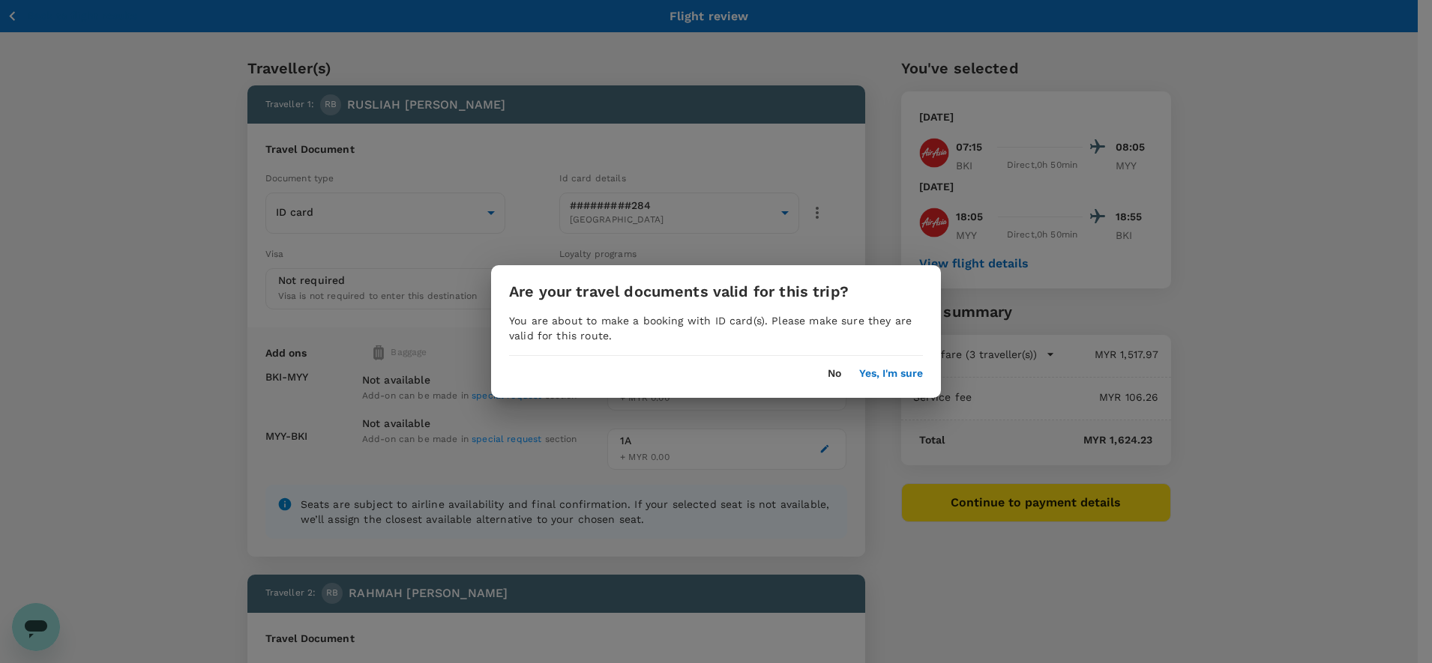
click at [897, 370] on button "Yes, I'm sure" at bounding box center [891, 374] width 64 height 12
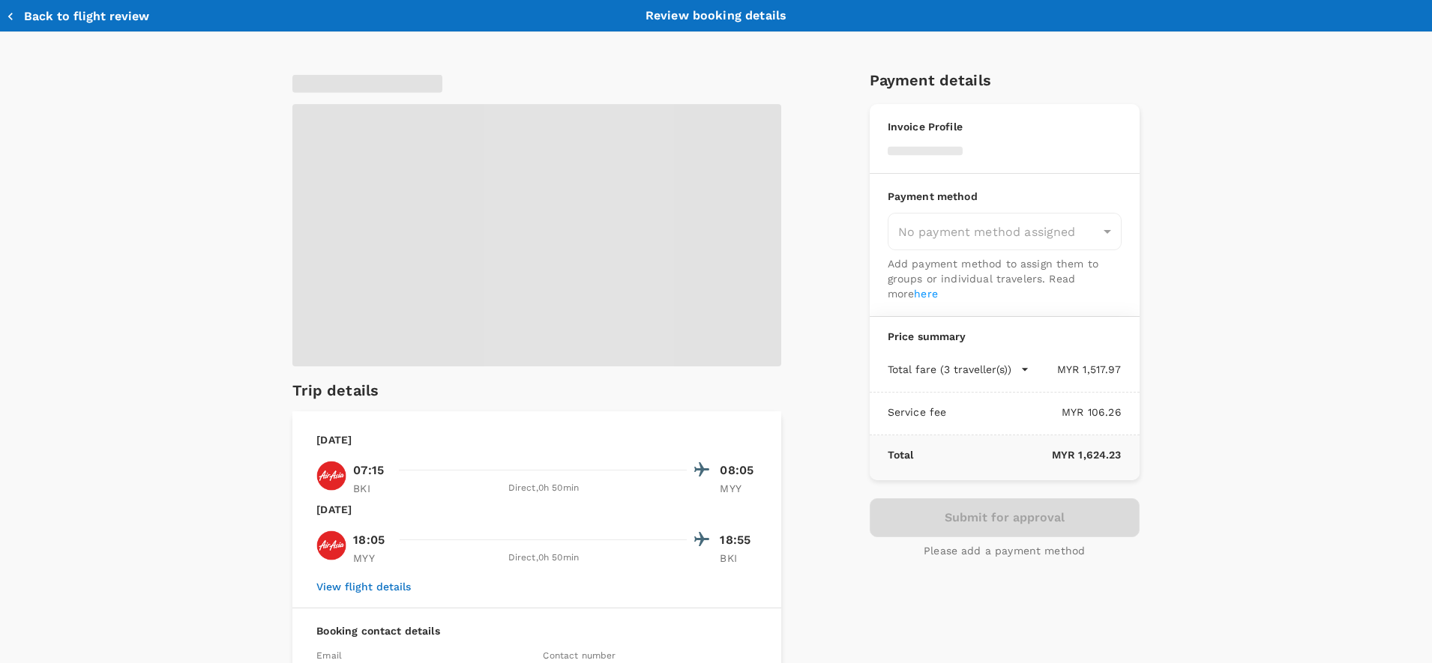
type input "9ea61a02-274a-4f65-9d5b-ca51ac7b2cfc"
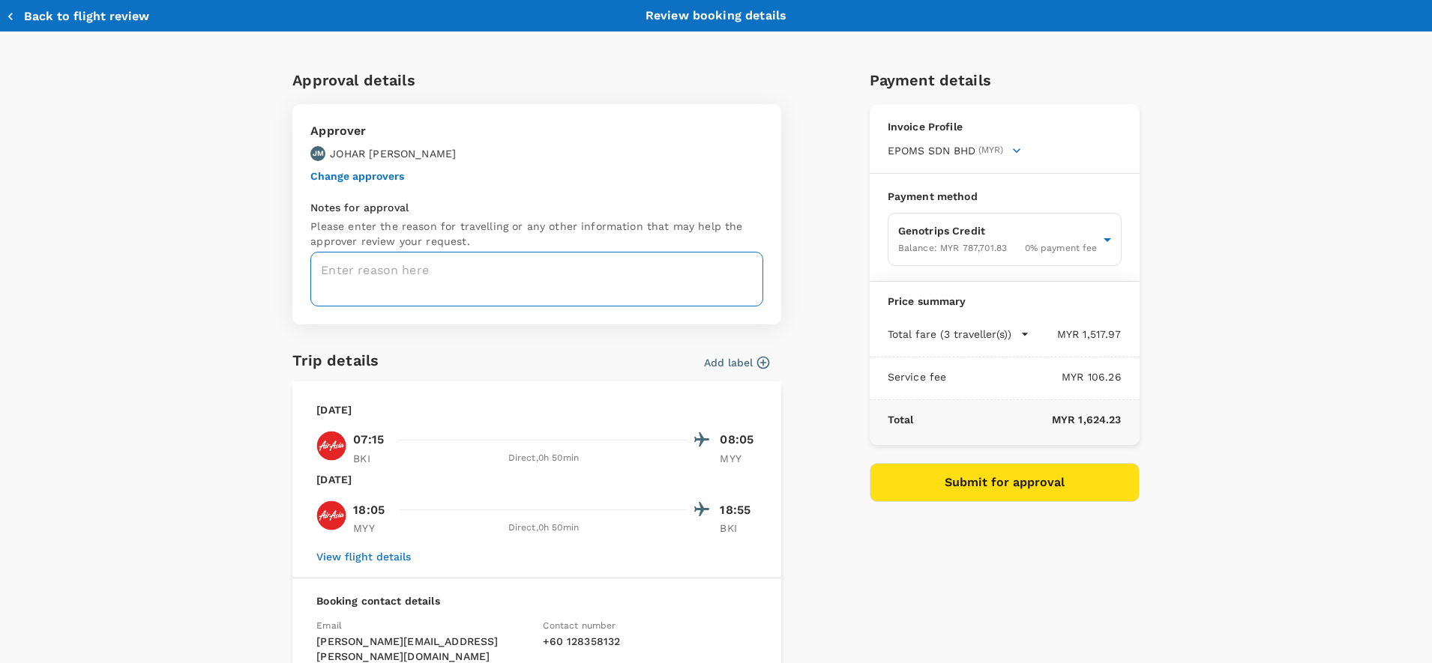
click at [569, 271] on textarea at bounding box center [536, 279] width 453 height 55
paste textarea "SIPOC session for Production Support team"
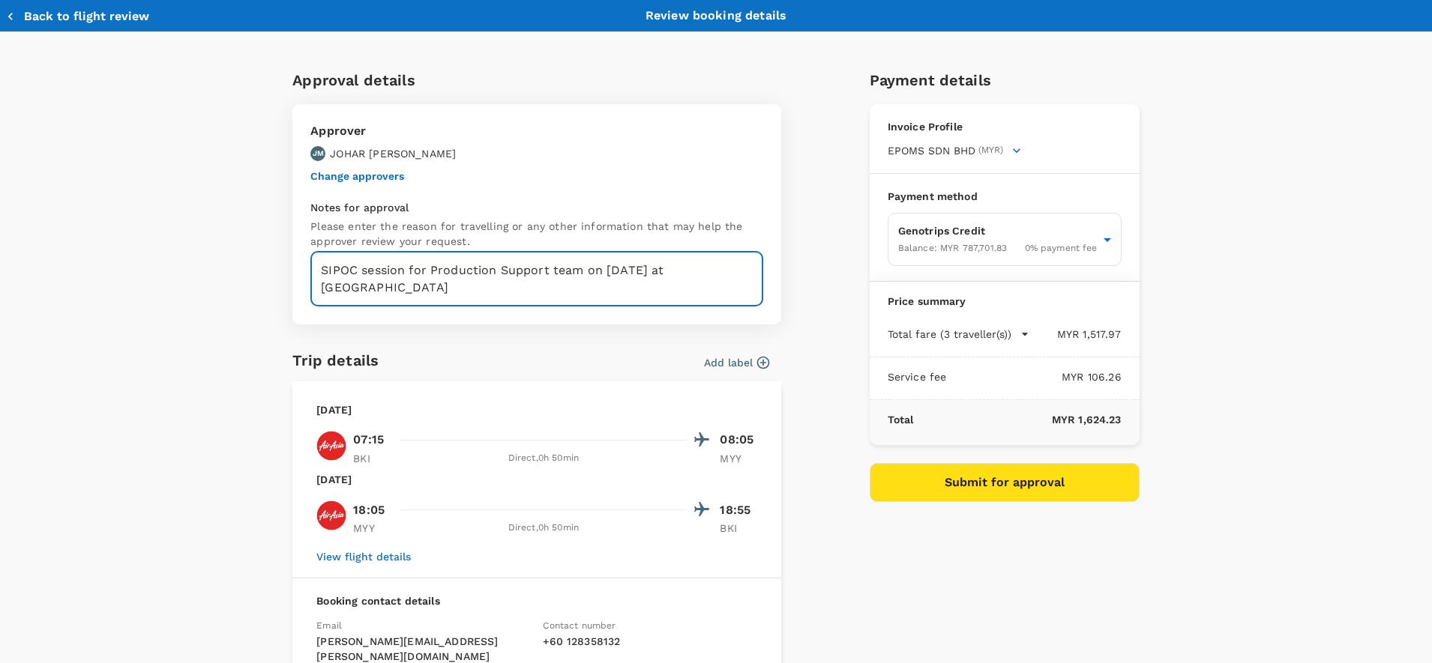
click at [536, 289] on textarea "SIPOC session for Production Support team on [DATE] at [GEOGRAPHIC_DATA]" at bounding box center [536, 279] width 453 height 55
click at [749, 268] on textarea "SIPOC session for Production Support team on [DATE] at [GEOGRAPHIC_DATA]" at bounding box center [536, 279] width 453 height 55
paste textarea "EPOMS-OPS-GKA-TRF/25-107"
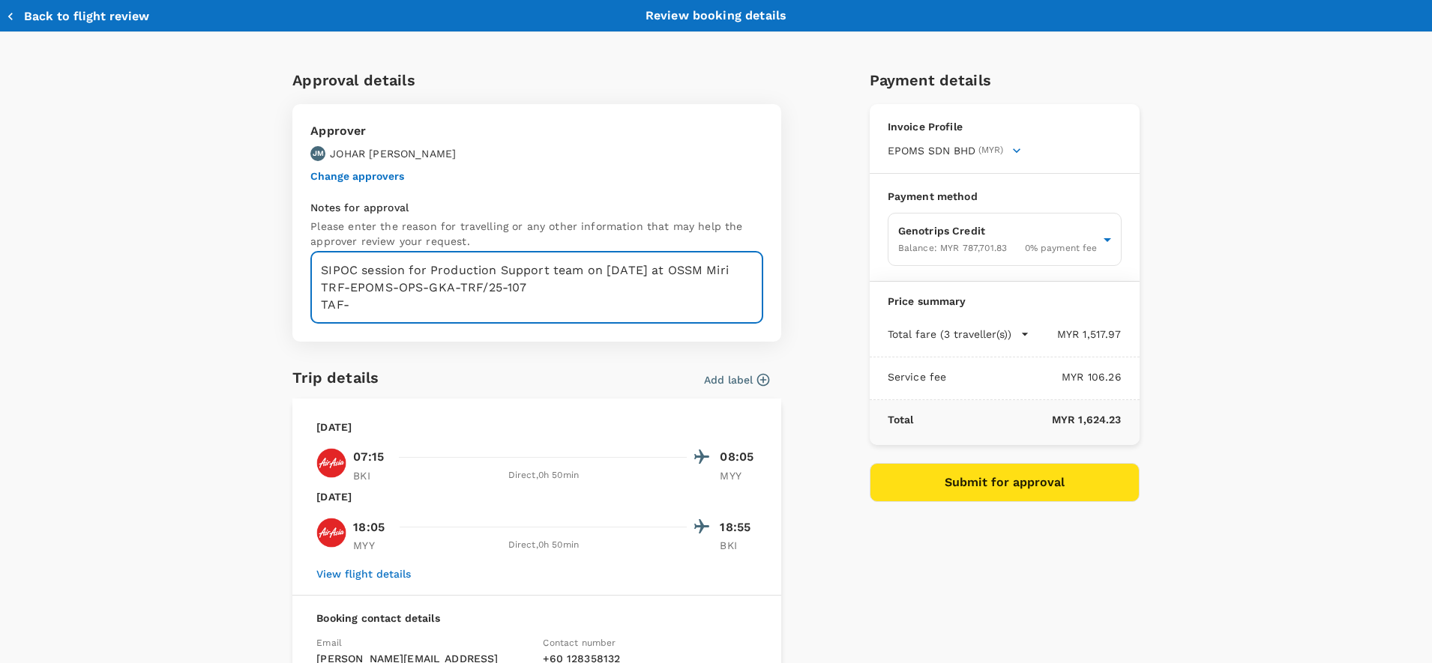
paste textarea "TAF-GKA-25-077"
click at [345, 307] on textarea "SIPOC session for Production Support team on [DATE] at OSSM Miri TRF-EPOMS-OPS-…" at bounding box center [536, 288] width 453 height 72
type textarea "SIPOC session for Production Support team on [DATE] at OSSM Miri TRF# EPOMS-OPS…"
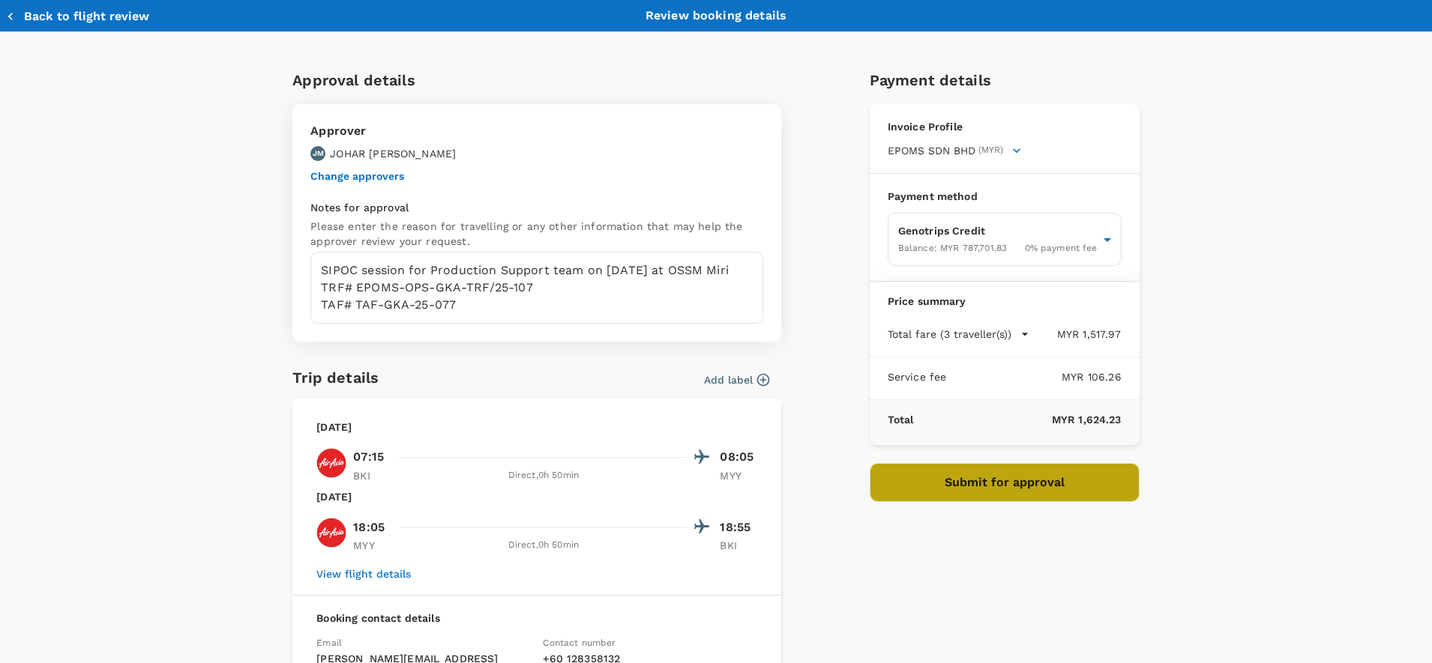
click at [954, 484] on button "Submit for approval" at bounding box center [1005, 482] width 270 height 39
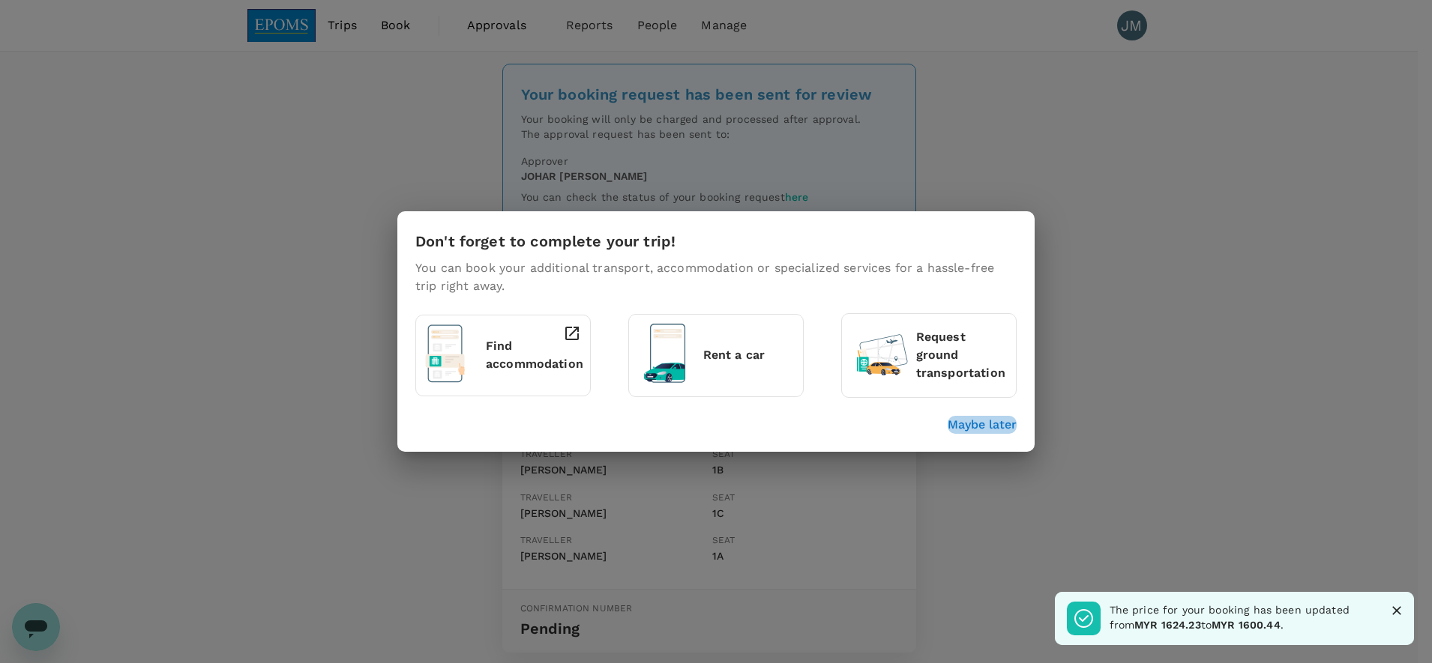
click at [973, 430] on p "Maybe later" at bounding box center [982, 425] width 69 height 18
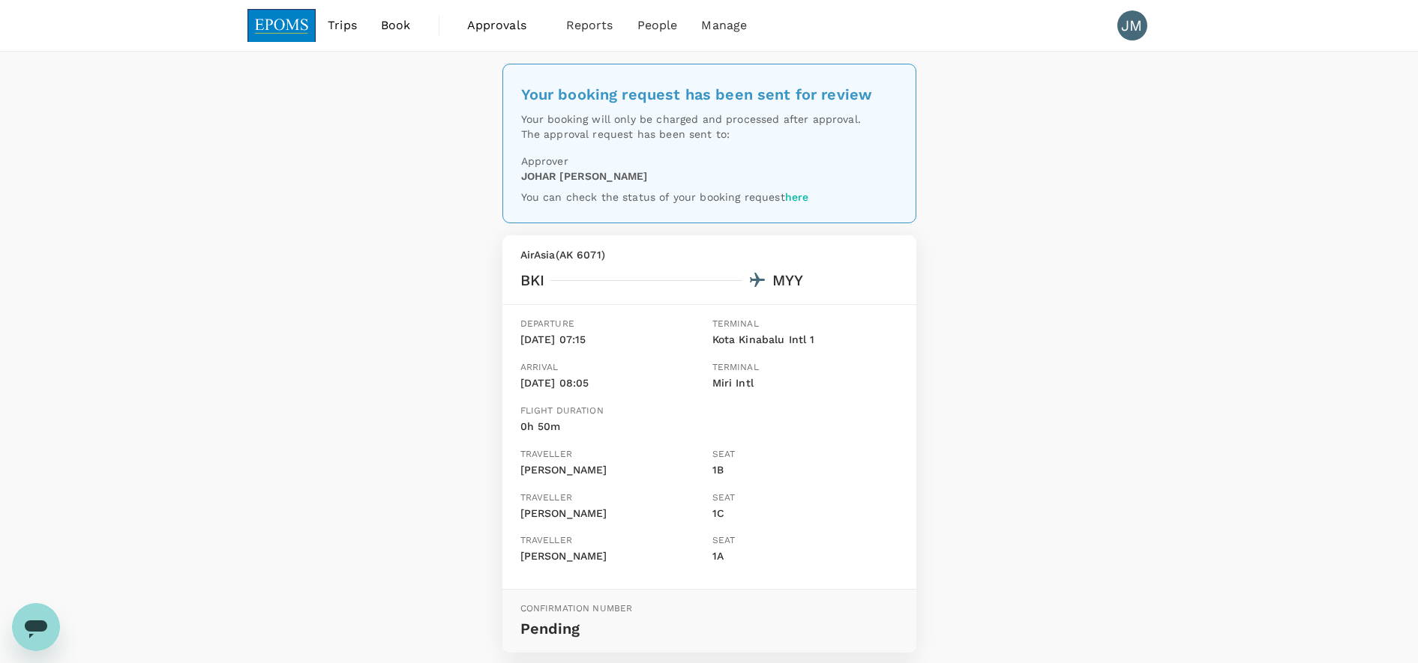
click at [973, 430] on div "Your booking request has been sent for review Your booking will only be charged…" at bounding box center [709, 617] width 1418 height 1130
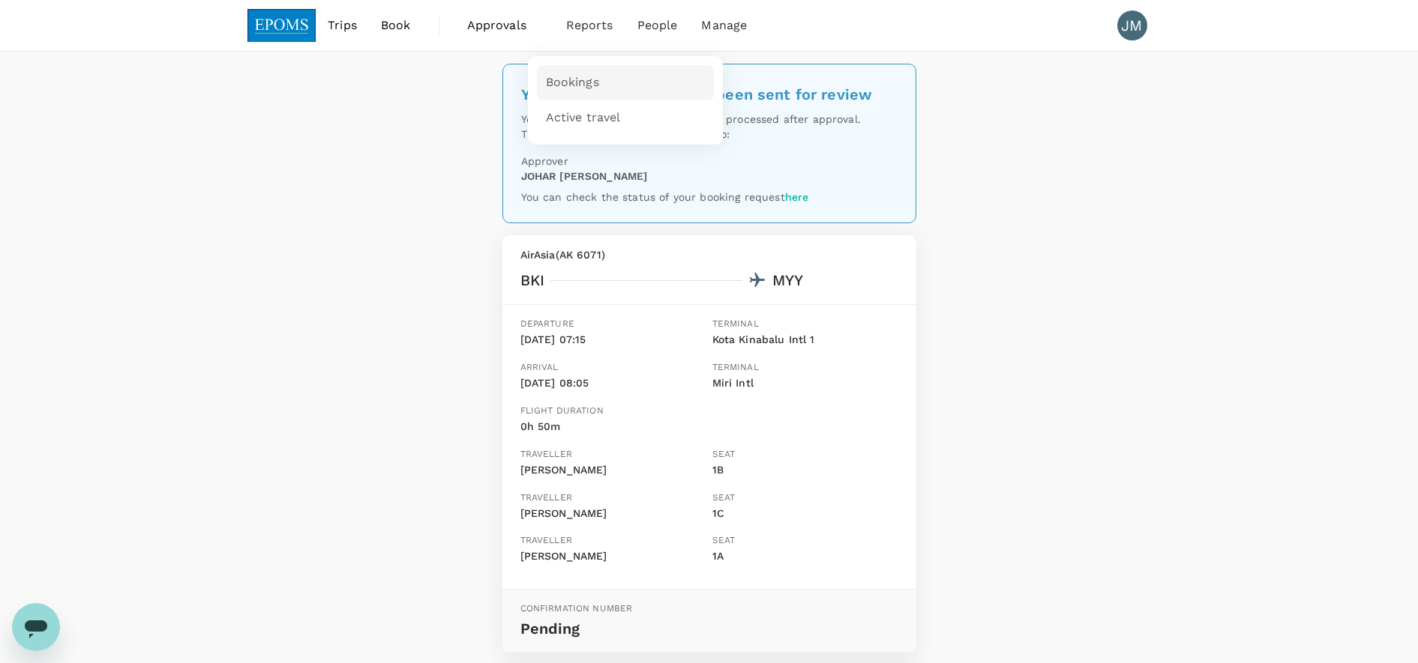
click at [572, 85] on span "Bookings" at bounding box center [572, 82] width 53 height 17
